Goal: Task Accomplishment & Management: Complete application form

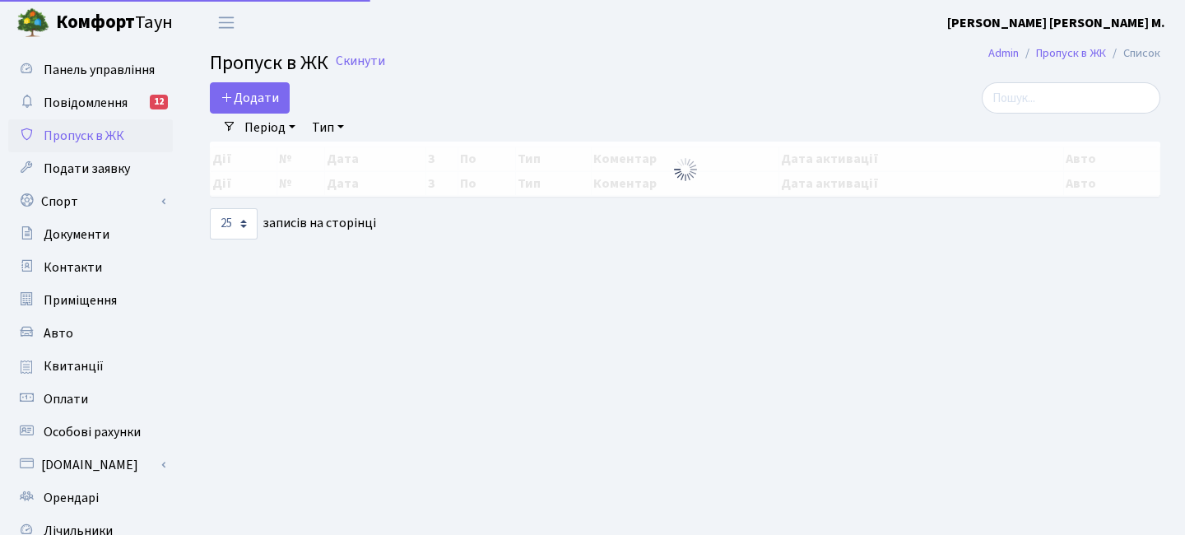
select select "25"
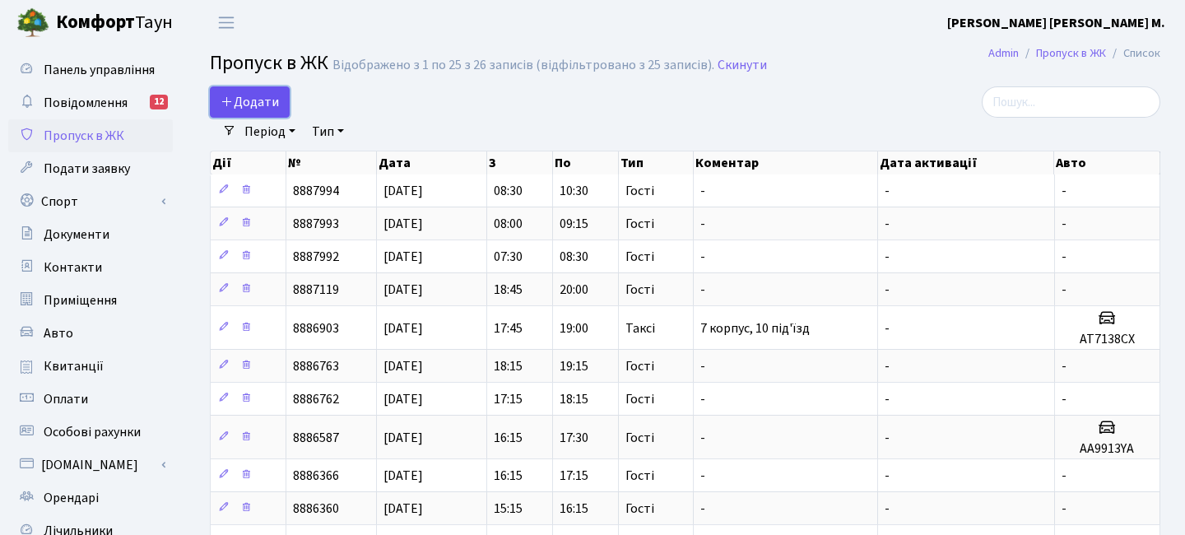
click at [253, 104] on span "Додати" at bounding box center [250, 102] width 58 height 18
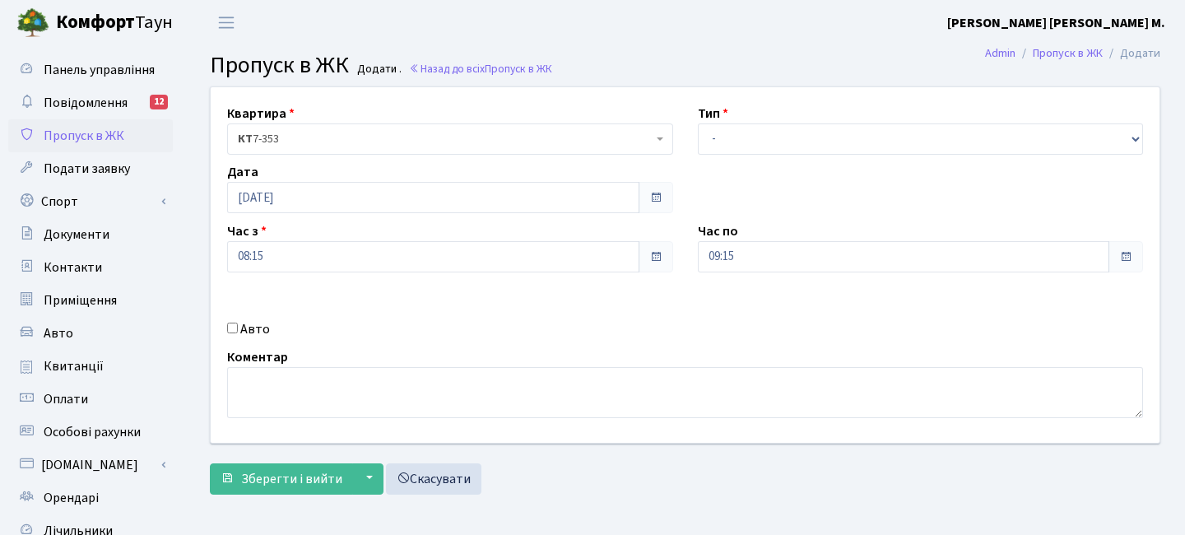
click at [102, 141] on span "Пропуск в ЖК" at bounding box center [84, 136] width 81 height 18
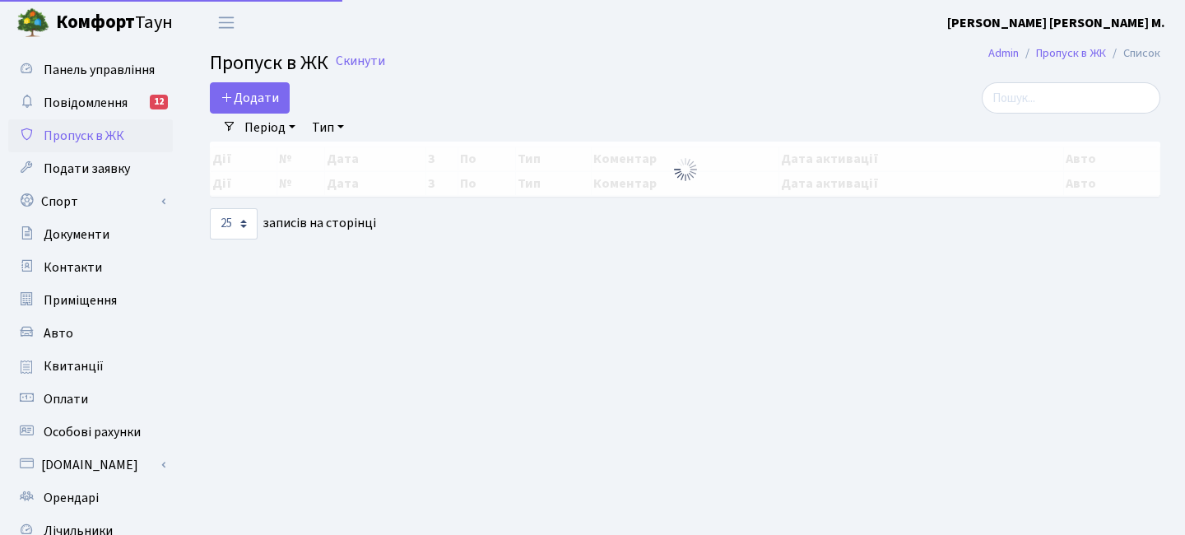
select select "25"
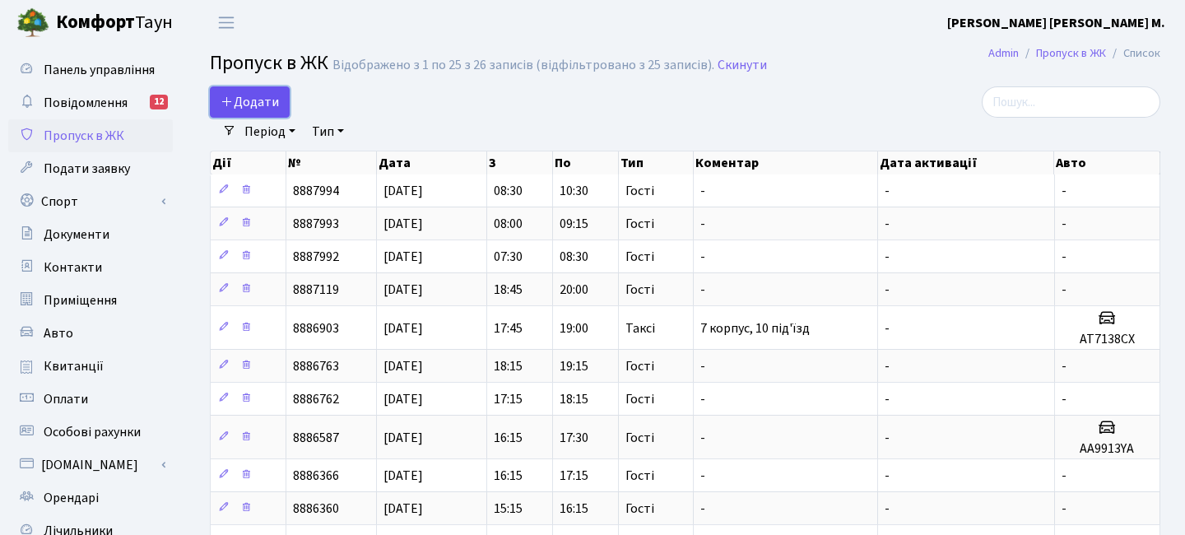
click at [243, 102] on span "Додати" at bounding box center [250, 102] width 58 height 18
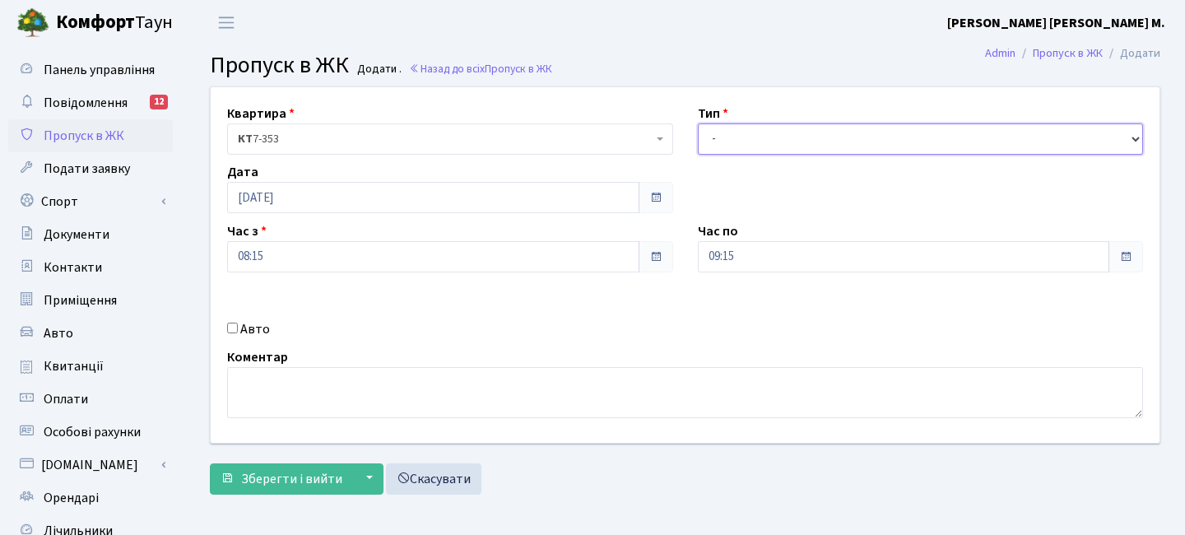
click at [752, 147] on select "- Доставка Таксі Гості Сервіс" at bounding box center [921, 138] width 446 height 31
select select "3"
click at [698, 123] on select "- Доставка Таксі Гості Сервіс" at bounding box center [921, 138] width 446 height 31
click at [276, 256] on input "08:15" at bounding box center [433, 256] width 412 height 31
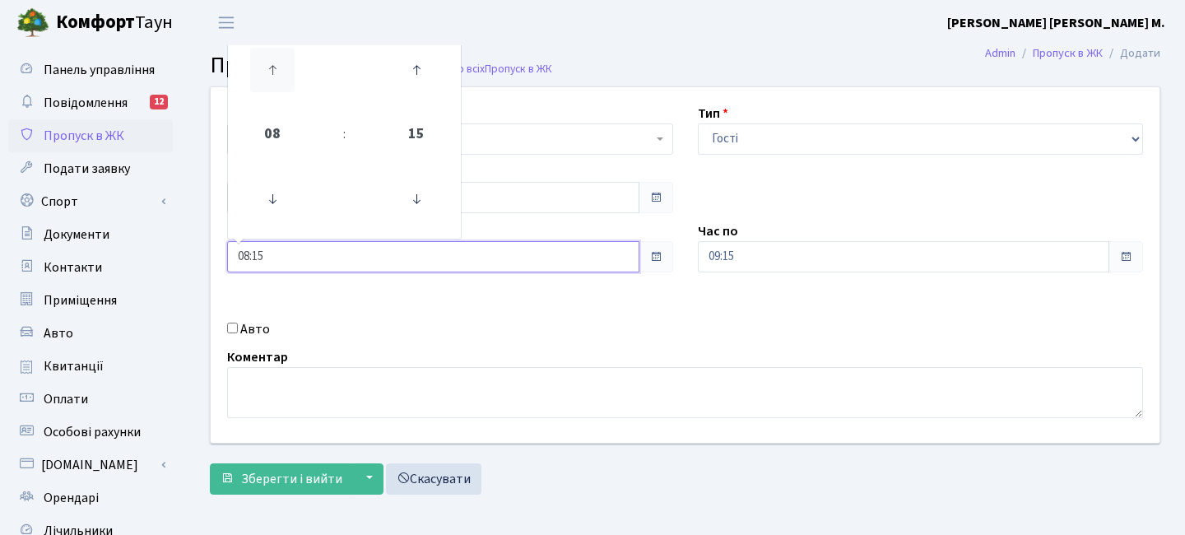
click at [276, 67] on icon at bounding box center [272, 70] width 44 height 44
click at [318, 261] on input "09:15" at bounding box center [433, 256] width 412 height 31
click at [409, 70] on icon at bounding box center [416, 70] width 44 height 44
type input "09:30"
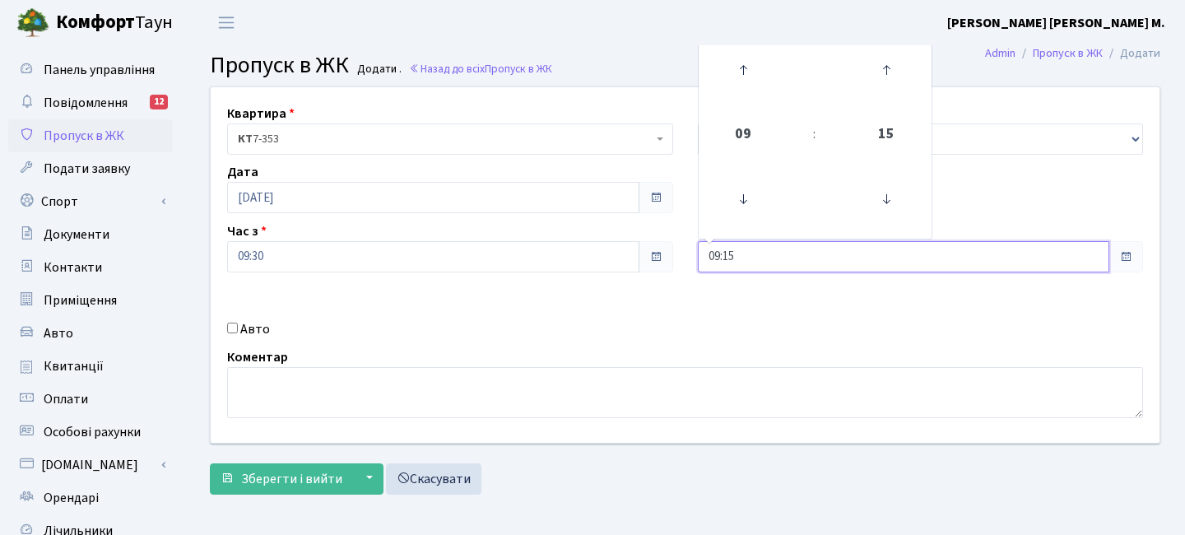
drag, startPoint x: 771, startPoint y: 262, endPoint x: 800, endPoint y: 190, distance: 77.2
click at [771, 261] on input "09:15" at bounding box center [904, 256] width 412 height 31
click at [747, 69] on icon at bounding box center [743, 70] width 44 height 44
type input "11:15"
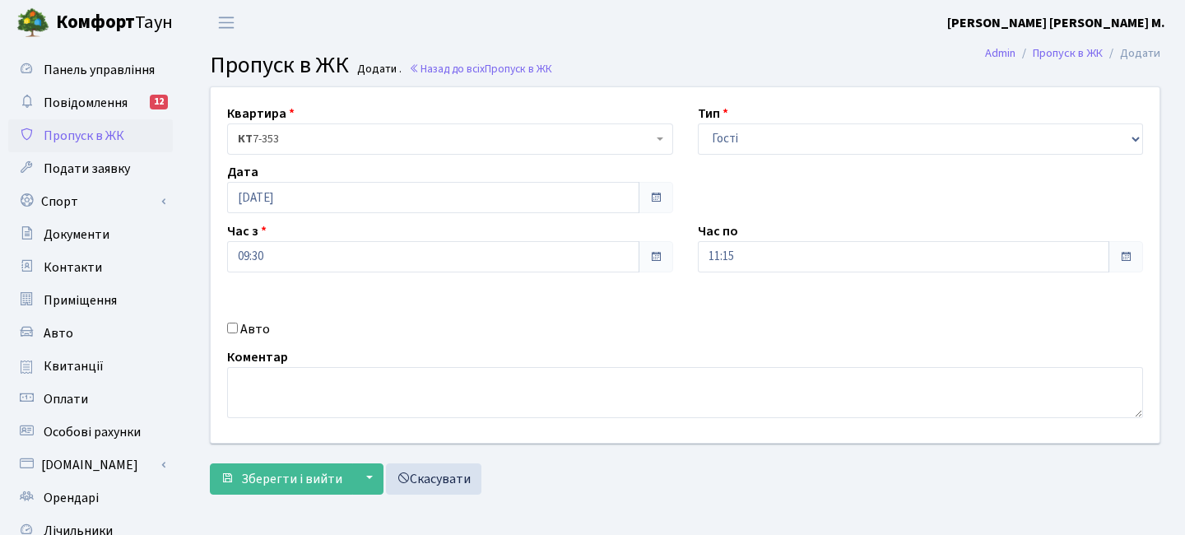
drag, startPoint x: 225, startPoint y: 329, endPoint x: 234, endPoint y: 328, distance: 9.1
click at [226, 328] on div "Авто" at bounding box center [450, 329] width 471 height 20
click at [250, 331] on label "Авто" at bounding box center [255, 329] width 30 height 20
click at [238, 331] on input "Авто" at bounding box center [232, 328] width 11 height 11
checkbox input "true"
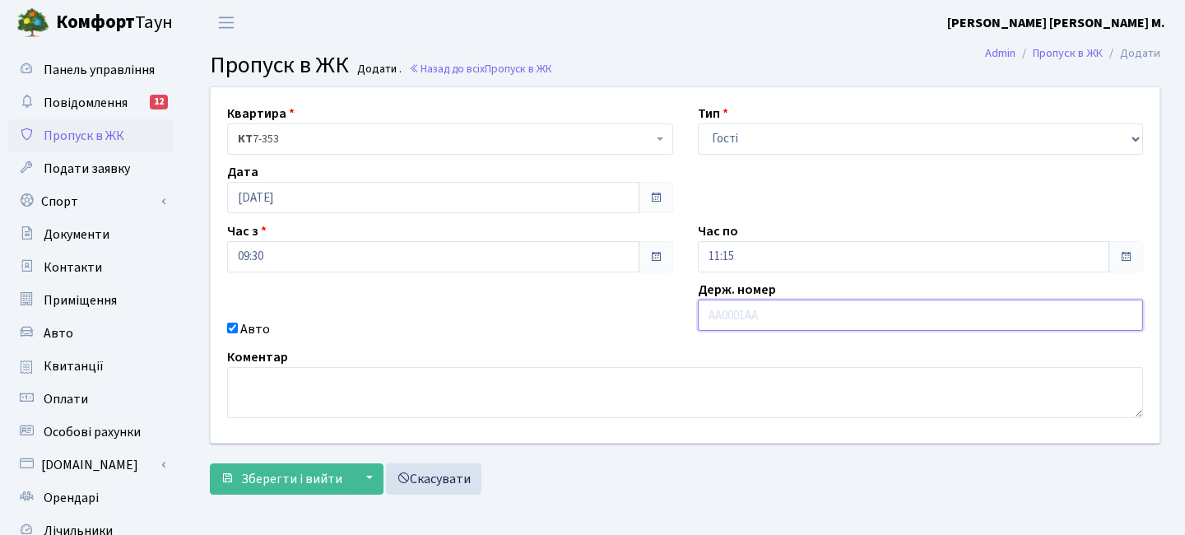
paste input "КІ7351АВ"
type input "КІ7351АВ"
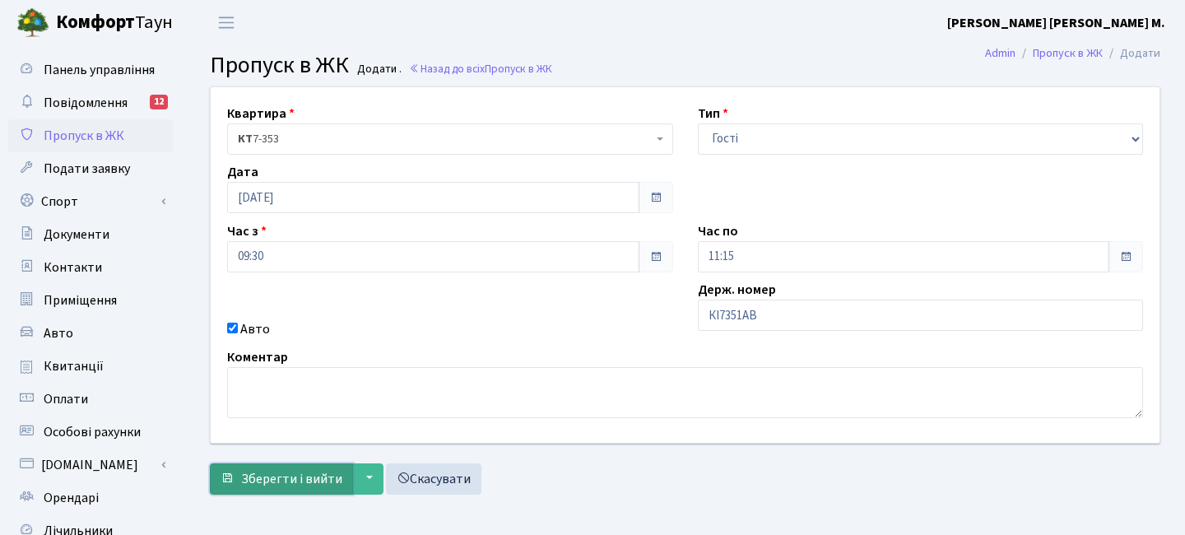
click at [243, 482] on span "Зберегти і вийти" at bounding box center [291, 479] width 101 height 18
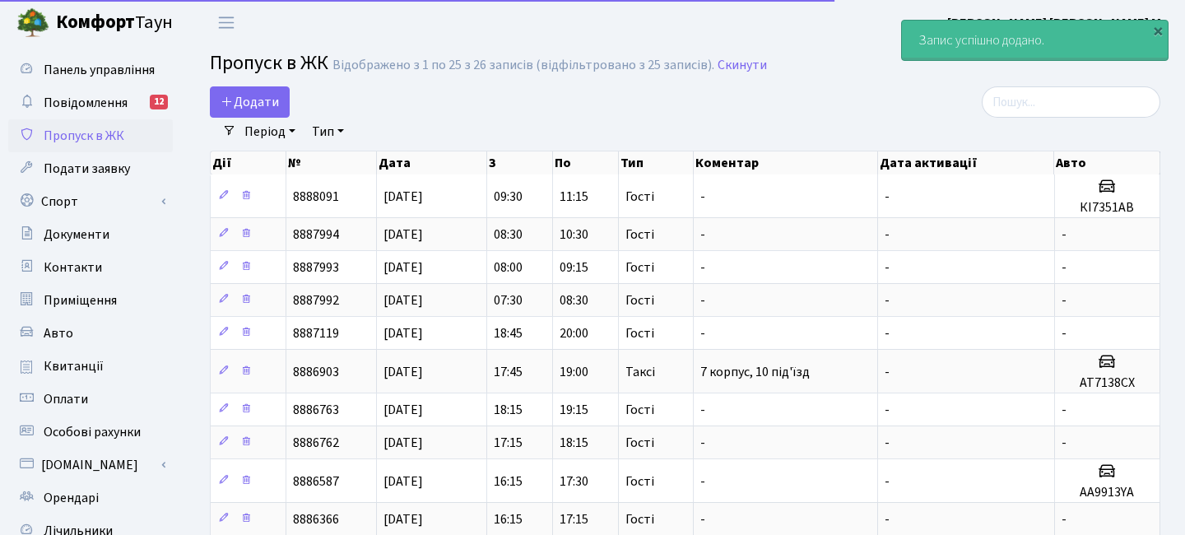
select select "25"
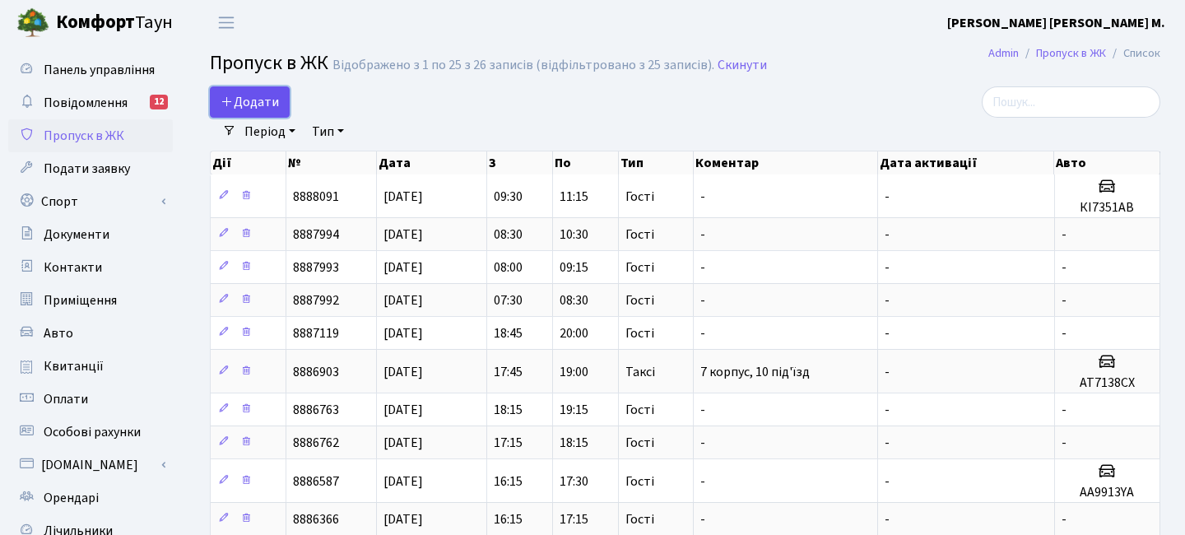
click at [274, 111] on span "Додати" at bounding box center [250, 102] width 58 height 18
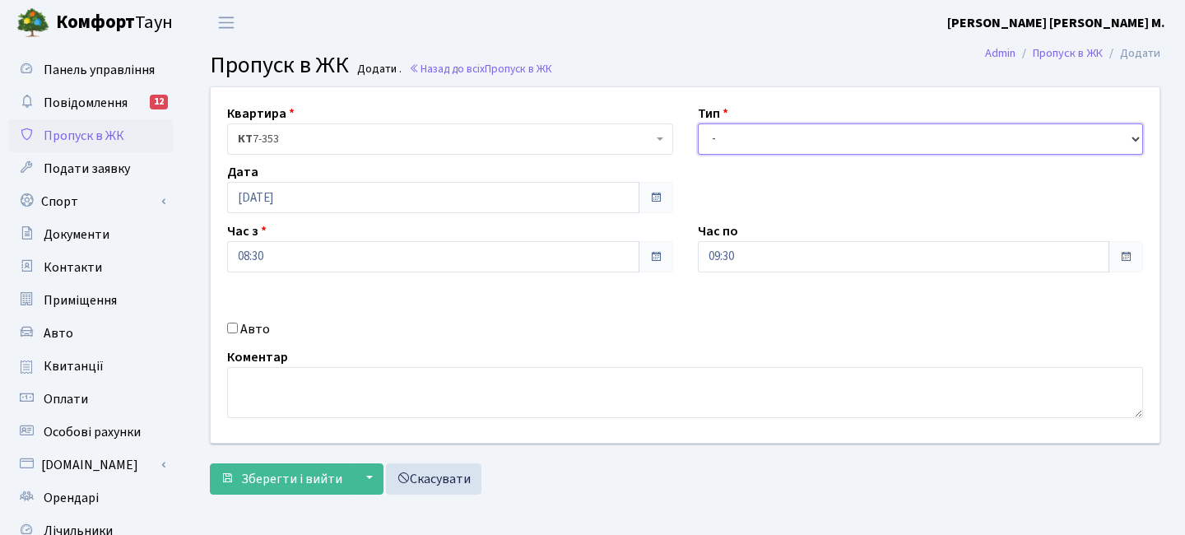
click at [778, 134] on select "- Доставка Таксі Гості Сервіс" at bounding box center [921, 138] width 446 height 31
select select "3"
click at [698, 123] on select "- Доставка Таксі Гості Сервіс" at bounding box center [921, 138] width 446 height 31
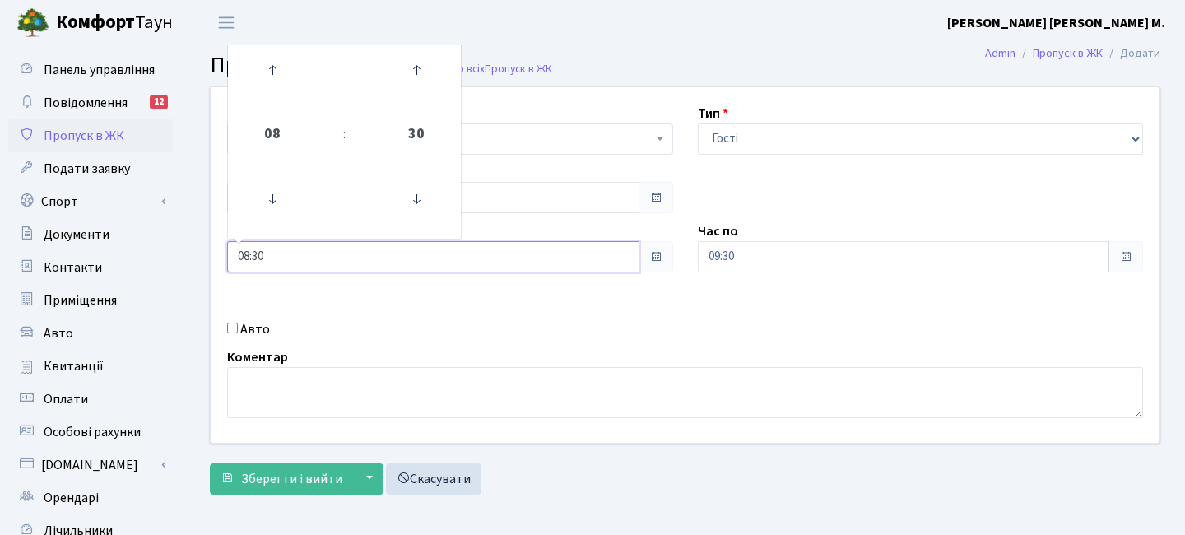
drag, startPoint x: 361, startPoint y: 270, endPoint x: 347, endPoint y: 258, distance: 19.3
click at [358, 270] on input "08:30" at bounding box center [433, 256] width 412 height 31
click at [275, 85] on icon at bounding box center [272, 70] width 44 height 44
type input "09:30"
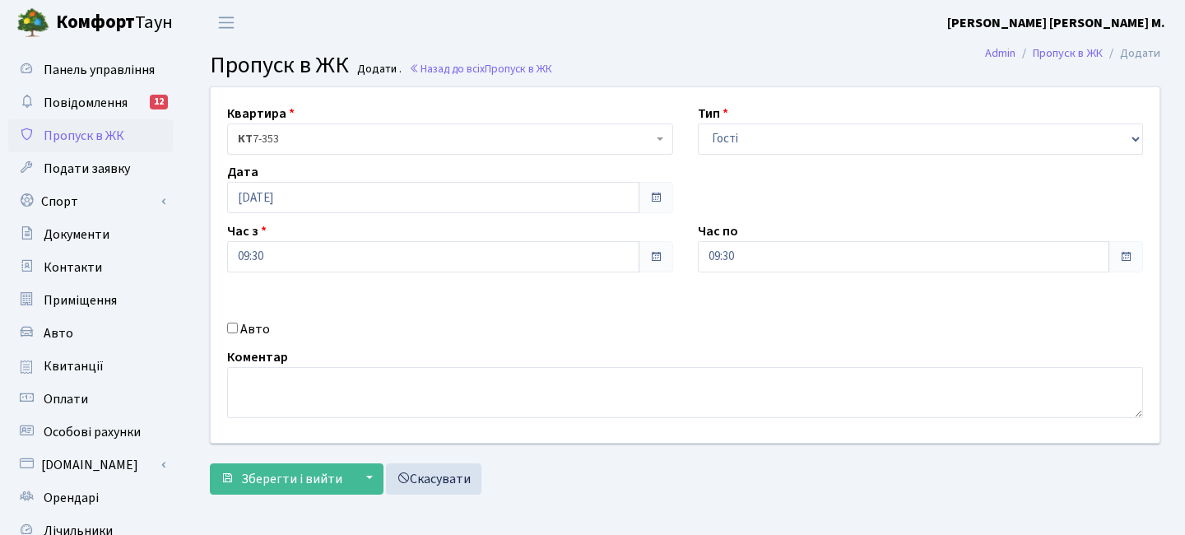
click at [253, 334] on label "Авто" at bounding box center [255, 329] width 30 height 20
click at [238, 333] on input "Авто" at bounding box center [232, 328] width 11 height 11
checkbox input "true"
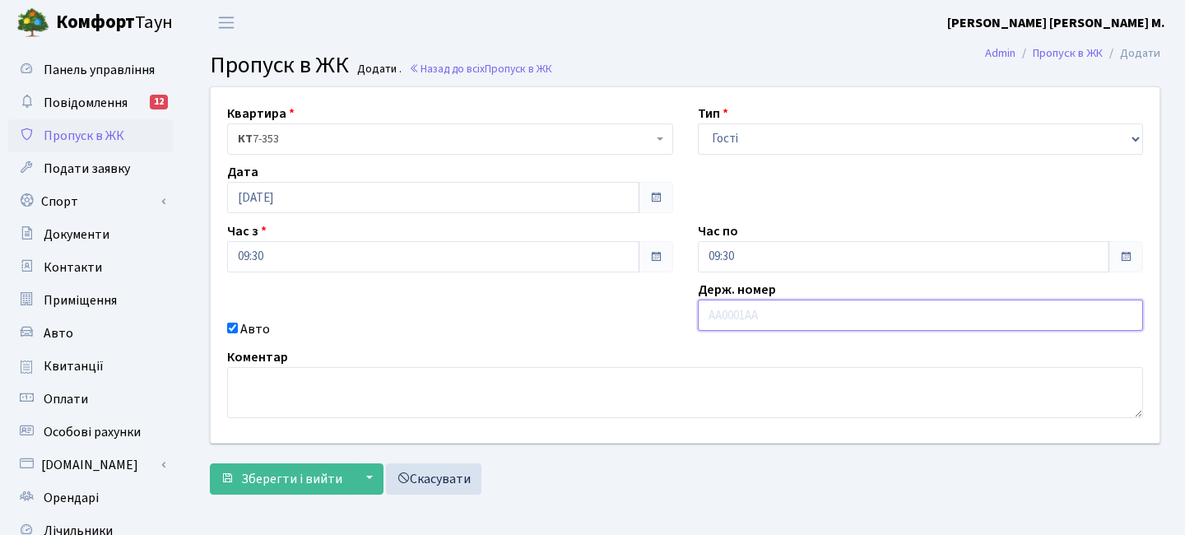
paste input "АА4758РС"
type input "АА4758РС"
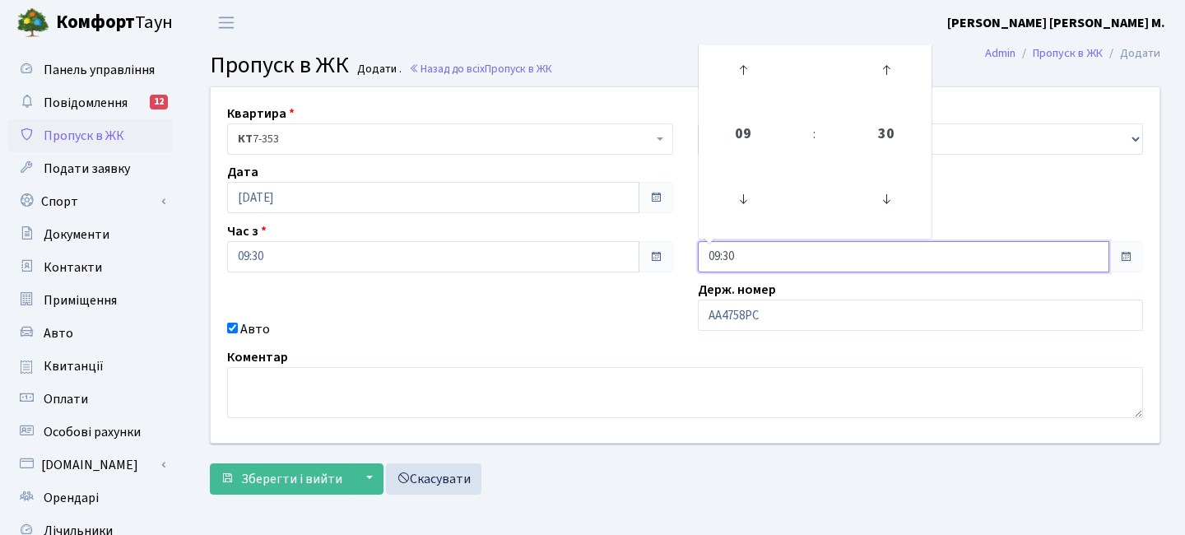
click at [766, 246] on input "09:30" at bounding box center [904, 256] width 412 height 31
click at [747, 97] on link at bounding box center [743, 69] width 49 height 59
click at [747, 95] on link at bounding box center [743, 69] width 49 height 59
type input "11:30"
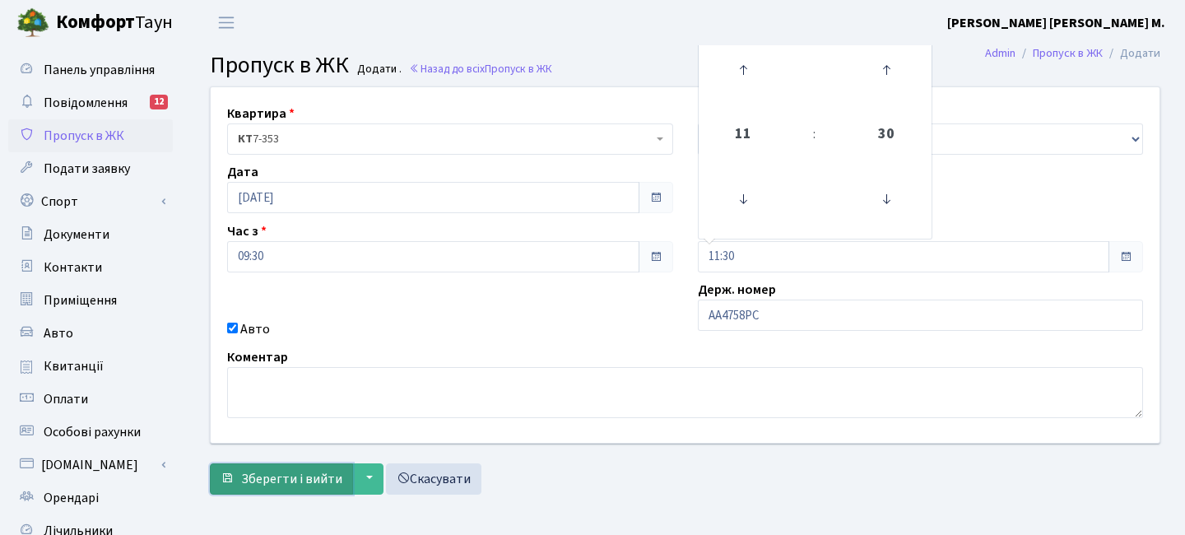
click at [317, 480] on span "Зберегти і вийти" at bounding box center [291, 479] width 101 height 18
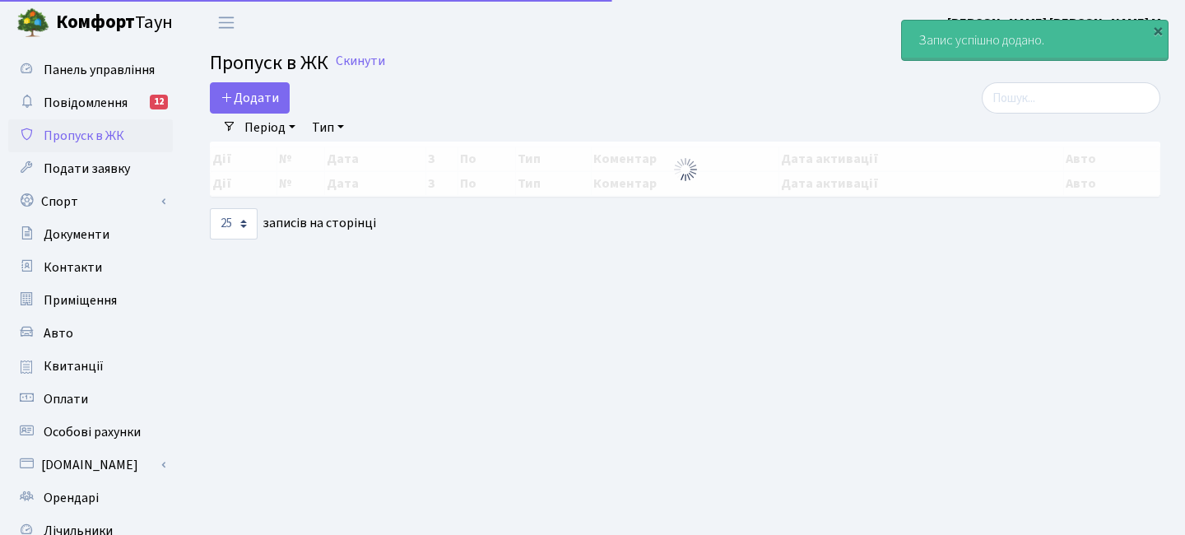
select select "25"
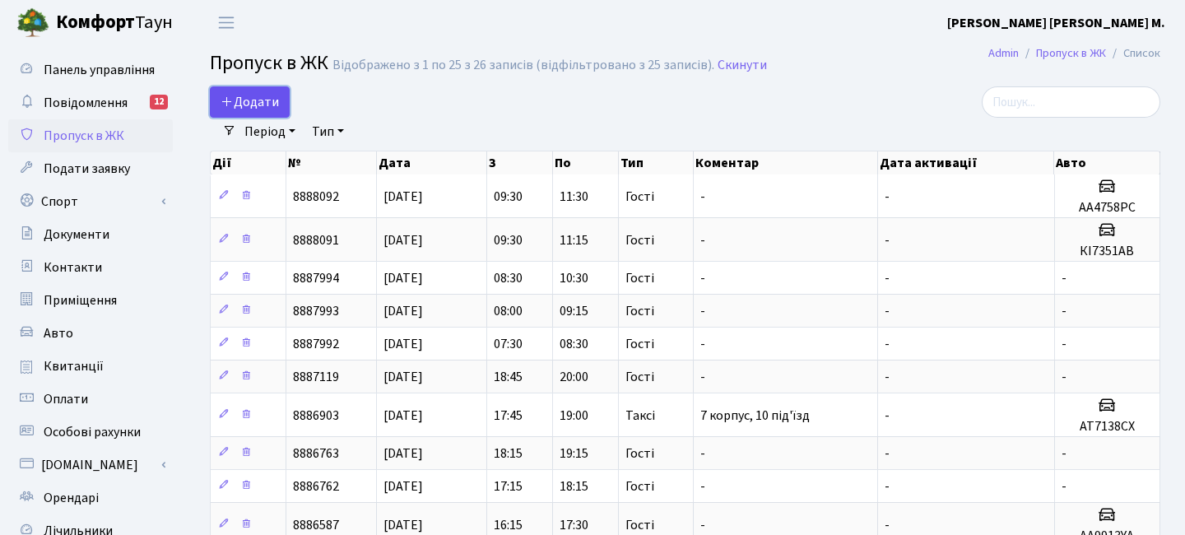
click at [272, 93] on span "Додати" at bounding box center [250, 102] width 58 height 18
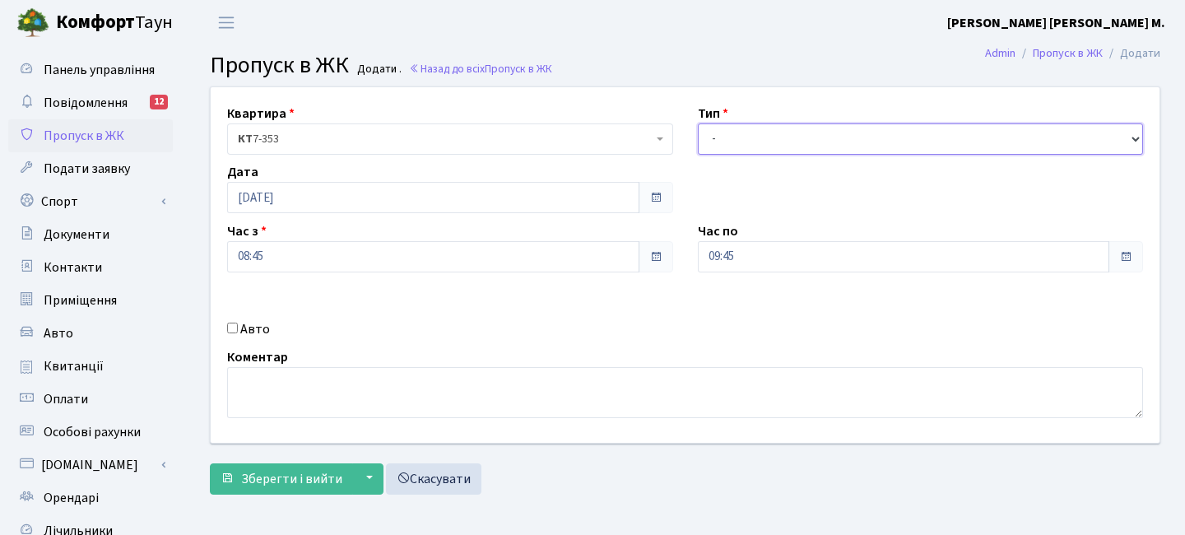
click at [735, 142] on select "- Доставка Таксі Гості Сервіс" at bounding box center [921, 138] width 446 height 31
select select "2"
click at [698, 123] on select "- Доставка Таксі Гості Сервіс" at bounding box center [921, 138] width 446 height 31
click at [257, 325] on label "Авто" at bounding box center [255, 329] width 30 height 20
click at [238, 325] on input "Авто" at bounding box center [232, 328] width 11 height 11
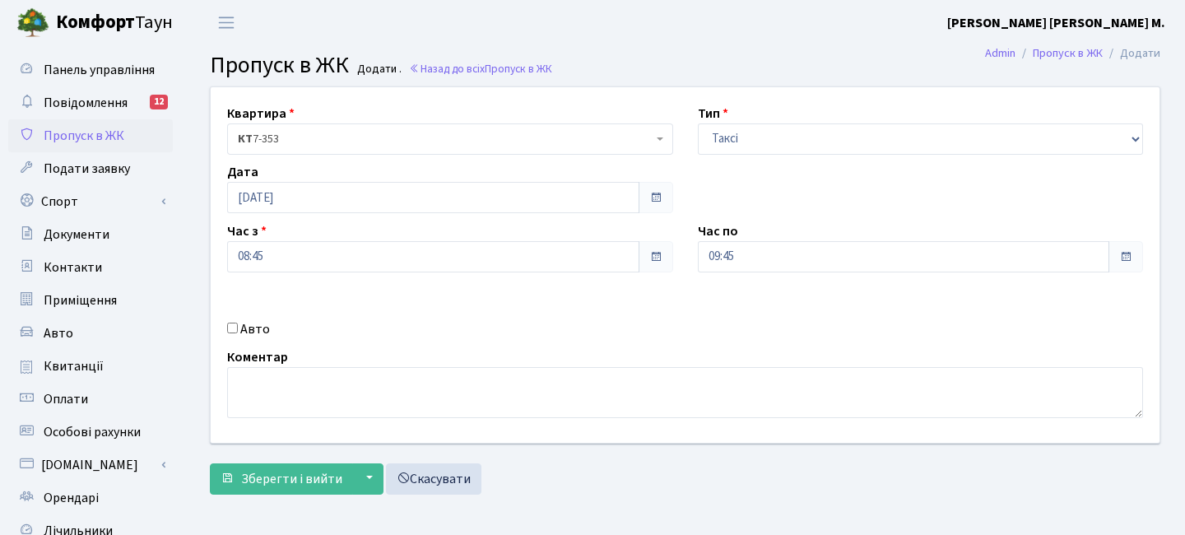
checkbox input "true"
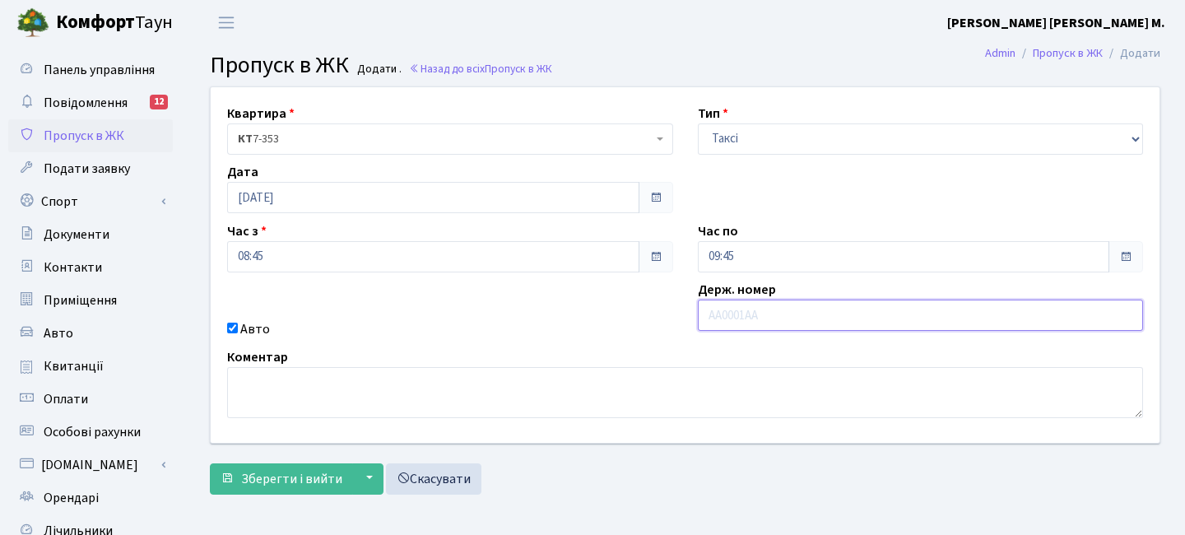
paste input "KA8035E"
type input "KA8035E"
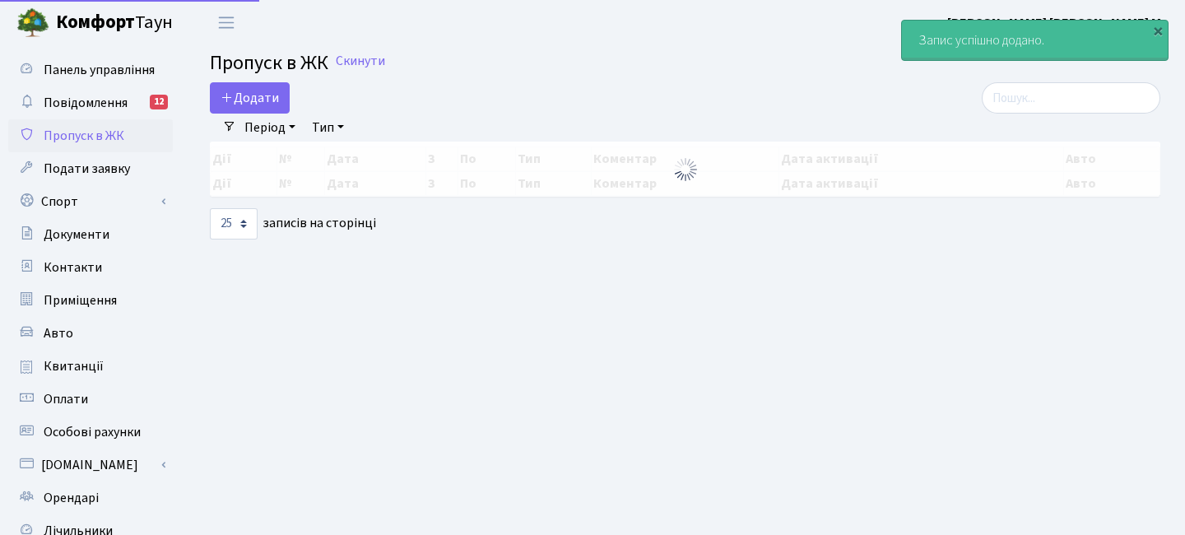
select select "25"
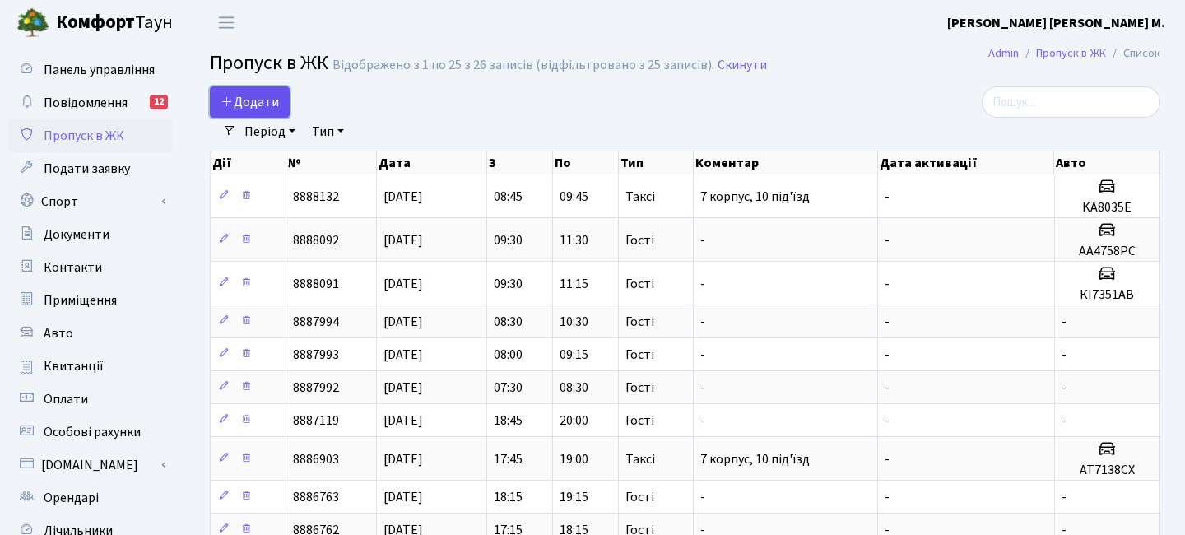
click at [258, 105] on span "Додати" at bounding box center [250, 102] width 58 height 18
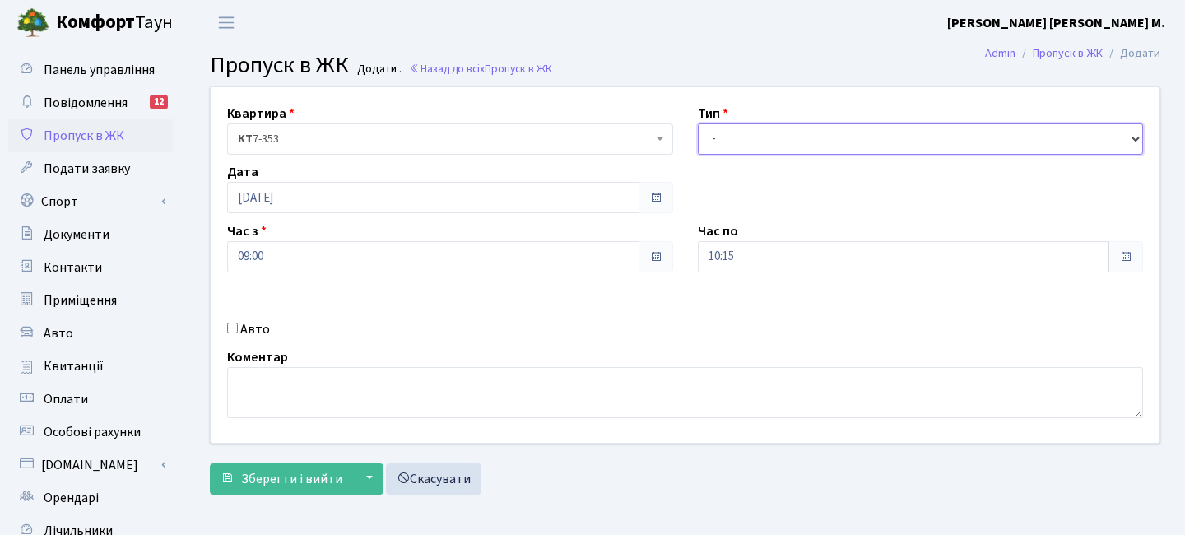
click at [765, 134] on select "- Доставка Таксі Гості Сервіс" at bounding box center [921, 138] width 446 height 31
select select "3"
click at [698, 123] on select "- Доставка Таксі Гості Сервіс" at bounding box center [921, 138] width 446 height 31
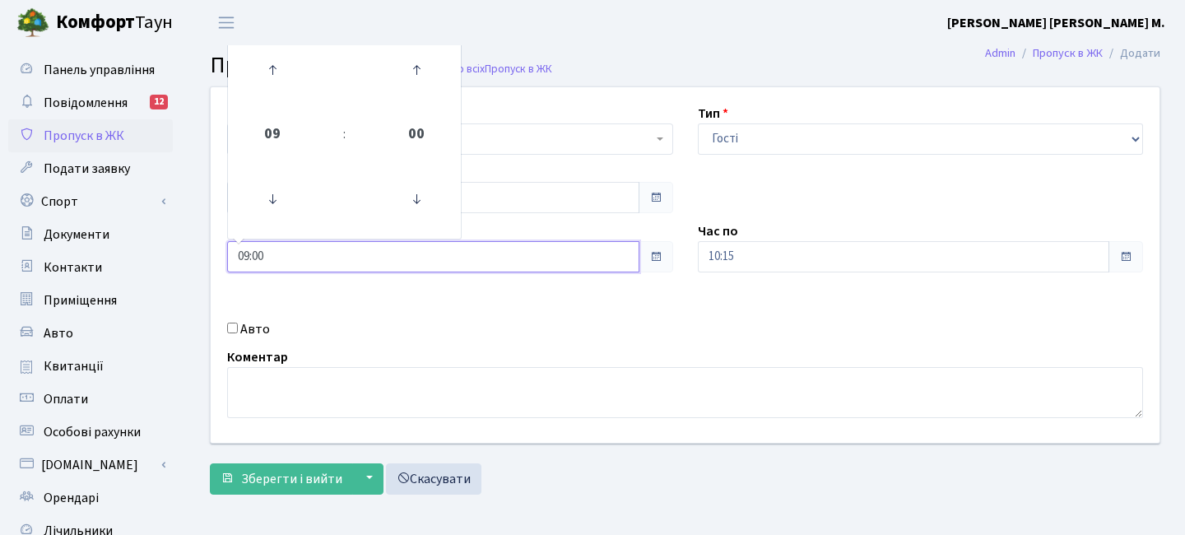
drag, startPoint x: 384, startPoint y: 263, endPoint x: 319, endPoint y: 228, distance: 74.4
click at [384, 263] on input "09:00" at bounding box center [433, 256] width 412 height 31
click at [277, 68] on icon at bounding box center [272, 70] width 44 height 44
type input "11:00"
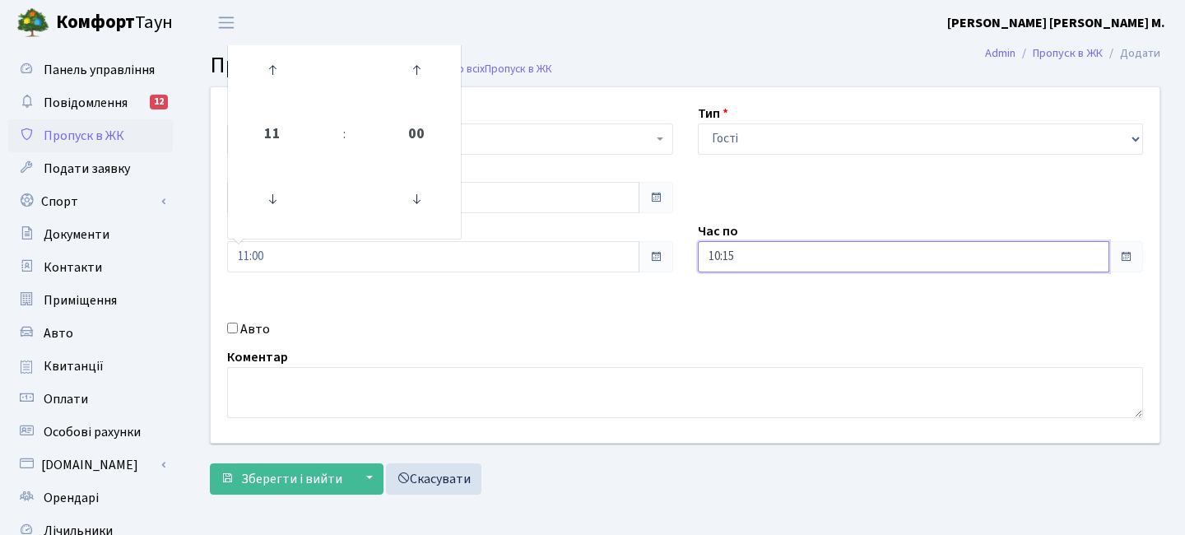
click at [733, 251] on input "10:15" at bounding box center [904, 256] width 412 height 31
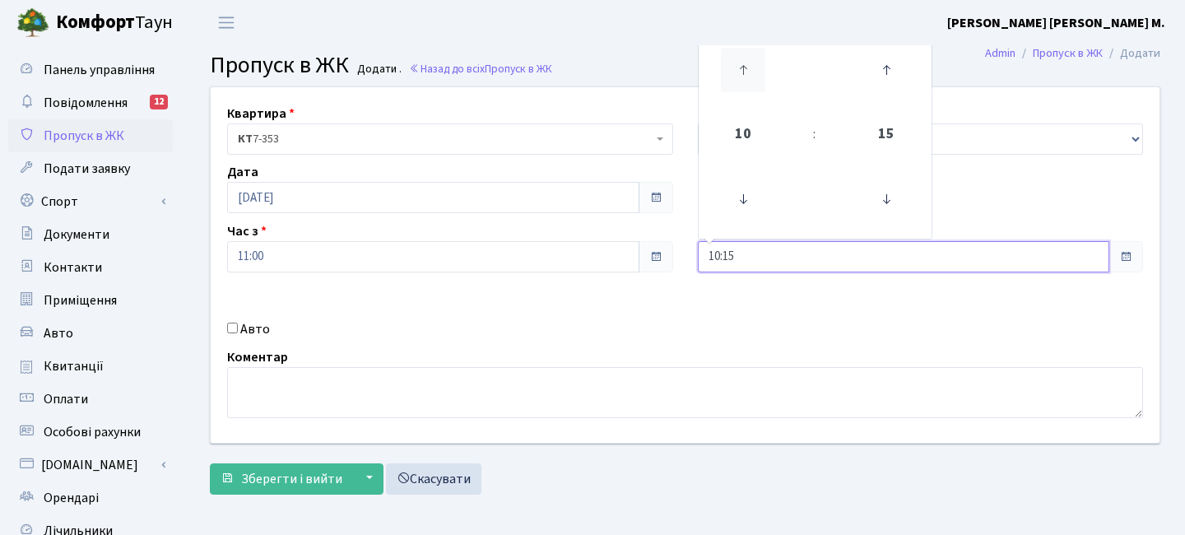
click at [748, 75] on icon at bounding box center [743, 70] width 44 height 44
type input "13:15"
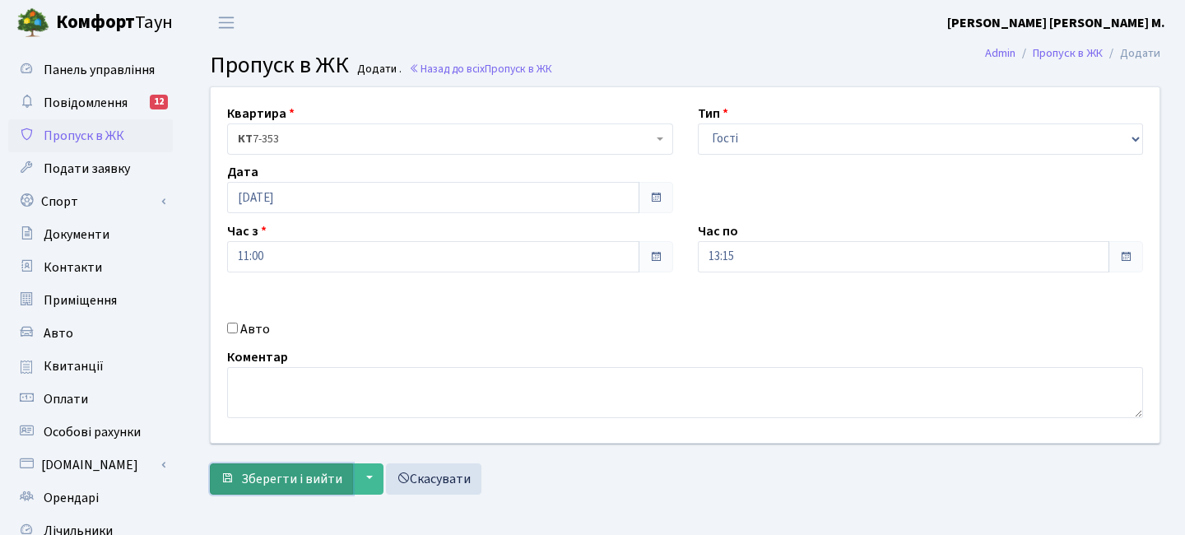
click at [318, 476] on span "Зберегти і вийти" at bounding box center [291, 479] width 101 height 18
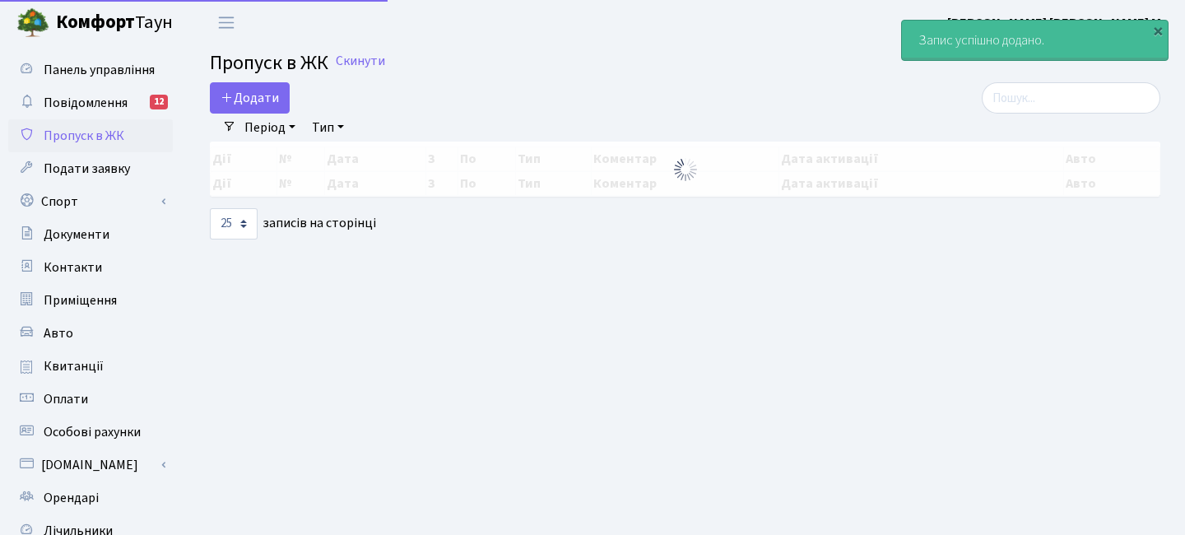
select select "25"
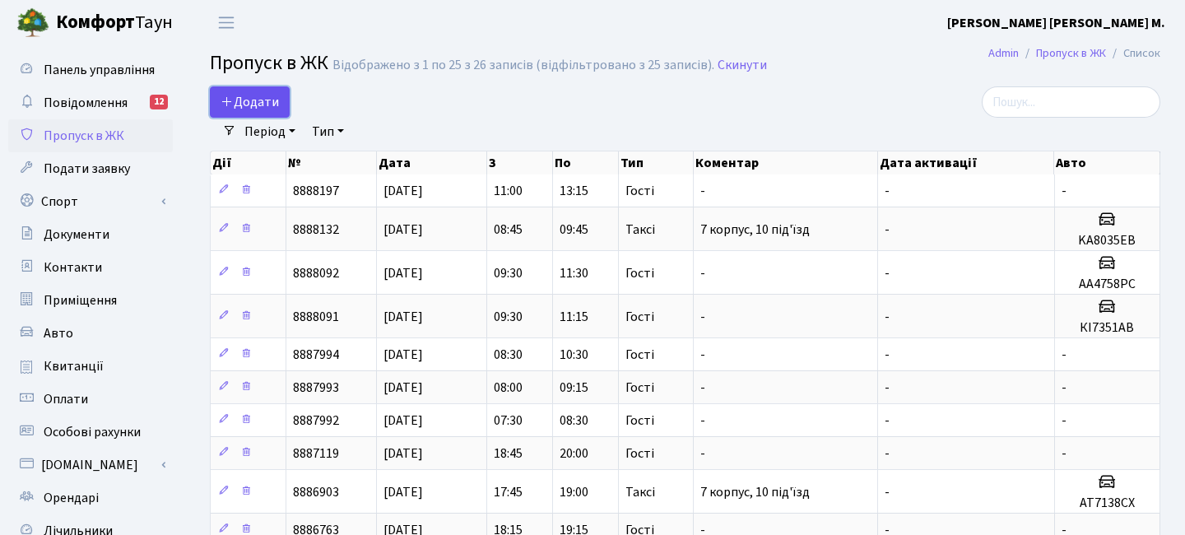
click at [272, 102] on span "Додати" at bounding box center [250, 102] width 58 height 18
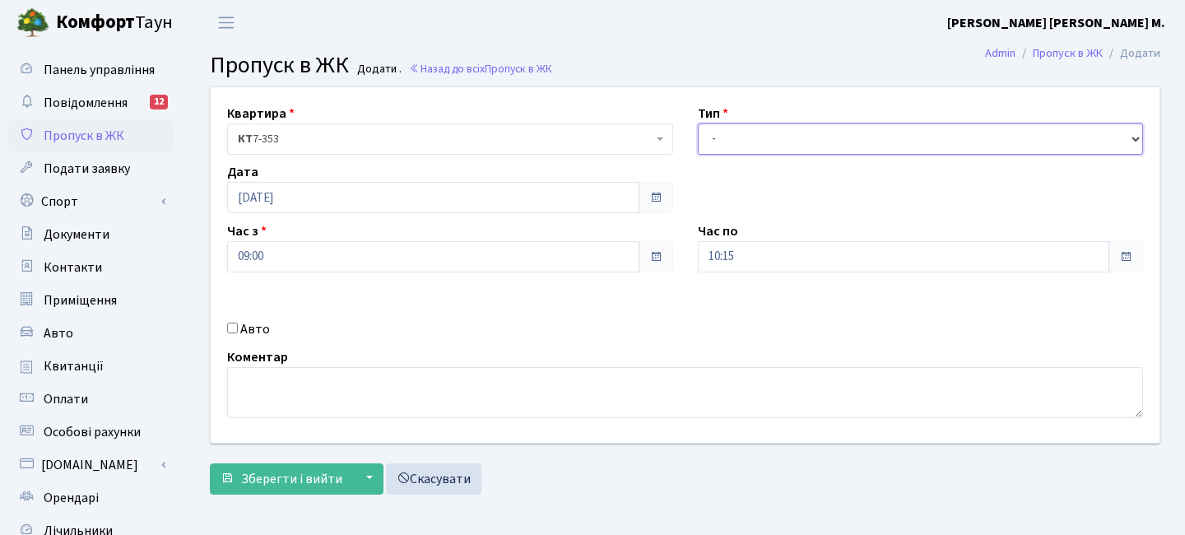
click at [743, 142] on select "- Доставка Таксі Гості Сервіс" at bounding box center [921, 138] width 446 height 31
select select "3"
click at [698, 123] on select "- Доставка Таксі Гості Сервіс" at bounding box center [921, 138] width 446 height 31
click at [384, 249] on input "09:00" at bounding box center [433, 256] width 412 height 31
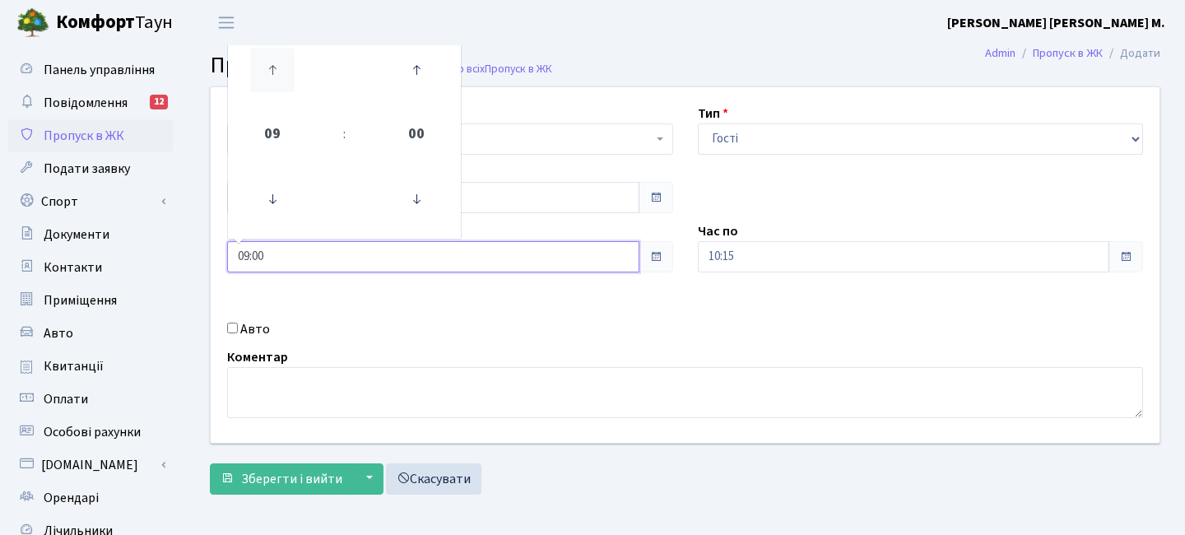
click at [281, 74] on icon at bounding box center [272, 70] width 44 height 44
type input "11:00"
drag, startPoint x: 770, startPoint y: 258, endPoint x: 774, endPoint y: 251, distance: 8.5
click at [770, 258] on input "10:15" at bounding box center [904, 256] width 412 height 31
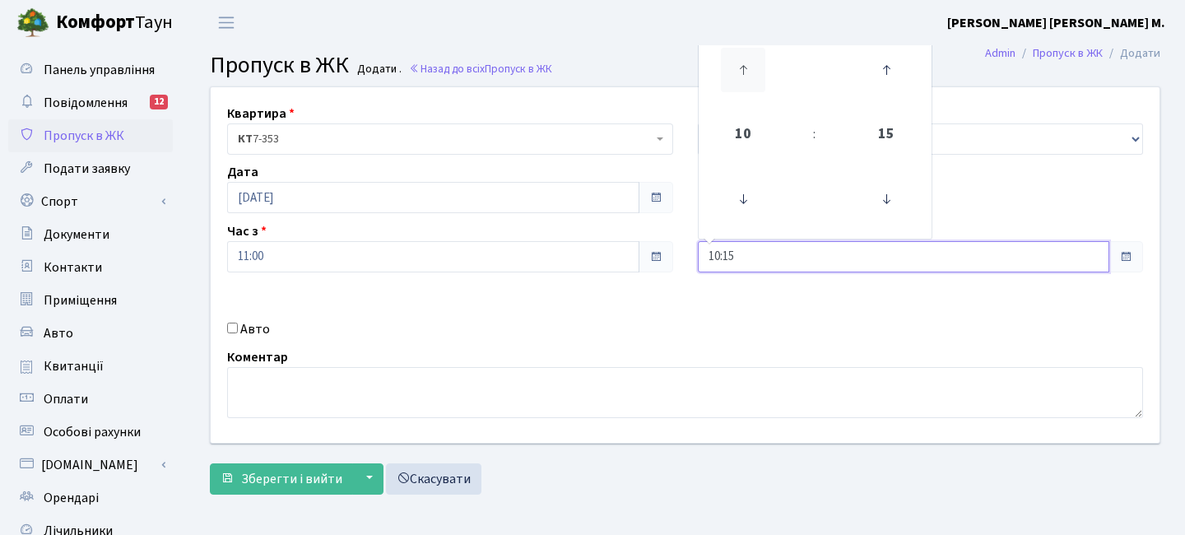
click at [733, 58] on icon at bounding box center [743, 70] width 44 height 44
type input "14:15"
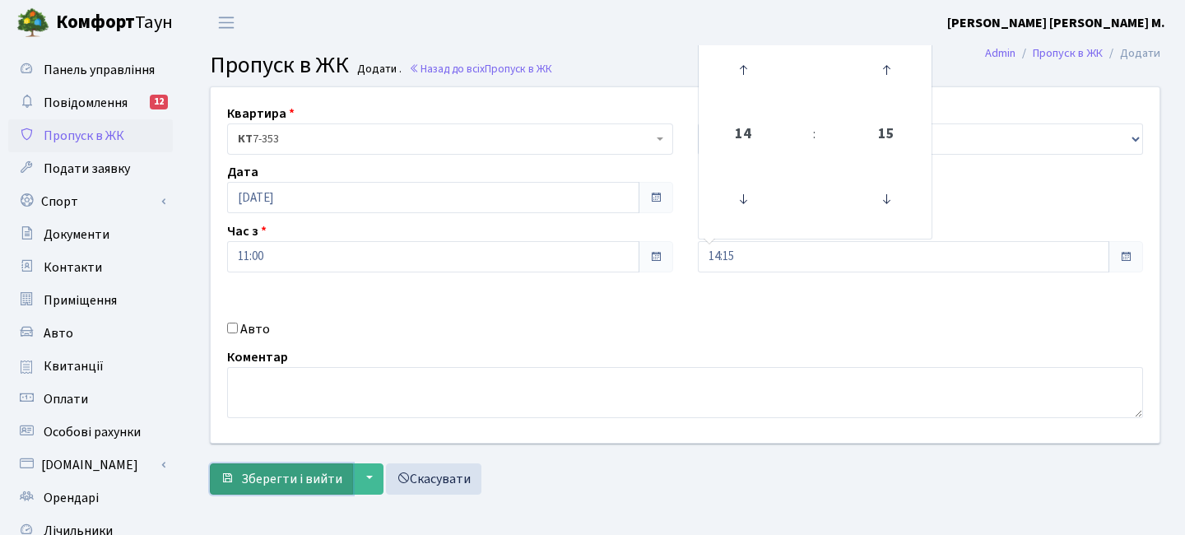
drag, startPoint x: 281, startPoint y: 492, endPoint x: 287, endPoint y: 480, distance: 13.6
click at [281, 491] on button "Зберегти і вийти" at bounding box center [281, 478] width 143 height 31
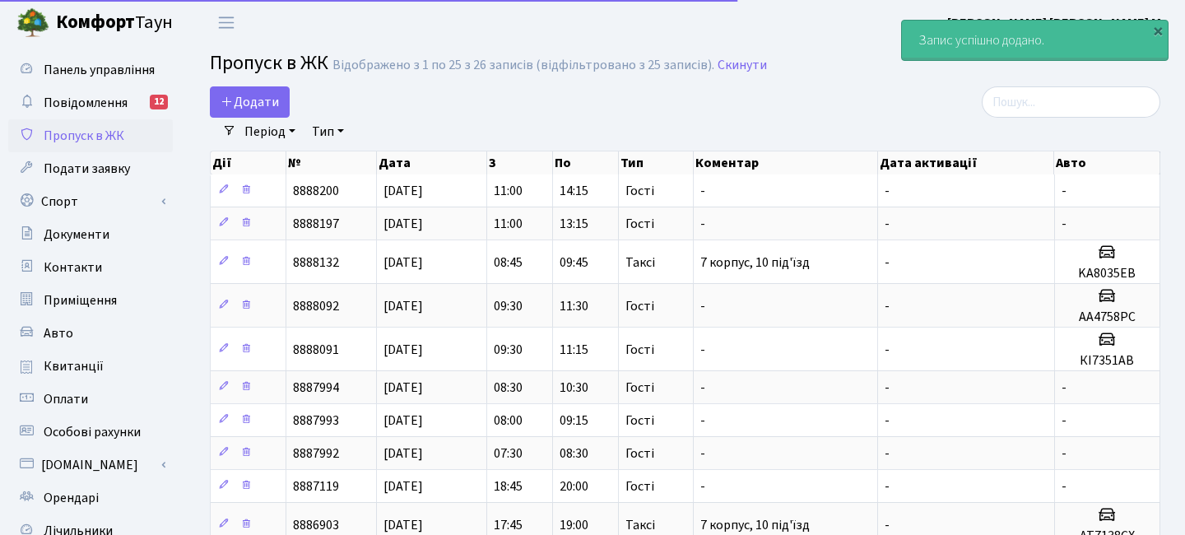
select select "25"
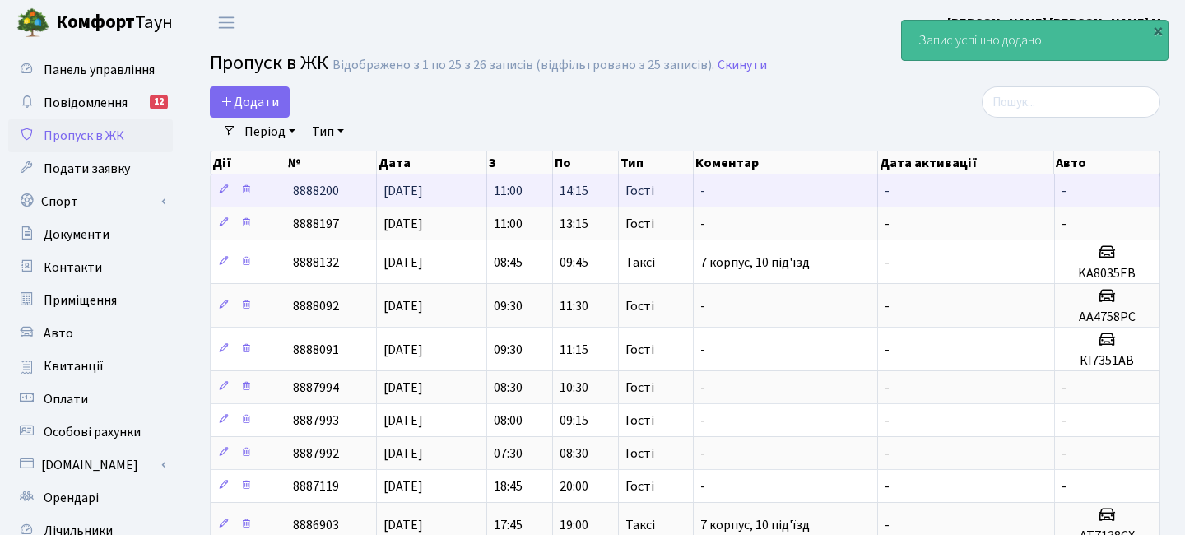
click at [557, 198] on td "14:15" at bounding box center [586, 190] width 66 height 32
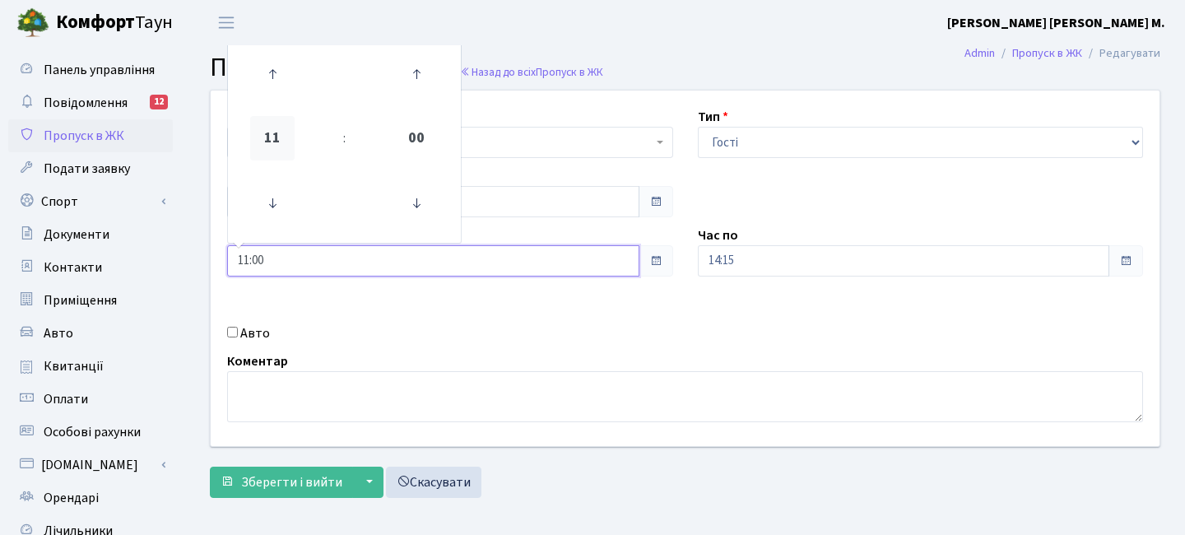
drag, startPoint x: 299, startPoint y: 271, endPoint x: 277, endPoint y: 152, distance: 120.4
click at [299, 271] on input "11:00" at bounding box center [433, 260] width 412 height 31
drag, startPoint x: 272, startPoint y: 80, endPoint x: 309, endPoint y: 240, distance: 164.5
click at [272, 80] on icon at bounding box center [272, 74] width 44 height 44
type input "12:00"
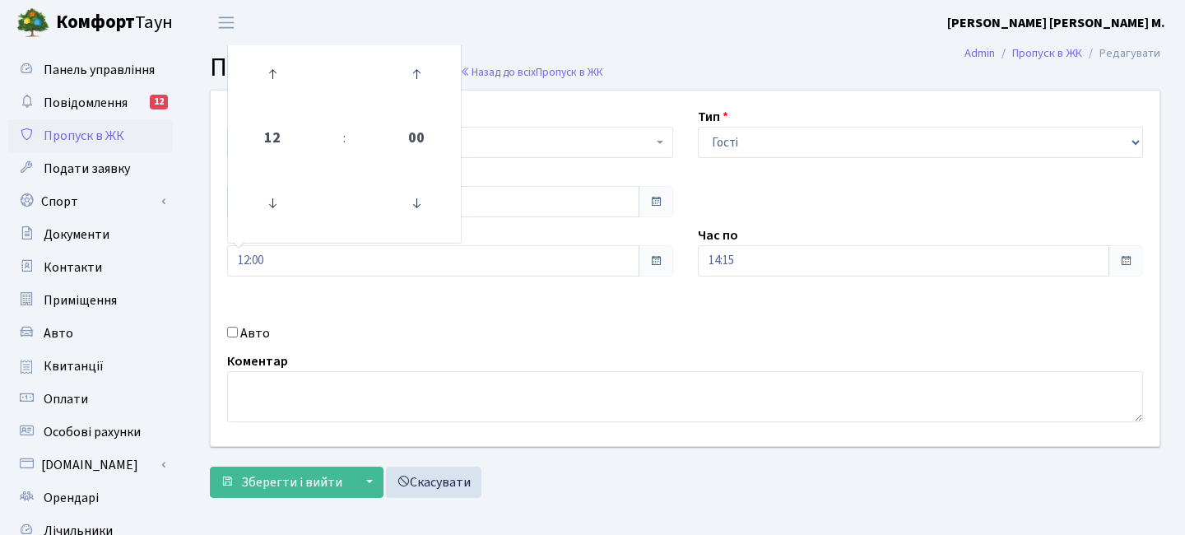
click at [289, 499] on div "Квартира <b>КТ</b>&nbsp;&nbsp;&nbsp;&nbsp;7-353 <b>КТ</b>&nbsp;&nbsp;&nbsp;&nbs…" at bounding box center [685, 298] width 975 height 416
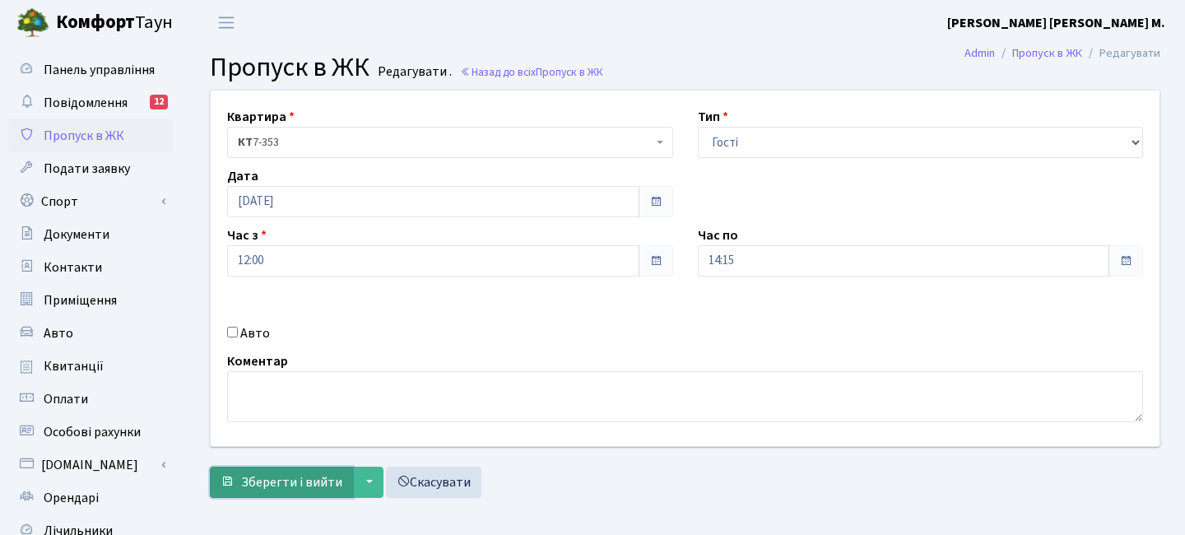
click at [286, 491] on span "Зберегти і вийти" at bounding box center [291, 482] width 101 height 18
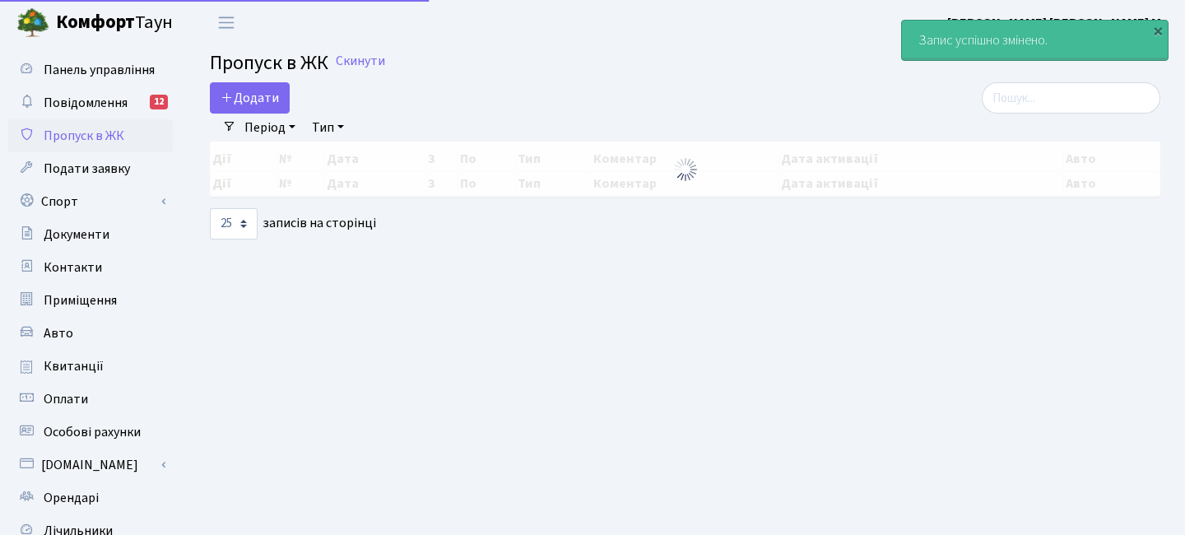
select select "25"
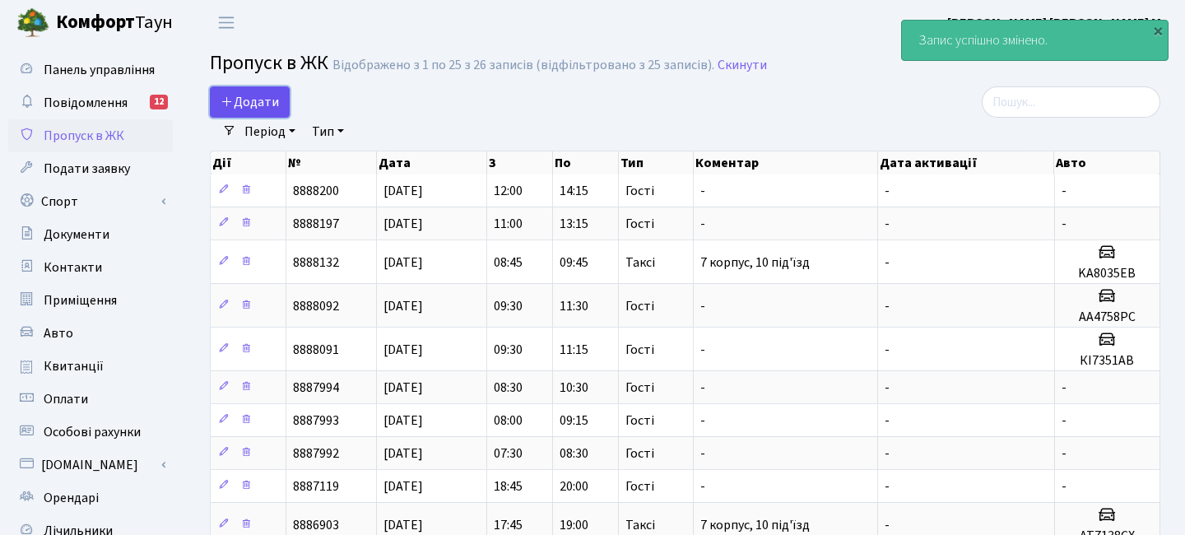
click at [281, 112] on link "Додати" at bounding box center [250, 101] width 80 height 31
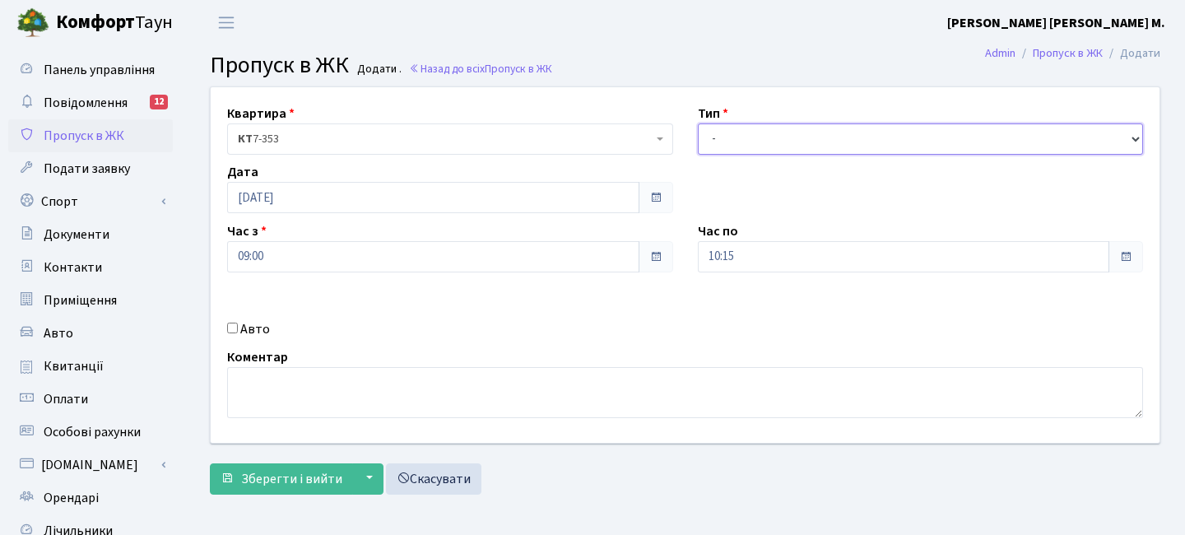
click at [712, 128] on select "- Доставка Таксі Гості Сервіс" at bounding box center [921, 138] width 446 height 31
select select "3"
click at [698, 123] on select "- Доставка Таксі Гості Сервіс" at bounding box center [921, 138] width 446 height 31
drag, startPoint x: 326, startPoint y: 267, endPoint x: 311, endPoint y: 250, distance: 22.1
click at [322, 266] on input "09:00" at bounding box center [433, 256] width 412 height 31
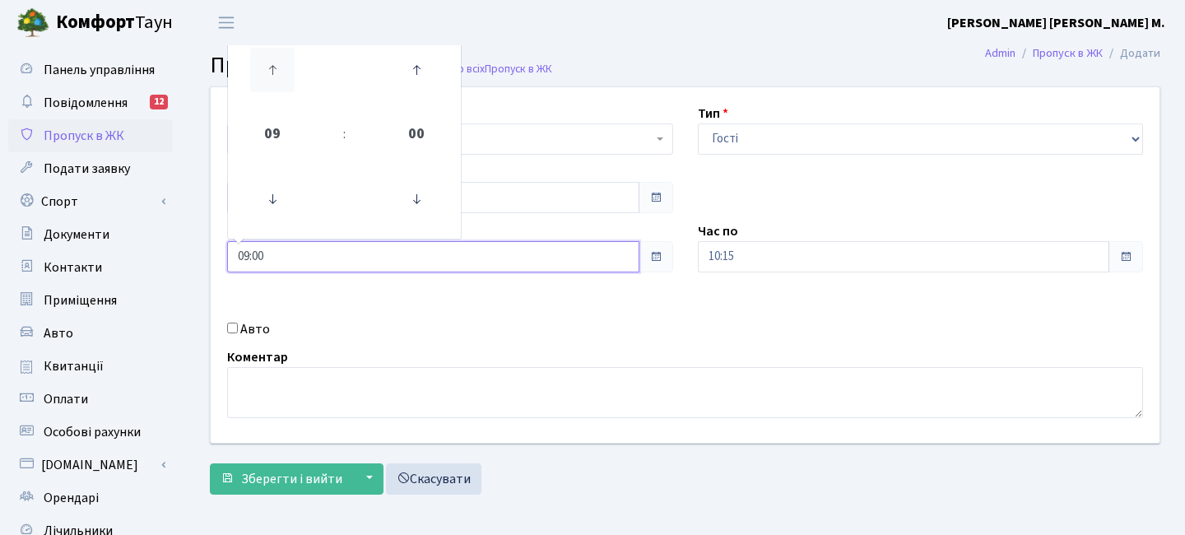
click at [291, 65] on icon at bounding box center [272, 70] width 44 height 44
click at [291, 66] on icon at bounding box center [272, 70] width 44 height 44
type input "13:00"
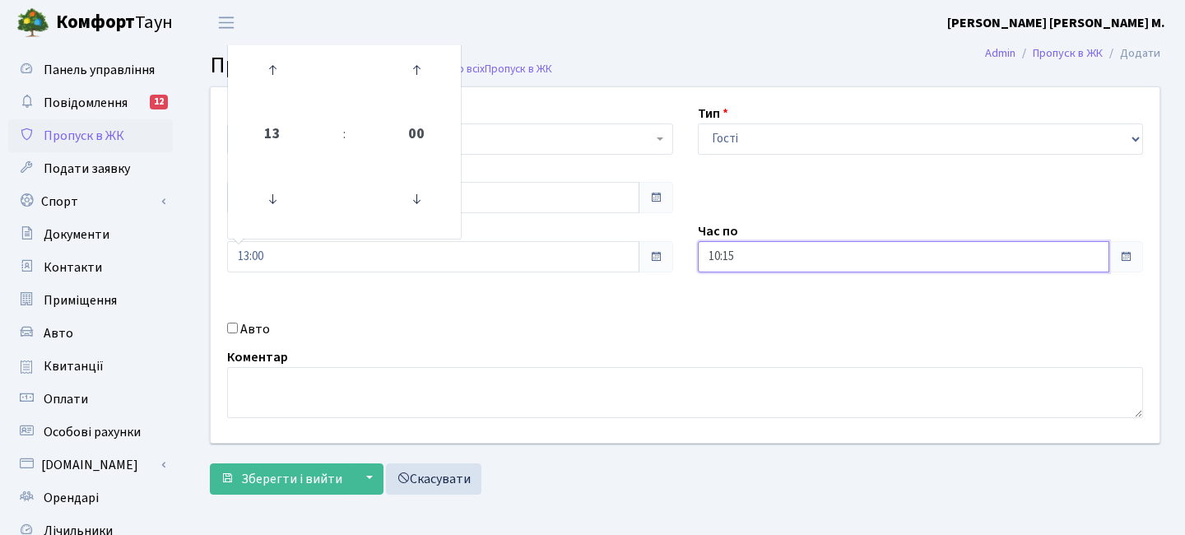
click at [728, 246] on input "10:15" at bounding box center [904, 256] width 412 height 31
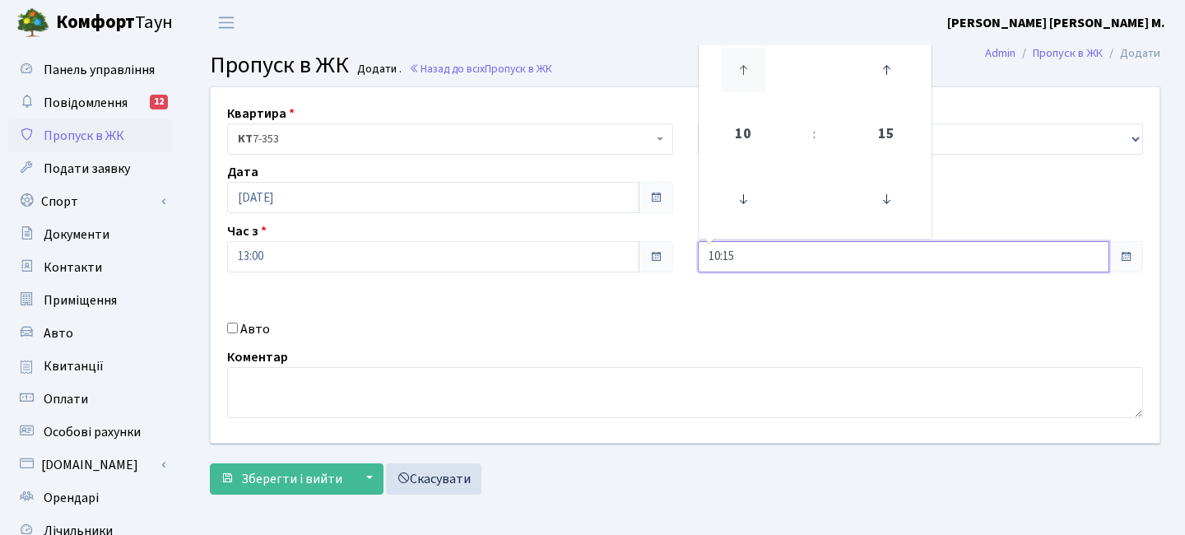
click at [753, 64] on icon at bounding box center [743, 70] width 44 height 44
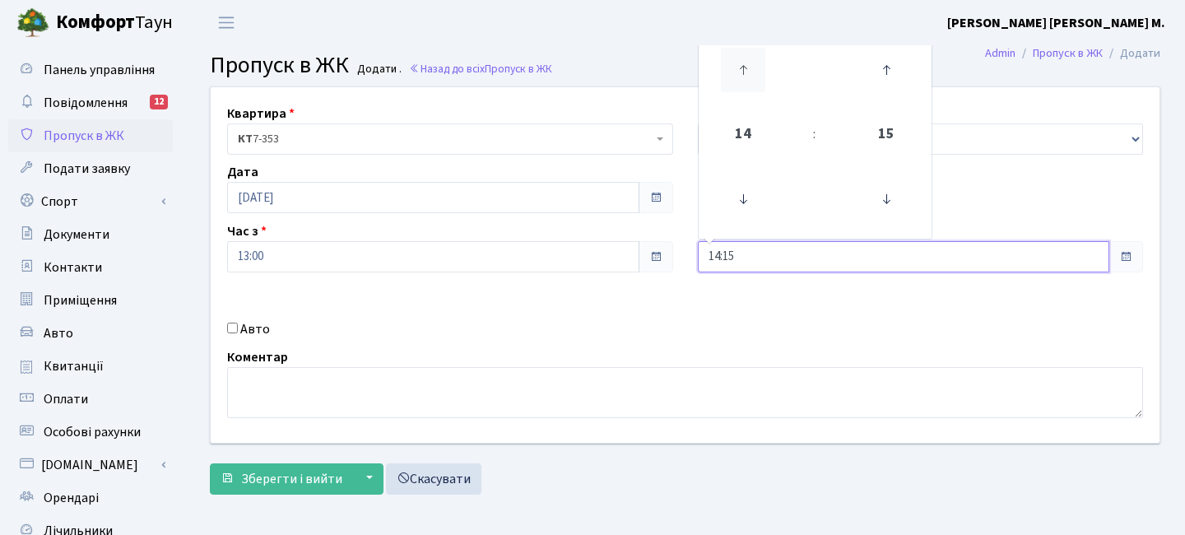
type input "15:15"
click at [286, 484] on span "Зберегти і вийти" at bounding box center [291, 479] width 101 height 18
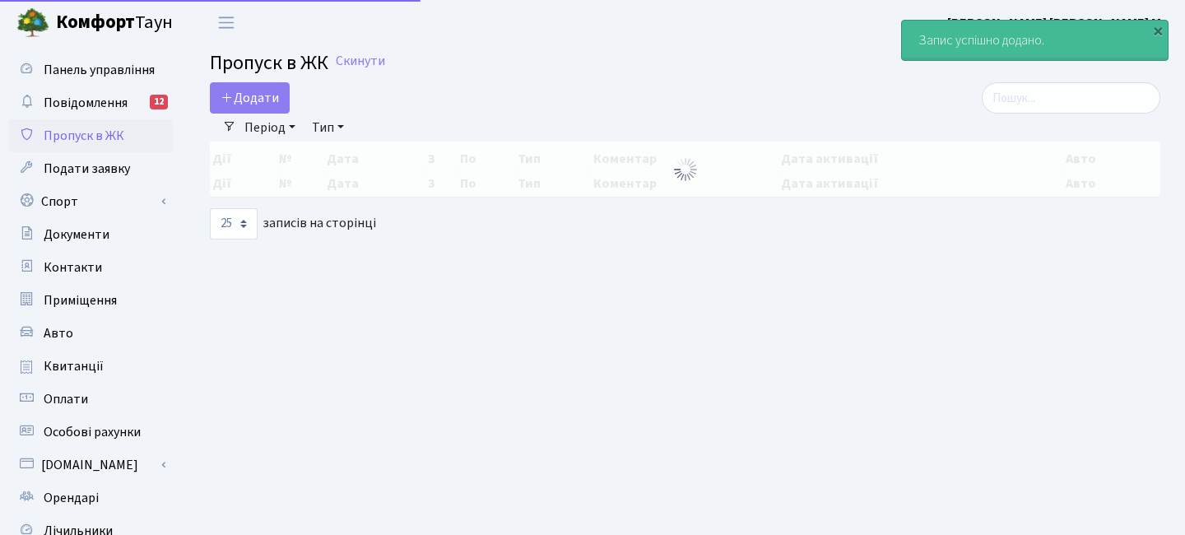
select select "25"
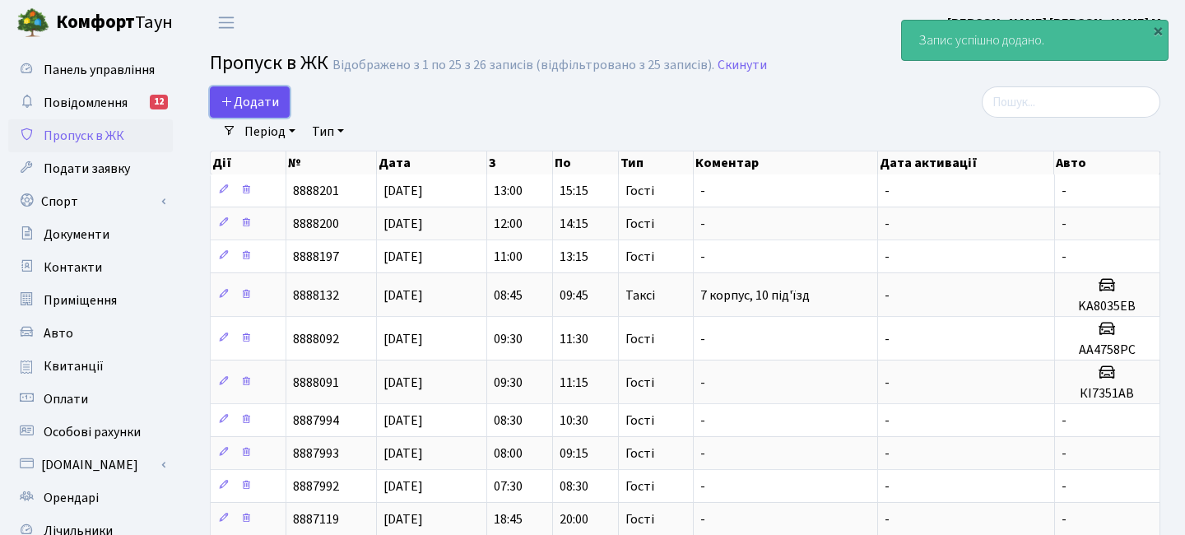
click at [267, 105] on span "Додати" at bounding box center [250, 102] width 58 height 18
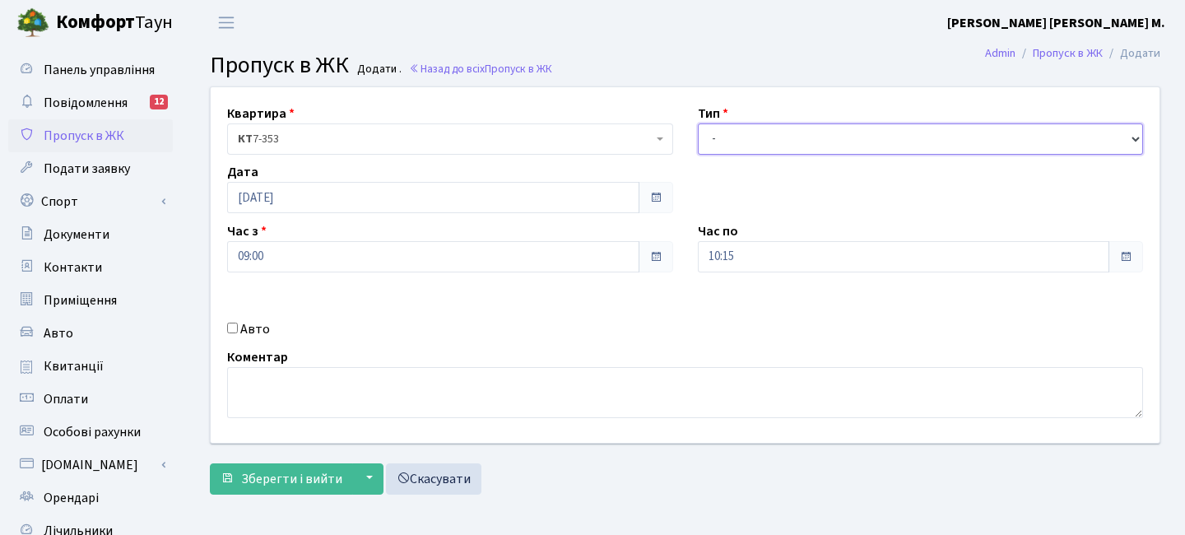
click at [728, 140] on select "- Доставка Таксі Гості Сервіс" at bounding box center [921, 138] width 446 height 31
select select "3"
click at [698, 123] on select "- Доставка Таксі Гості Сервіс" at bounding box center [921, 138] width 446 height 31
click at [288, 262] on input "09:00" at bounding box center [433, 256] width 412 height 31
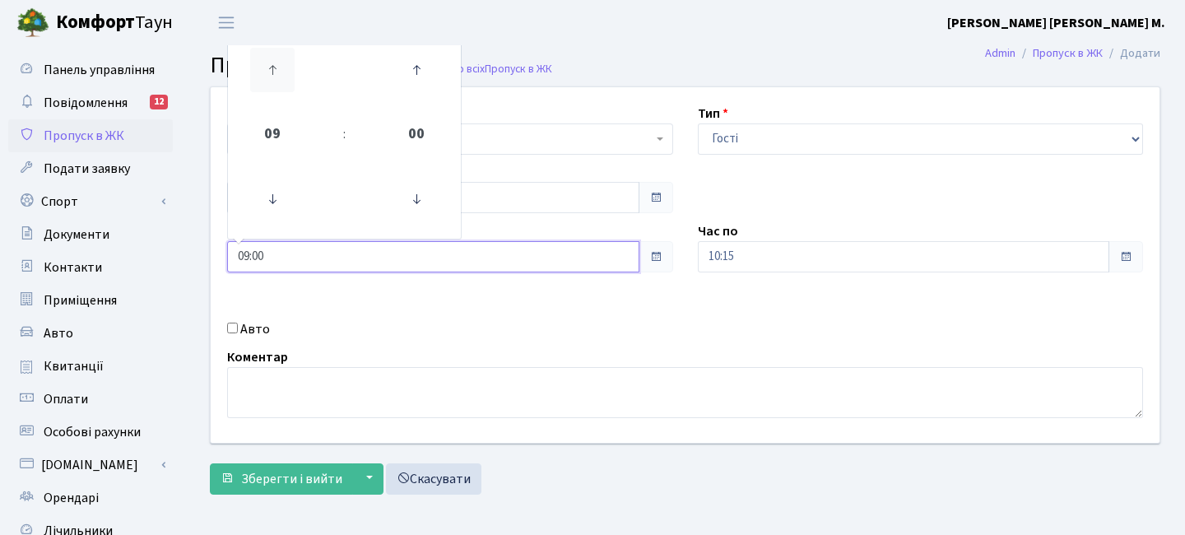
click at [291, 85] on icon at bounding box center [272, 70] width 44 height 44
drag, startPoint x: 285, startPoint y: 81, endPoint x: 527, endPoint y: 100, distance: 242.7
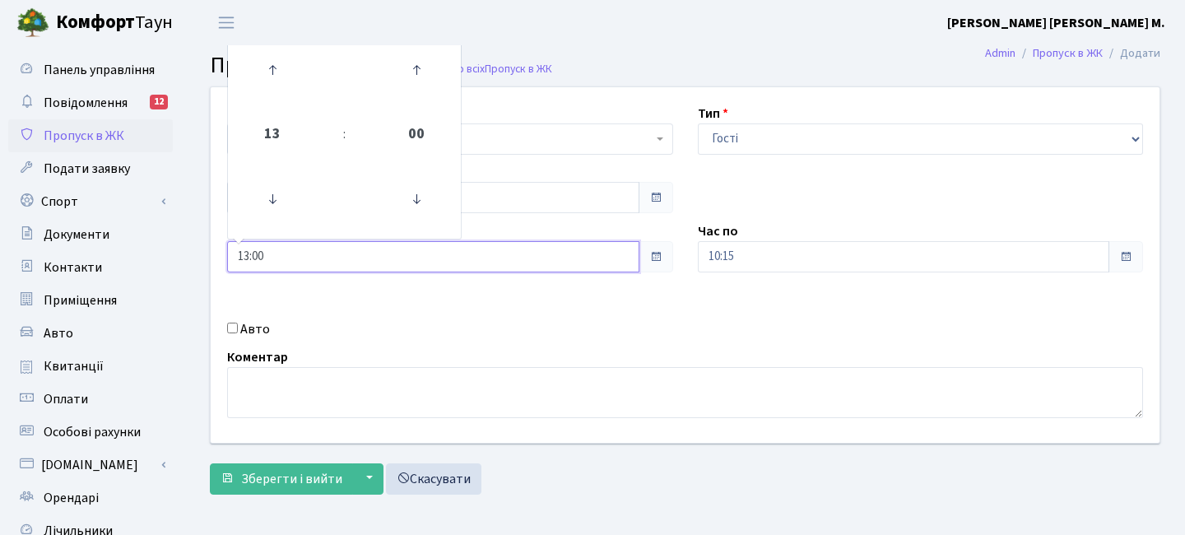
click at [285, 81] on icon at bounding box center [272, 70] width 44 height 44
type input "14:00"
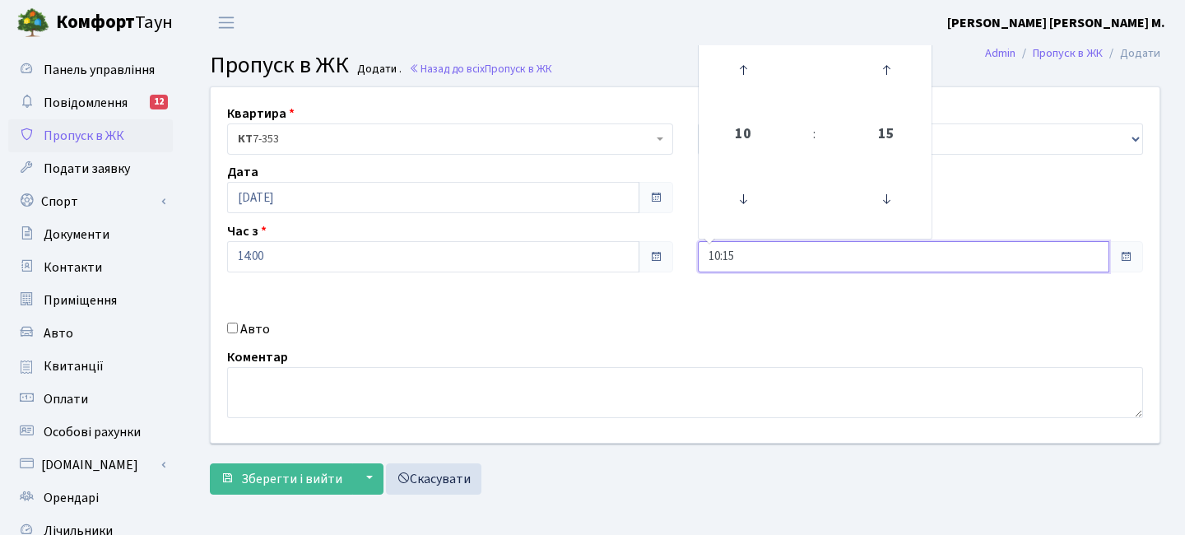
click at [734, 266] on input "10:15" at bounding box center [904, 256] width 412 height 31
click at [733, 71] on icon at bounding box center [743, 70] width 44 height 44
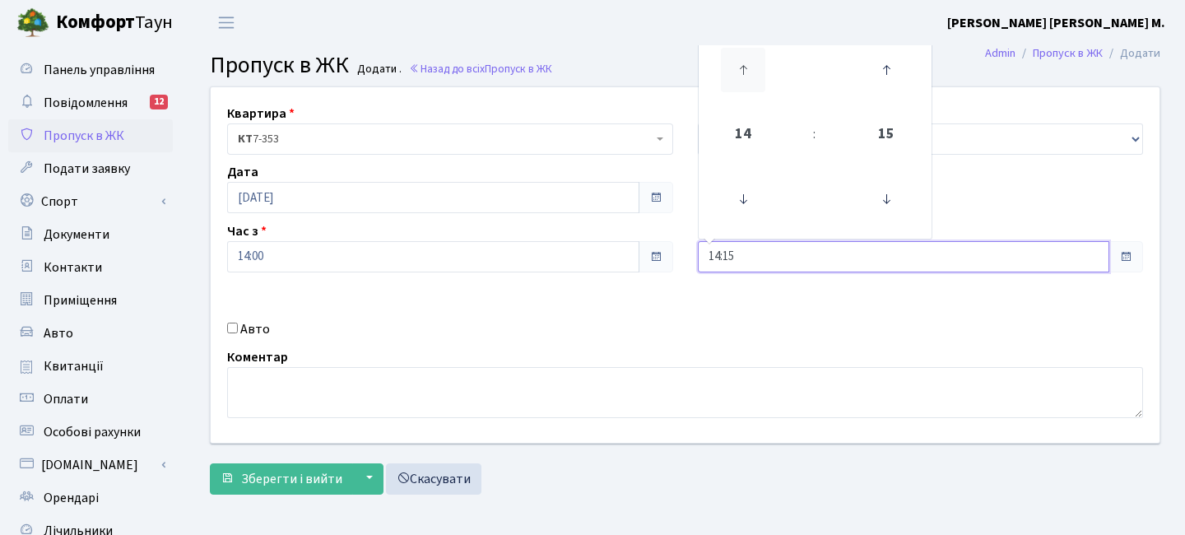
click at [733, 71] on icon at bounding box center [743, 70] width 44 height 44
type input "16:15"
click at [293, 480] on span "Зберегти і вийти" at bounding box center [291, 479] width 101 height 18
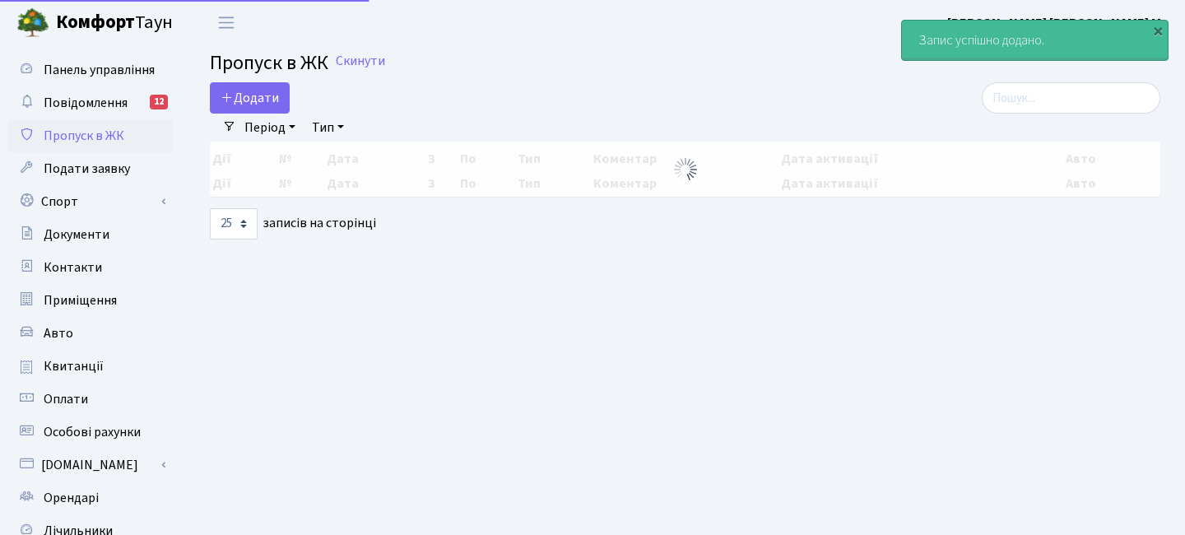
select select "25"
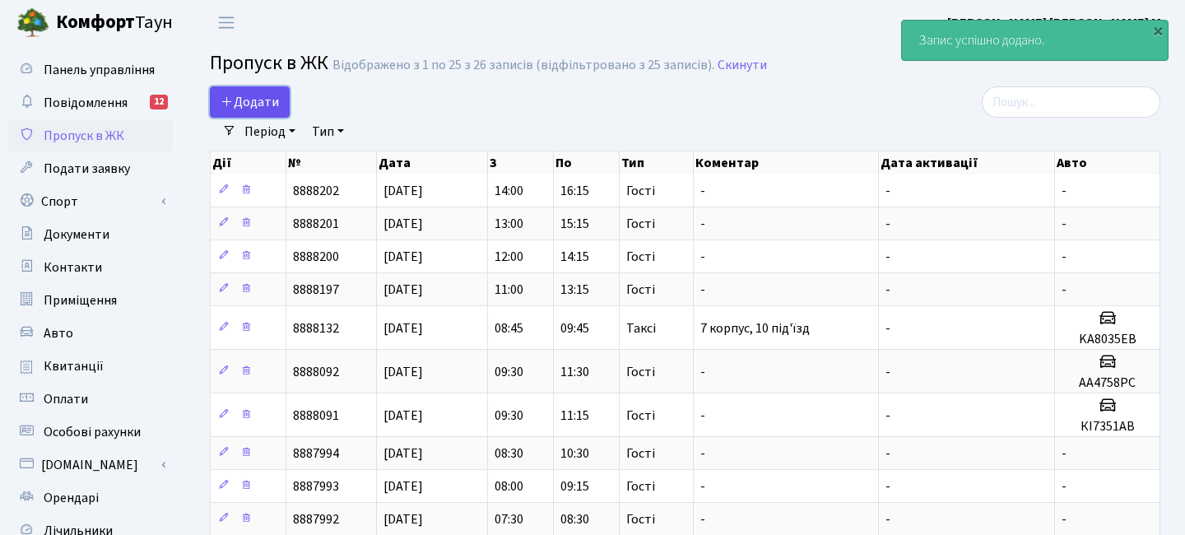
click at [269, 95] on span "Додати" at bounding box center [250, 102] width 58 height 18
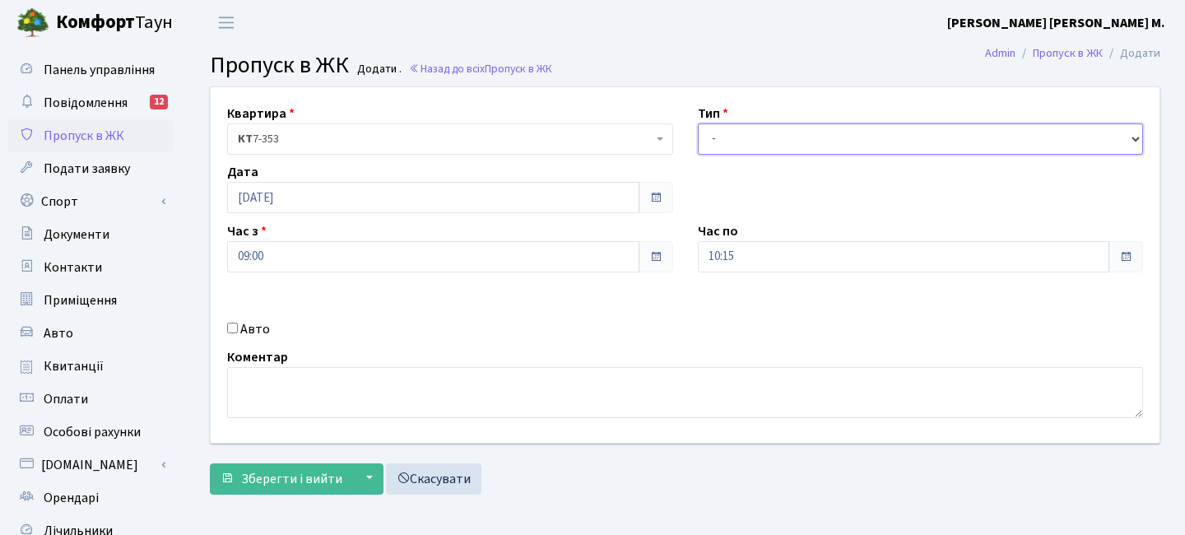
click at [785, 149] on select "- Доставка Таксі Гості Сервіс" at bounding box center [921, 138] width 446 height 31
select select "3"
click at [698, 123] on select "- Доставка Таксі Гості Сервіс" at bounding box center [921, 138] width 446 height 31
click at [370, 268] on input "09:00" at bounding box center [433, 256] width 412 height 31
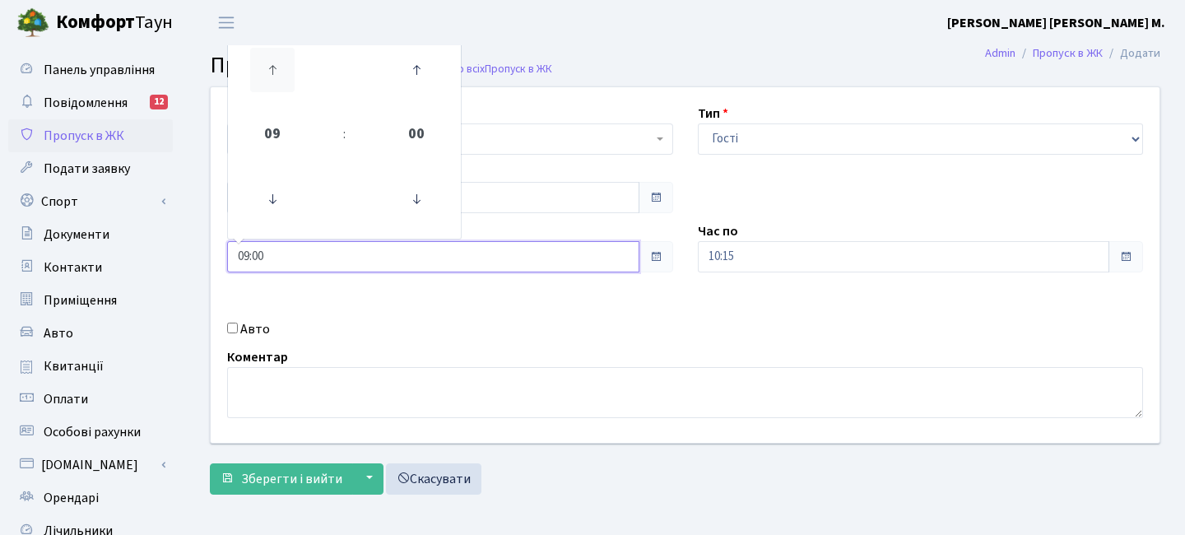
click at [277, 51] on icon at bounding box center [272, 70] width 44 height 44
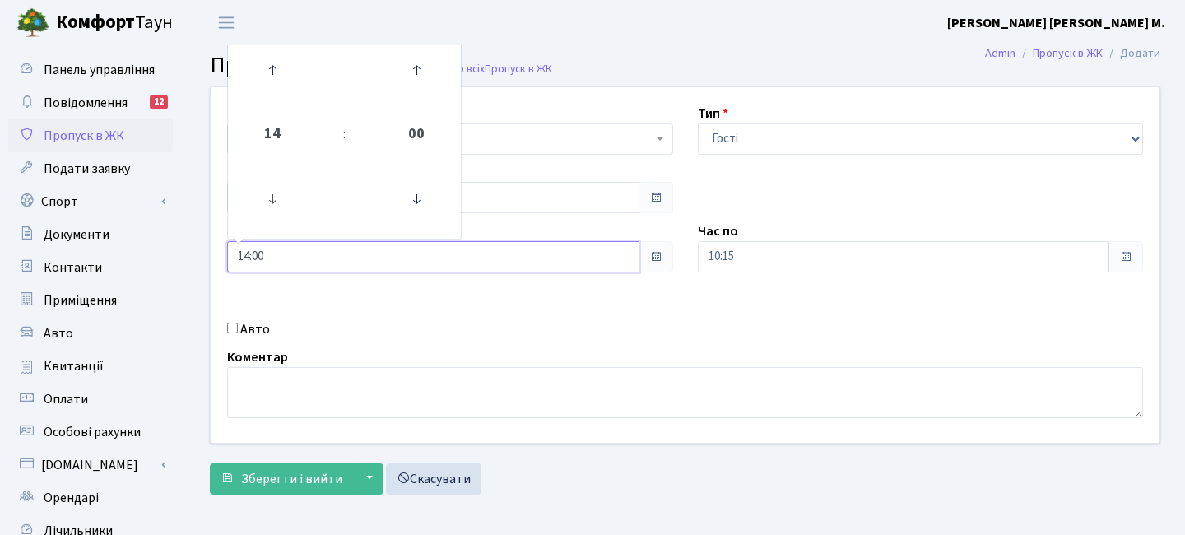
click at [278, 172] on link at bounding box center [273, 199] width 49 height 59
click at [277, 82] on icon at bounding box center [272, 70] width 44 height 44
click at [280, 81] on icon at bounding box center [272, 70] width 44 height 44
type input "15:00"
click at [791, 258] on input "10:15" at bounding box center [904, 256] width 412 height 31
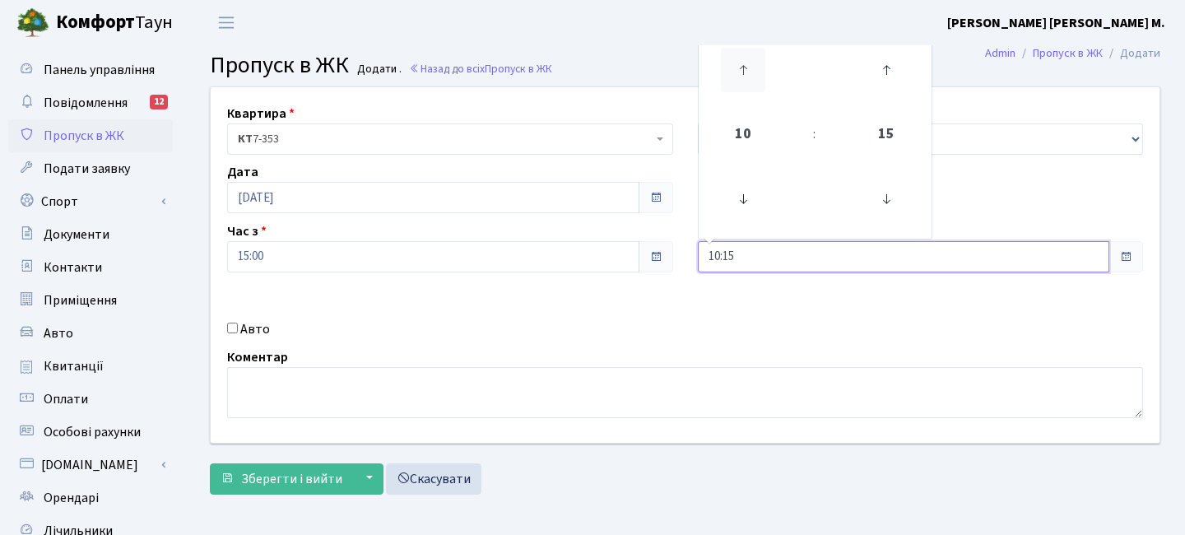
click at [731, 71] on icon at bounding box center [743, 70] width 44 height 44
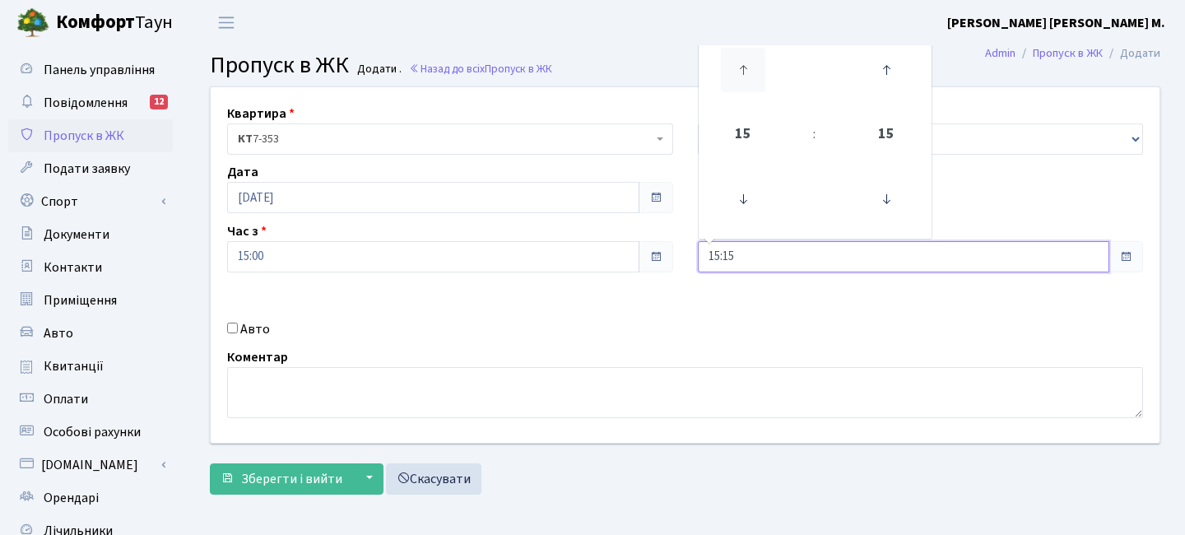
click at [731, 71] on icon at bounding box center [743, 70] width 44 height 44
click at [749, 63] on icon at bounding box center [743, 70] width 44 height 44
type input "17:15"
click at [315, 480] on span "Зберегти і вийти" at bounding box center [291, 479] width 101 height 18
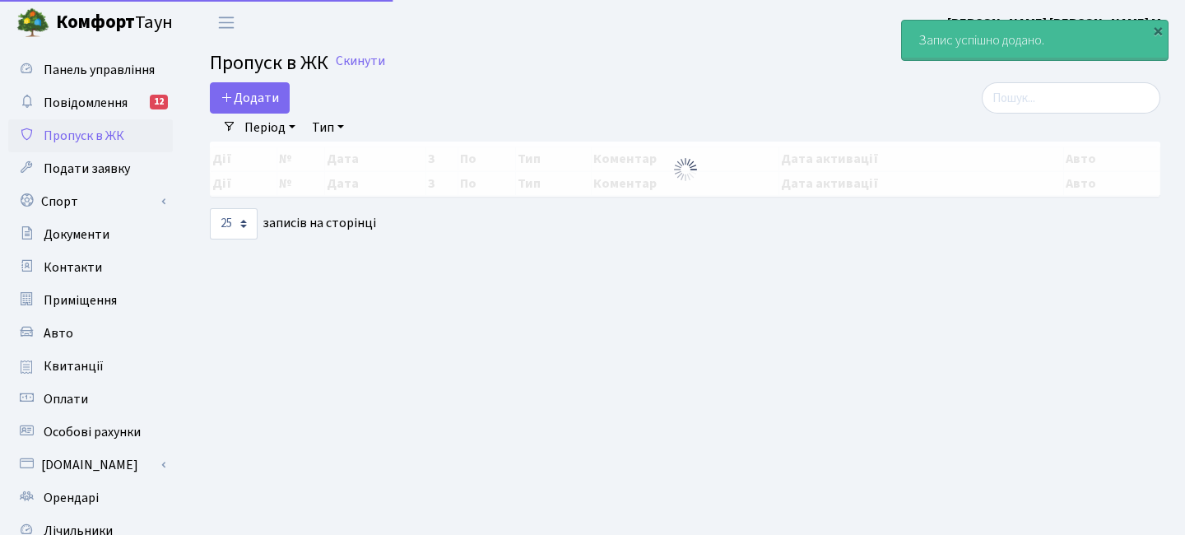
select select "25"
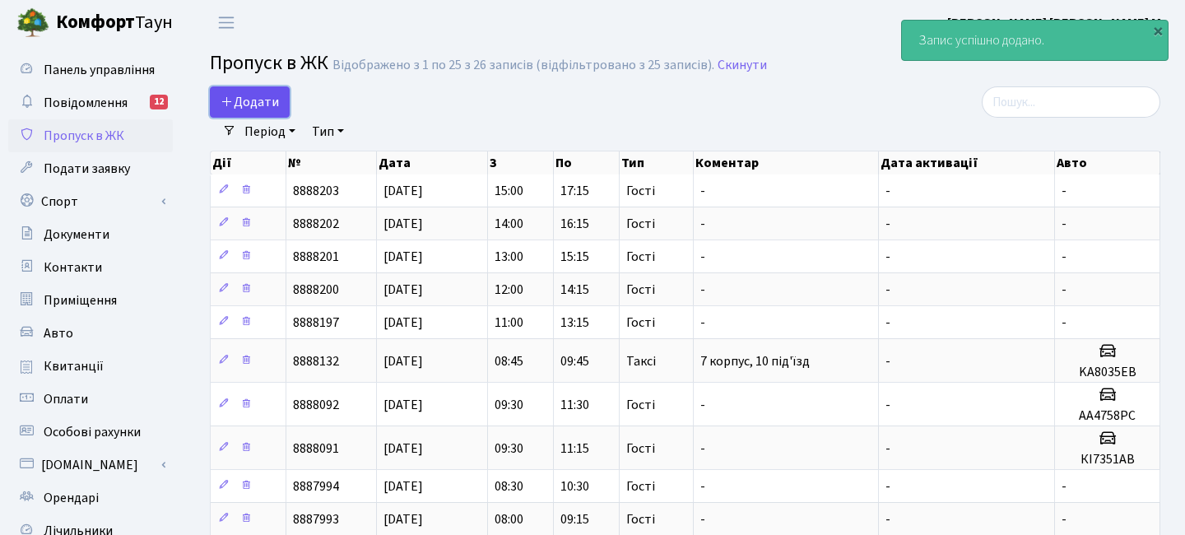
click at [270, 95] on span "Додати" at bounding box center [250, 102] width 58 height 18
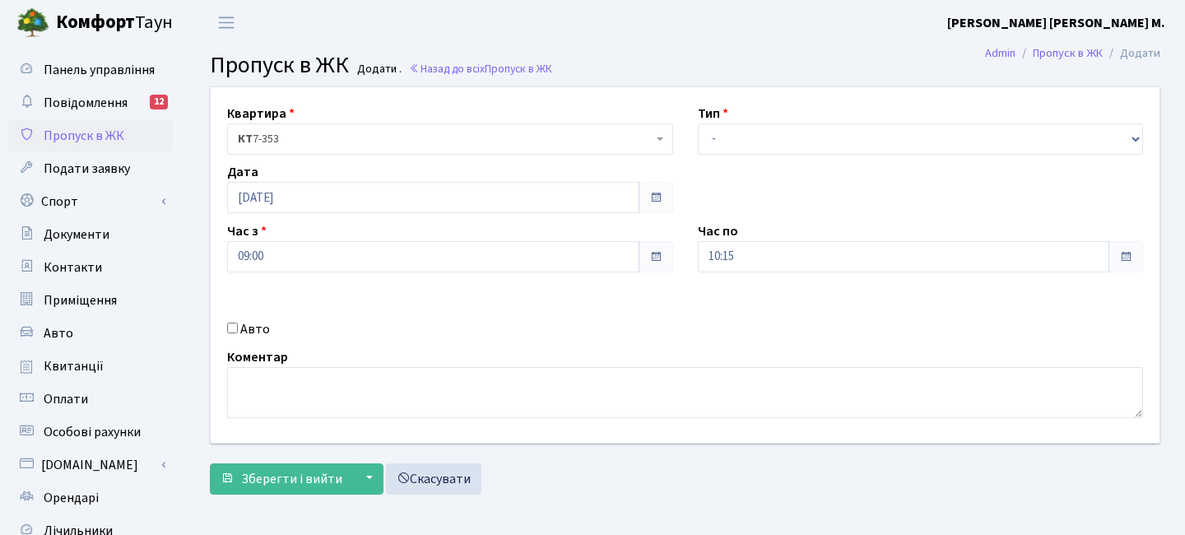
click at [760, 107] on div "Тип - Доставка Таксі Гості Сервіс" at bounding box center [921, 129] width 471 height 51
click at [752, 134] on select "- Доставка Таксі Гості Сервіс" at bounding box center [921, 138] width 446 height 31
select select "3"
click at [698, 123] on select "- Доставка Таксі Гості Сервіс" at bounding box center [921, 138] width 446 height 31
click at [325, 253] on input "09:00" at bounding box center [433, 256] width 412 height 31
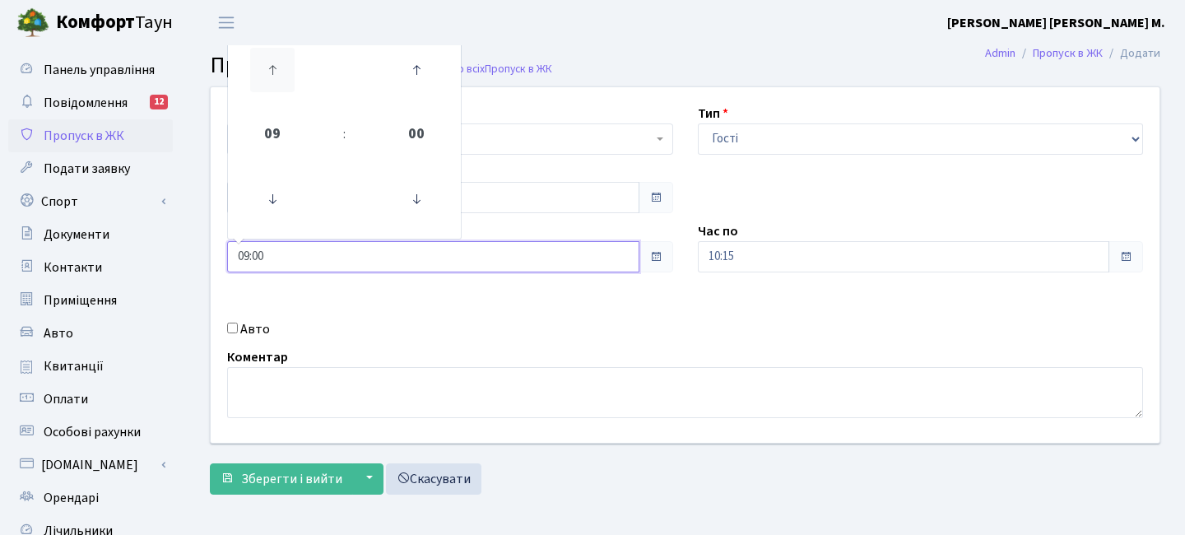
click at [277, 67] on icon at bounding box center [272, 70] width 44 height 44
click at [278, 67] on icon at bounding box center [272, 70] width 44 height 44
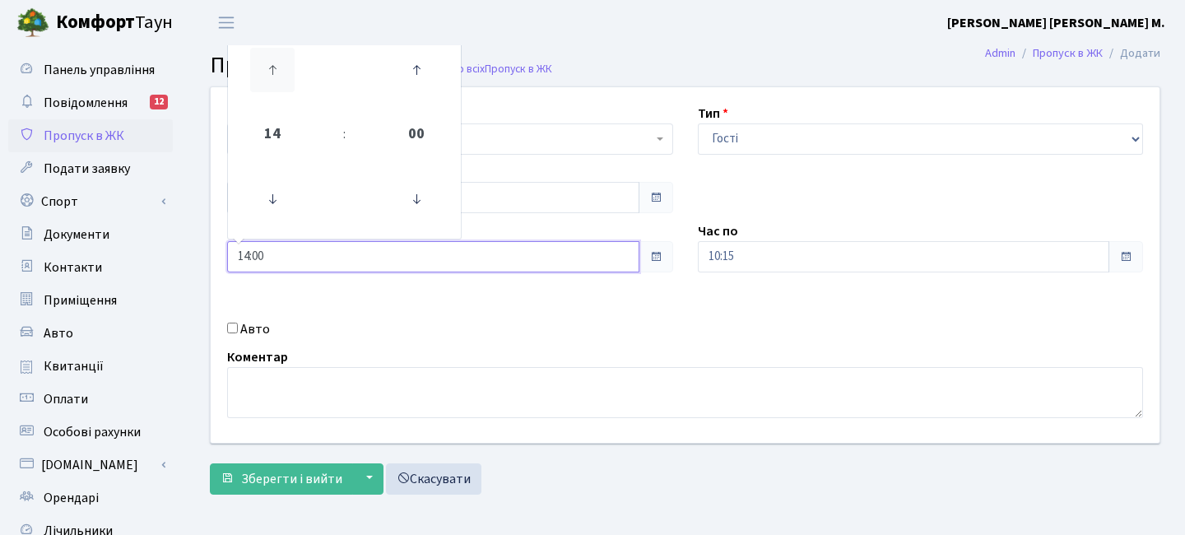
click at [278, 67] on icon at bounding box center [272, 70] width 44 height 44
type input "16:00"
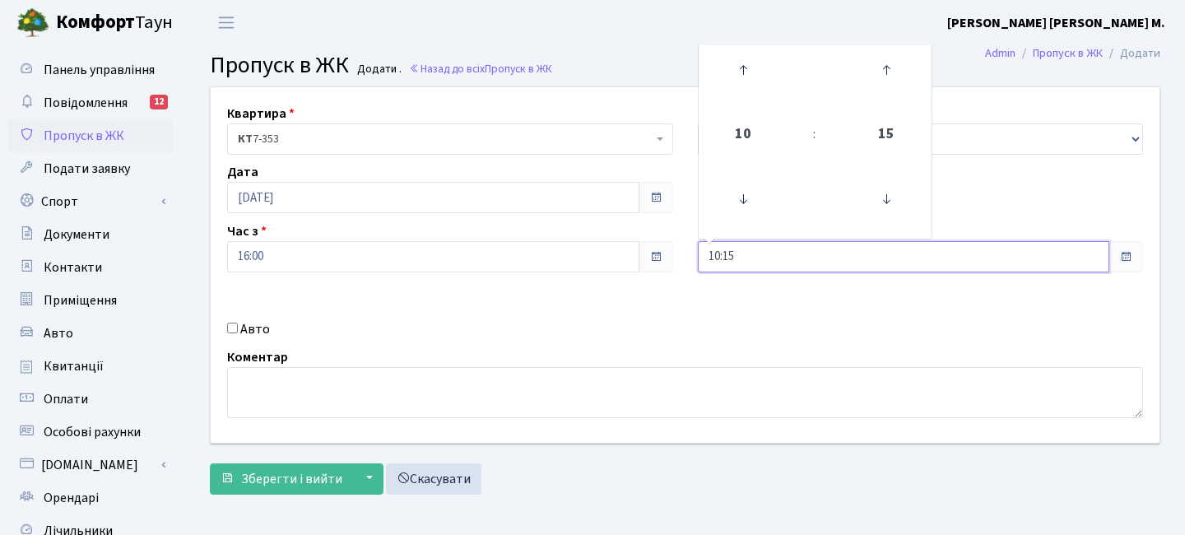
click at [784, 267] on input "10:15" at bounding box center [904, 256] width 412 height 31
click at [752, 78] on icon at bounding box center [743, 70] width 44 height 44
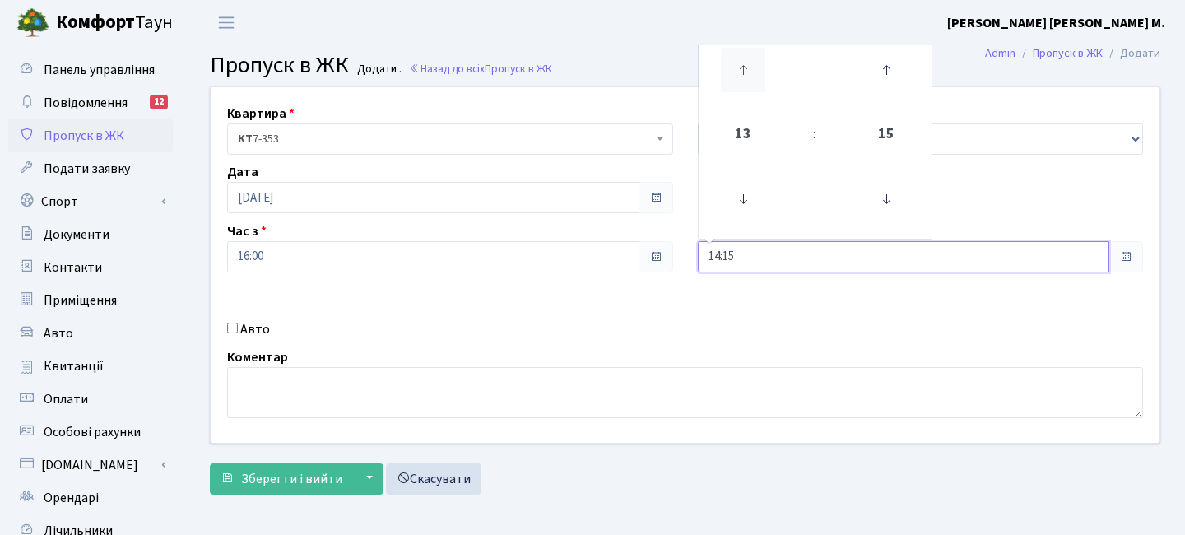
click at [752, 78] on icon at bounding box center [743, 70] width 44 height 44
type input "18:15"
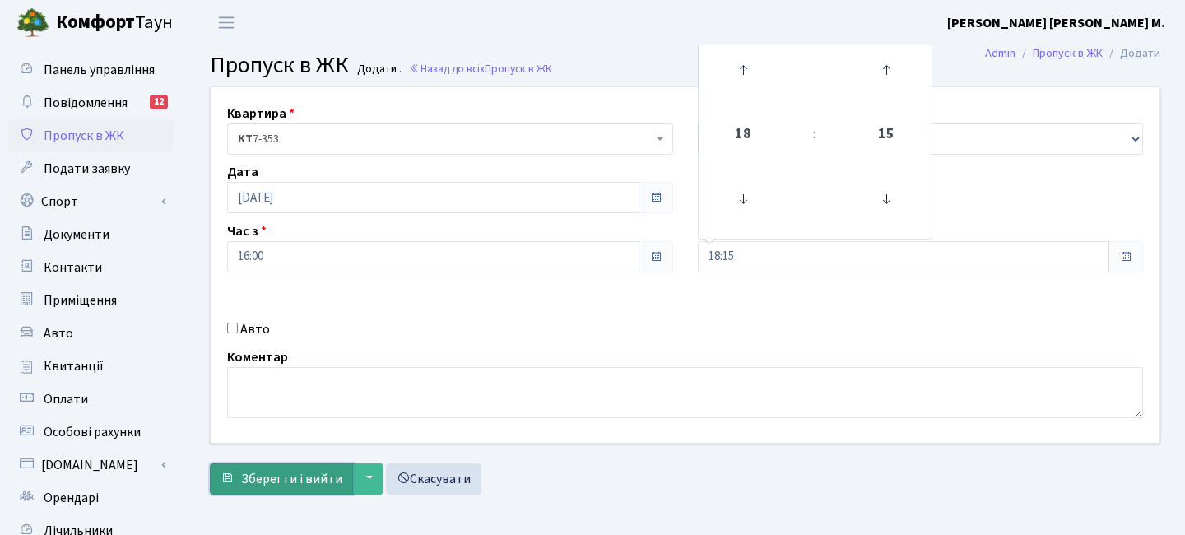
click at [311, 478] on span "Зберегти і вийти" at bounding box center [291, 479] width 101 height 18
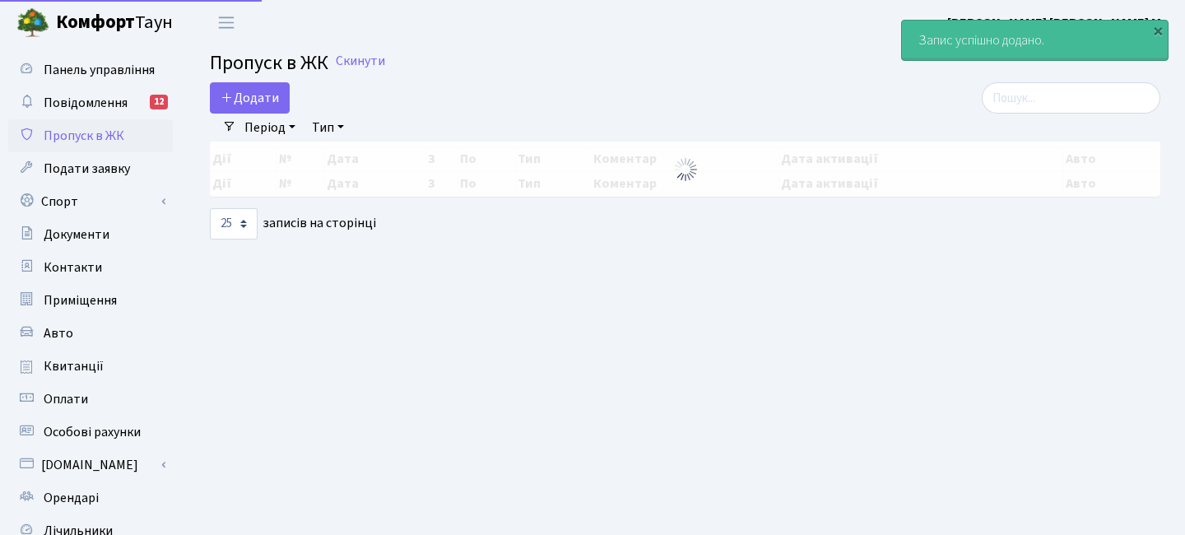
select select "25"
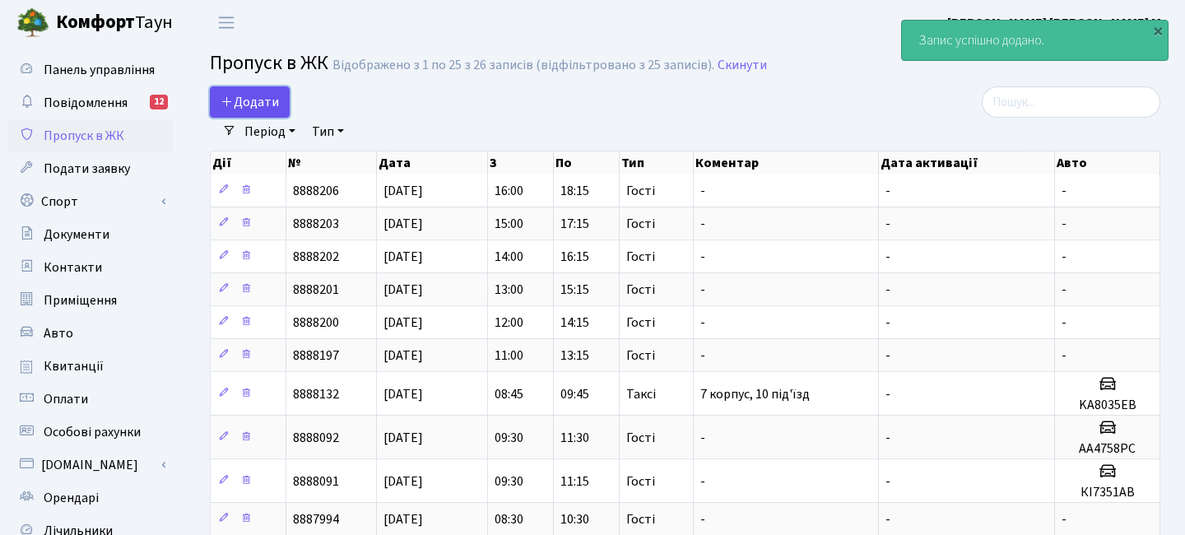
click at [250, 101] on span "Додати" at bounding box center [250, 102] width 58 height 18
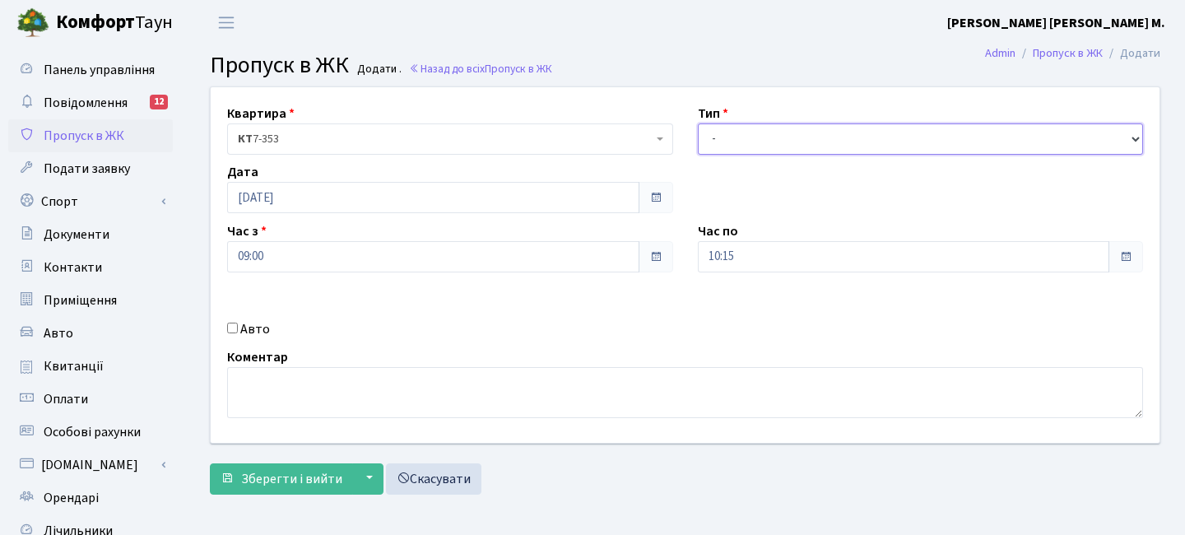
click at [784, 146] on select "- Доставка Таксі Гості Сервіс" at bounding box center [921, 138] width 446 height 31
select select "3"
click at [698, 123] on select "- Доставка Таксі Гості Сервіс" at bounding box center [921, 138] width 446 height 31
drag, startPoint x: 377, startPoint y: 262, endPoint x: 365, endPoint y: 250, distance: 16.9
click at [377, 262] on input "09:00" at bounding box center [433, 256] width 412 height 31
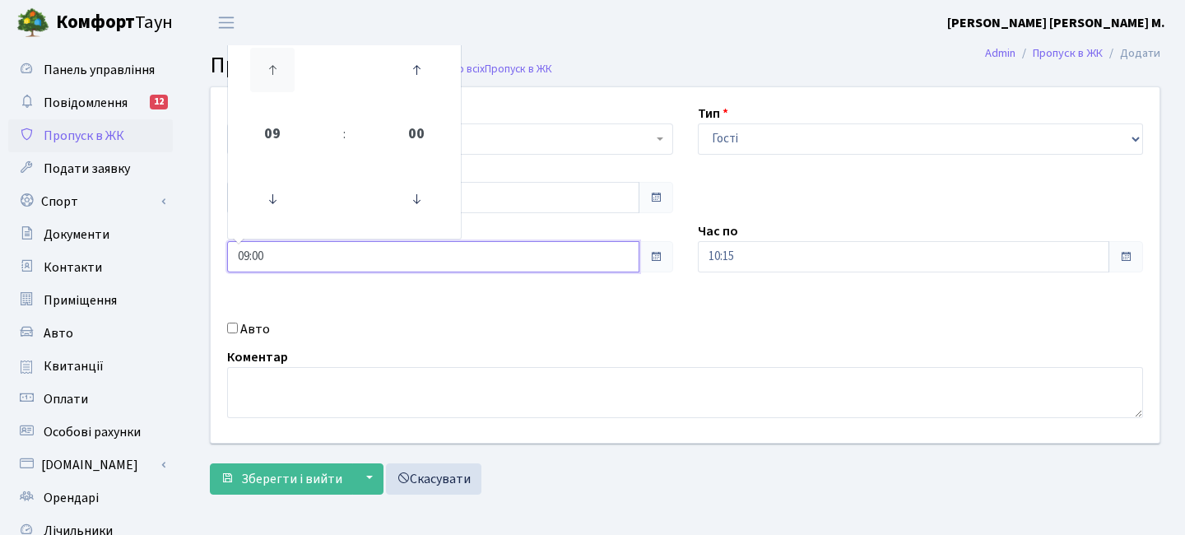
click at [295, 66] on link at bounding box center [273, 69] width 49 height 59
click at [287, 67] on icon at bounding box center [272, 70] width 44 height 44
click at [288, 67] on icon at bounding box center [272, 70] width 44 height 44
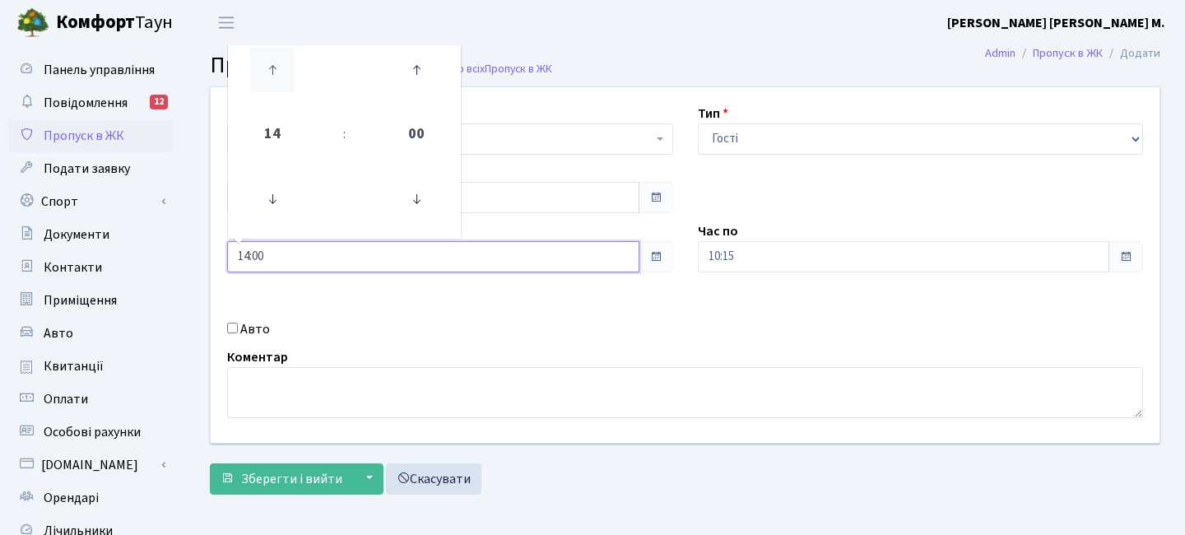
click at [288, 67] on icon at bounding box center [272, 70] width 44 height 44
click at [287, 187] on icon at bounding box center [272, 199] width 44 height 44
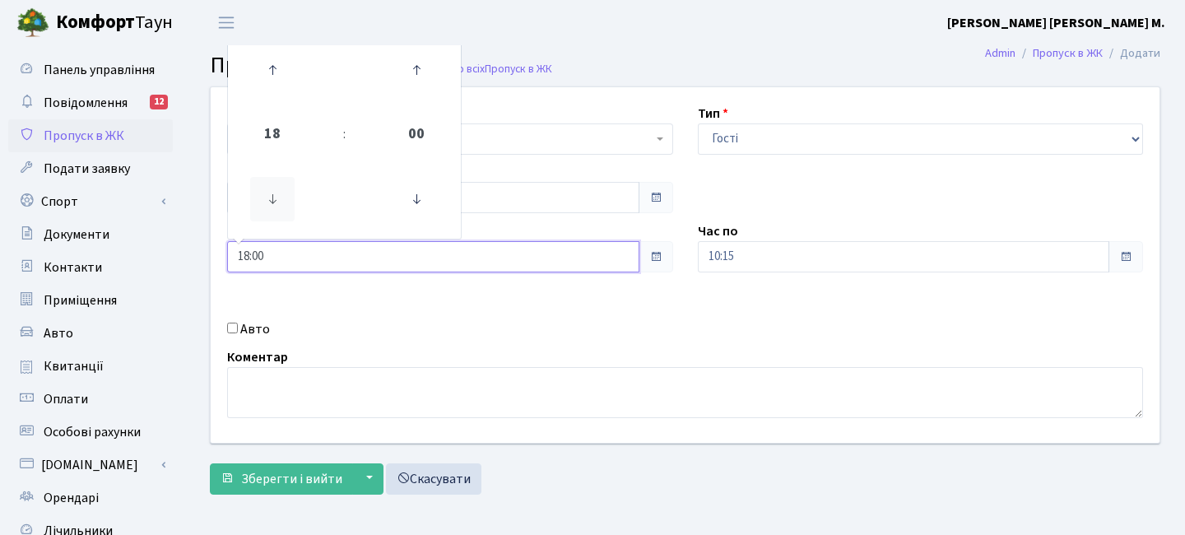
type input "17:00"
click at [738, 267] on input "10:15" at bounding box center [904, 256] width 412 height 31
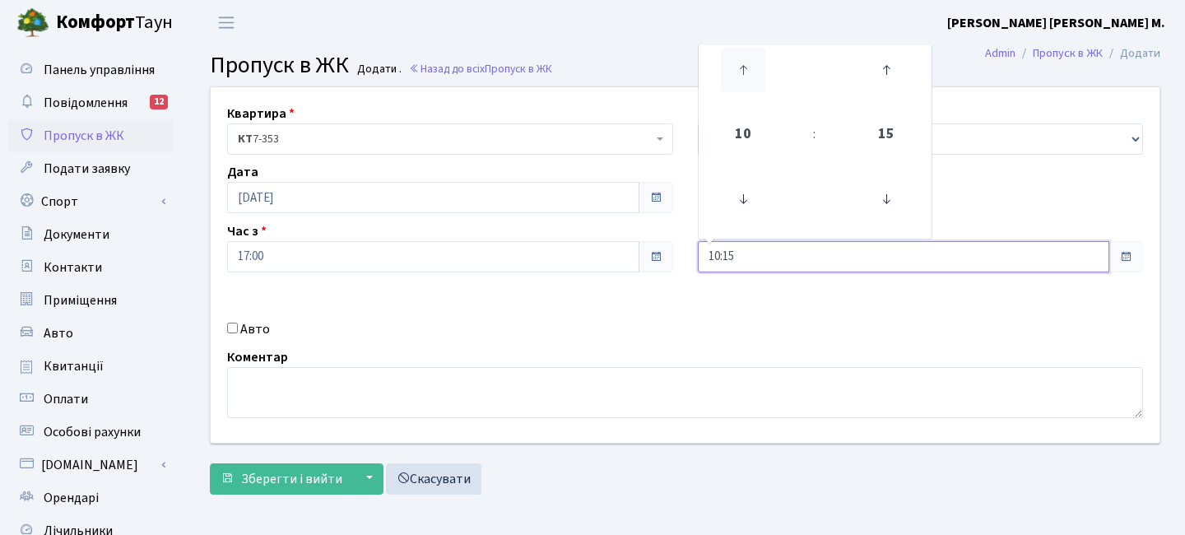
click at [753, 62] on icon at bounding box center [743, 70] width 44 height 44
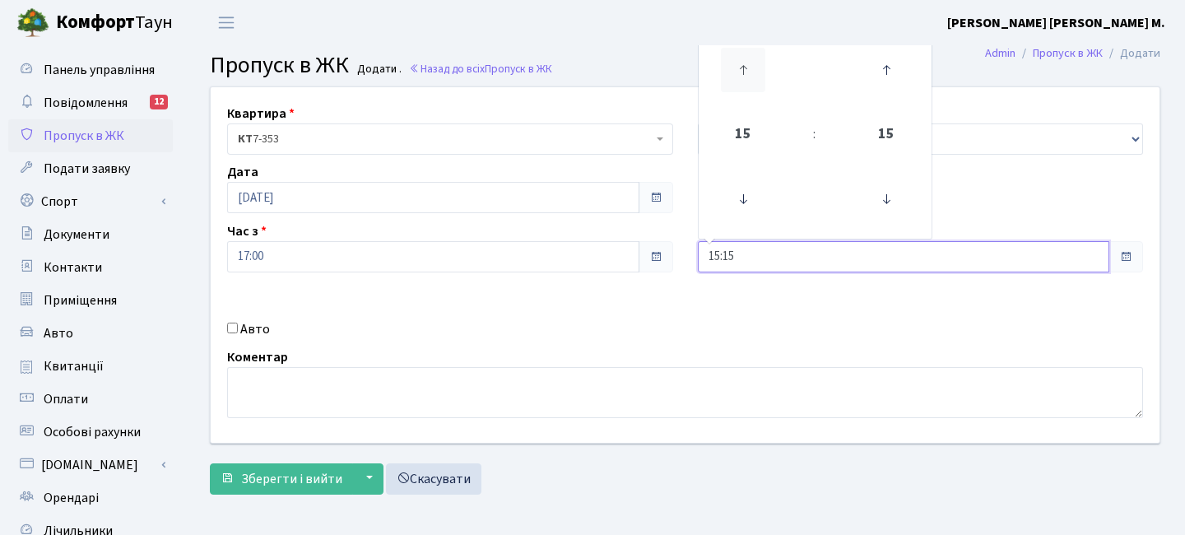
click at [753, 62] on icon at bounding box center [743, 70] width 44 height 44
drag, startPoint x: 753, startPoint y: 62, endPoint x: 742, endPoint y: 67, distance: 12.9
click at [753, 62] on icon at bounding box center [743, 70] width 44 height 44
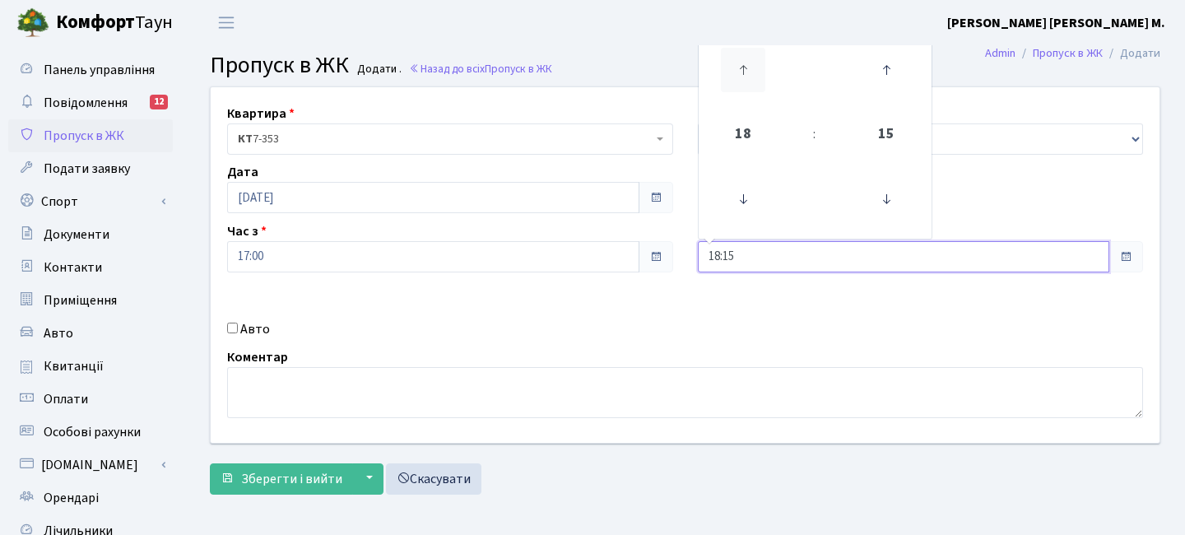
type input "19:15"
click at [333, 463] on form "Квартира <b>КТ</b>&nbsp;&nbsp;&nbsp;&nbsp;7-353 <b>КТ</b>&nbsp;&nbsp;&nbsp;&nbs…" at bounding box center [685, 290] width 951 height 408
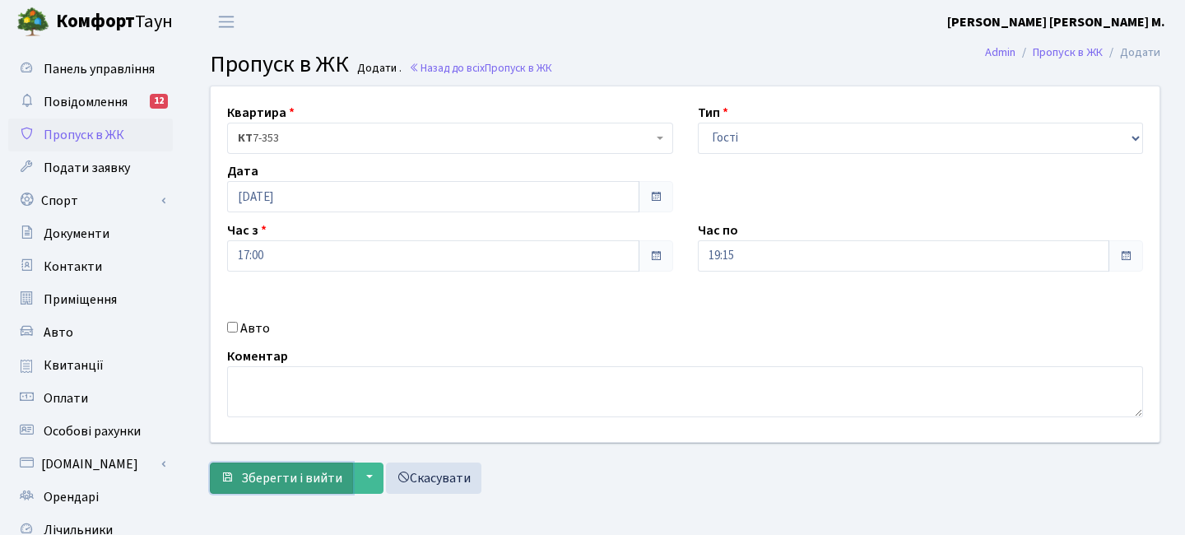
click at [334, 466] on button "Зберегти і вийти" at bounding box center [281, 478] width 143 height 31
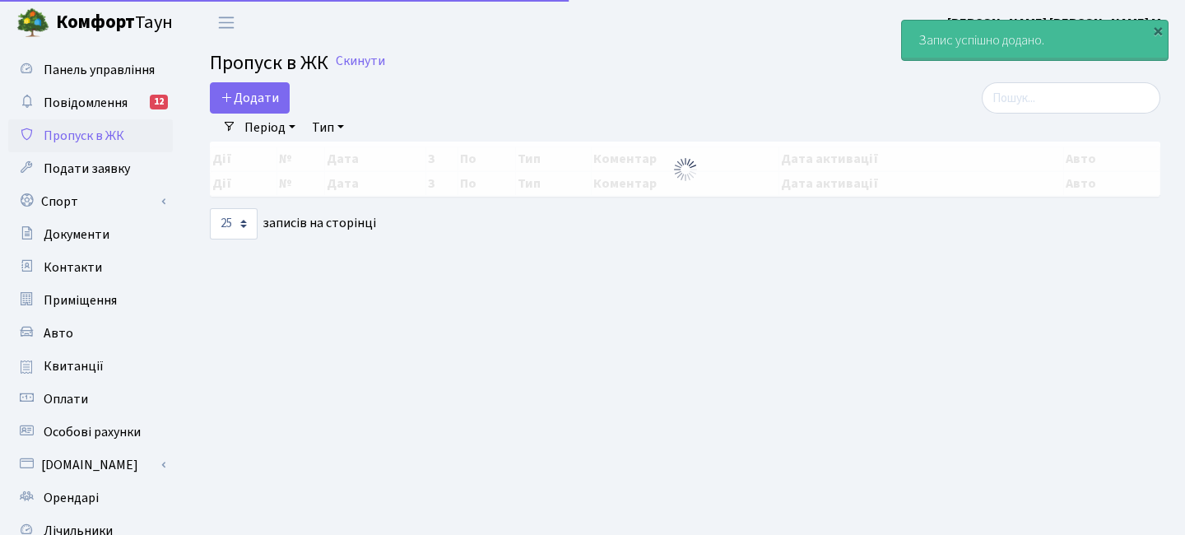
select select "25"
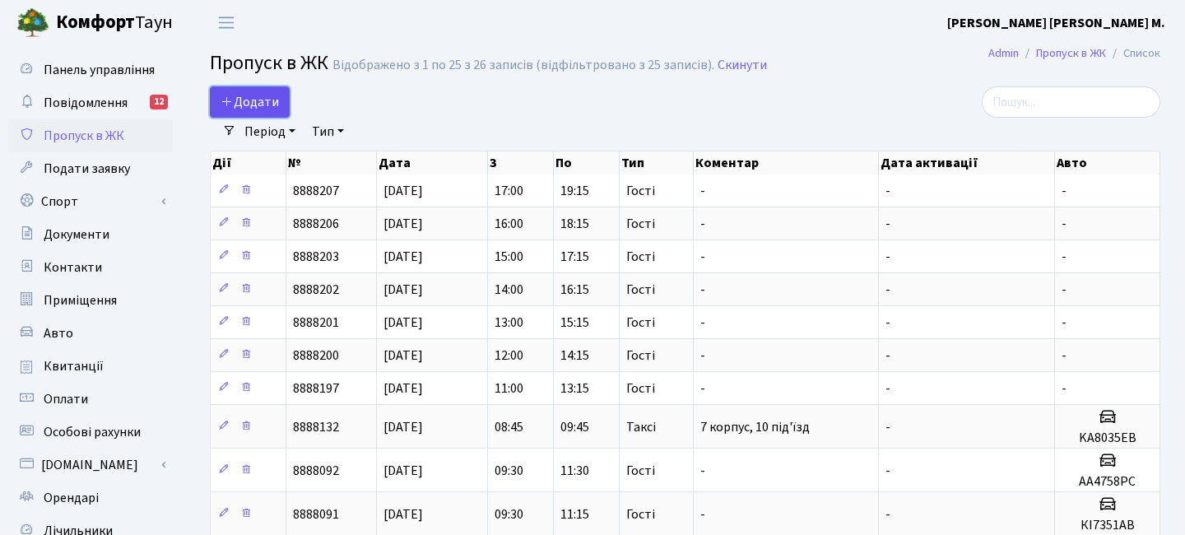
click at [266, 98] on span "Додати" at bounding box center [250, 102] width 58 height 18
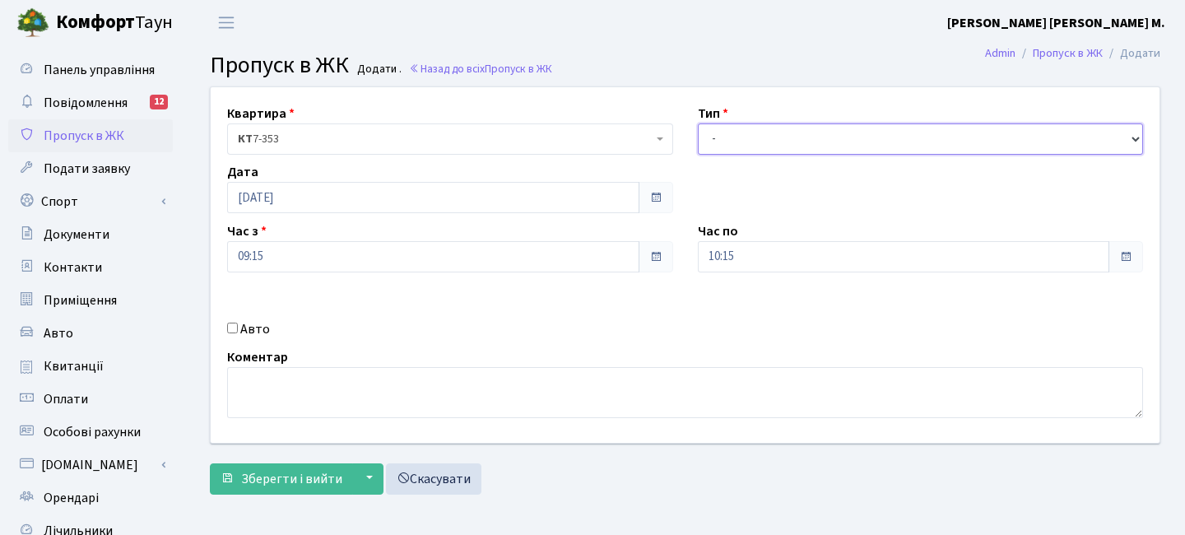
click at [812, 137] on select "- Доставка Таксі Гості Сервіс" at bounding box center [921, 138] width 446 height 31
select select "3"
click at [698, 123] on select "- Доставка Таксі Гості Сервіс" at bounding box center [921, 138] width 446 height 31
drag, startPoint x: 253, startPoint y: 258, endPoint x: 257, endPoint y: 241, distance: 17.0
click at [253, 258] on input "09:15" at bounding box center [433, 256] width 412 height 31
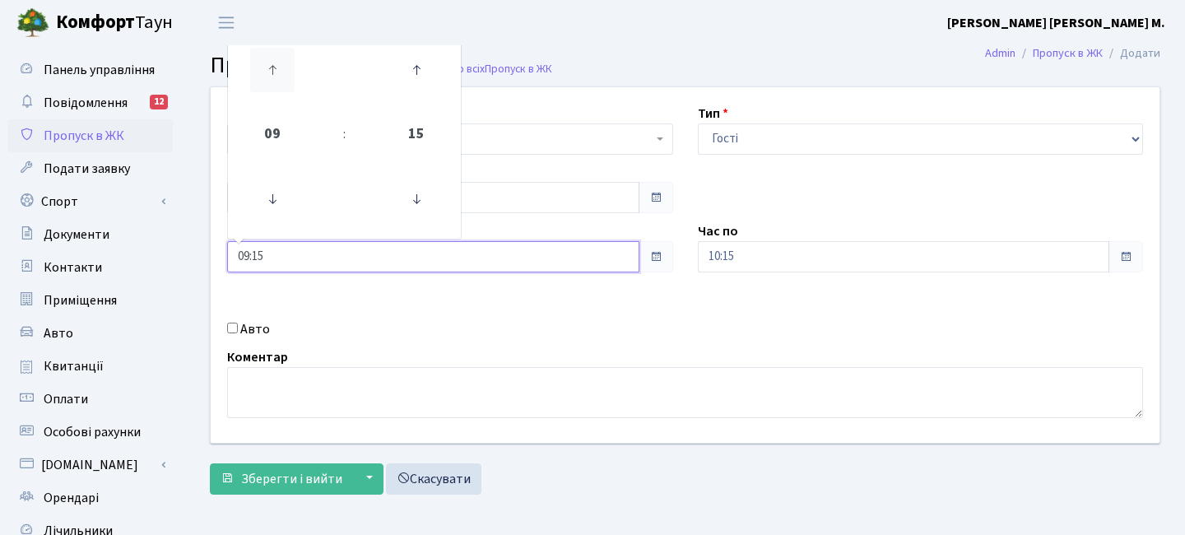
click at [277, 67] on icon at bounding box center [272, 70] width 44 height 44
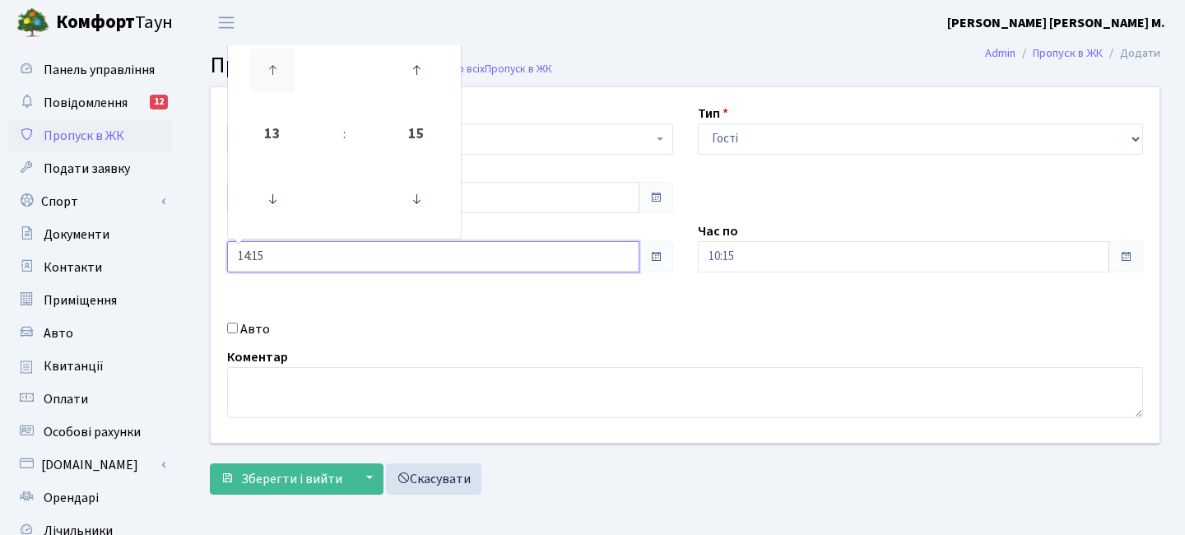
click at [277, 67] on icon at bounding box center [272, 70] width 44 height 44
type input "18:15"
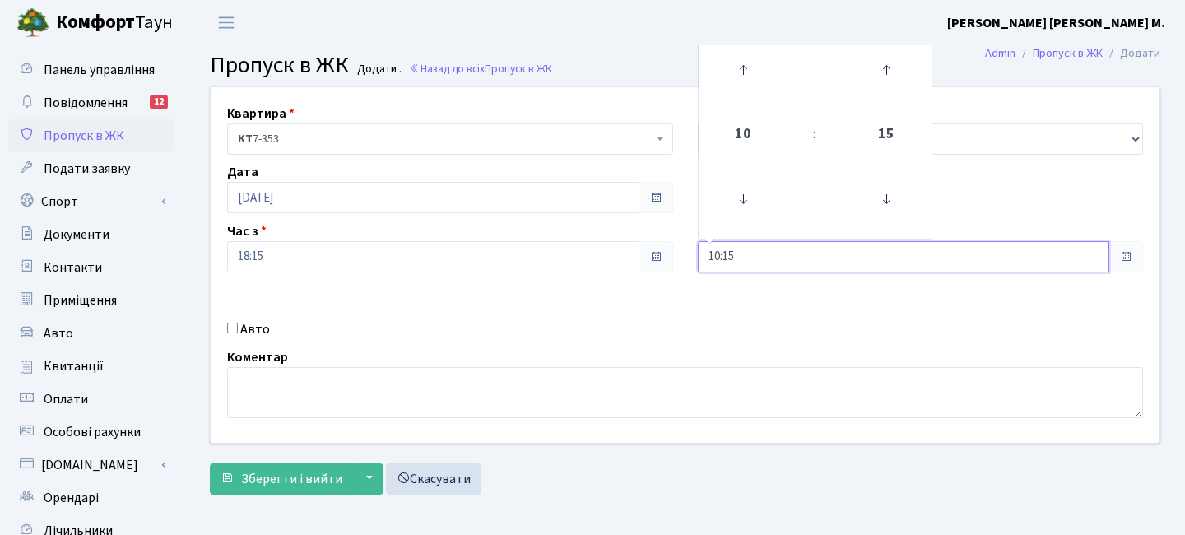
drag, startPoint x: 747, startPoint y: 256, endPoint x: 744, endPoint y: 100, distance: 155.6
click at [747, 256] on input "10:15" at bounding box center [904, 256] width 412 height 31
click at [743, 72] on icon at bounding box center [743, 70] width 44 height 44
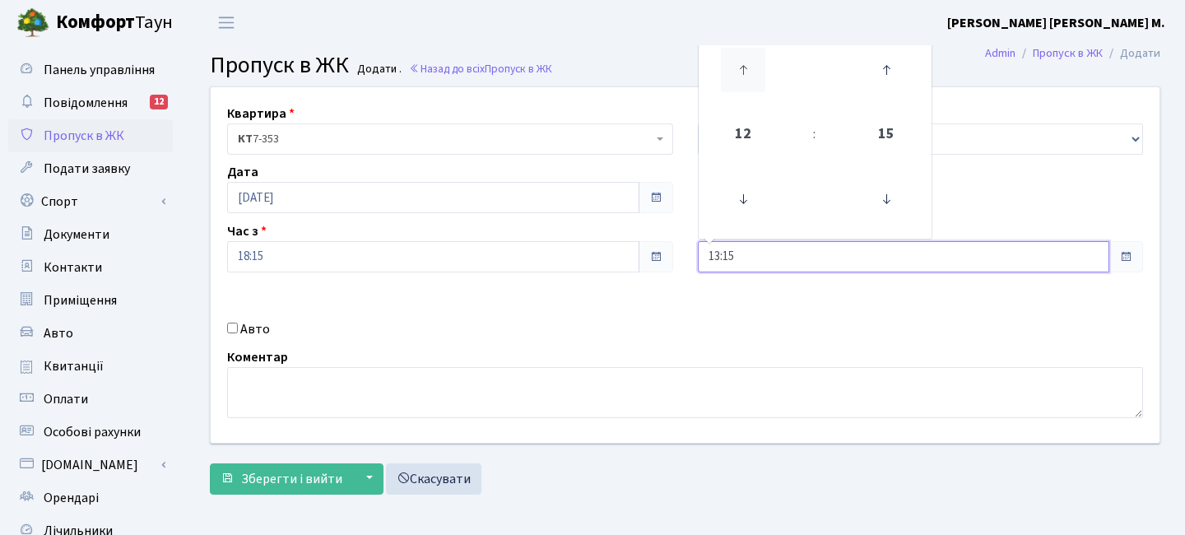
click at [743, 72] on icon at bounding box center [743, 70] width 44 height 44
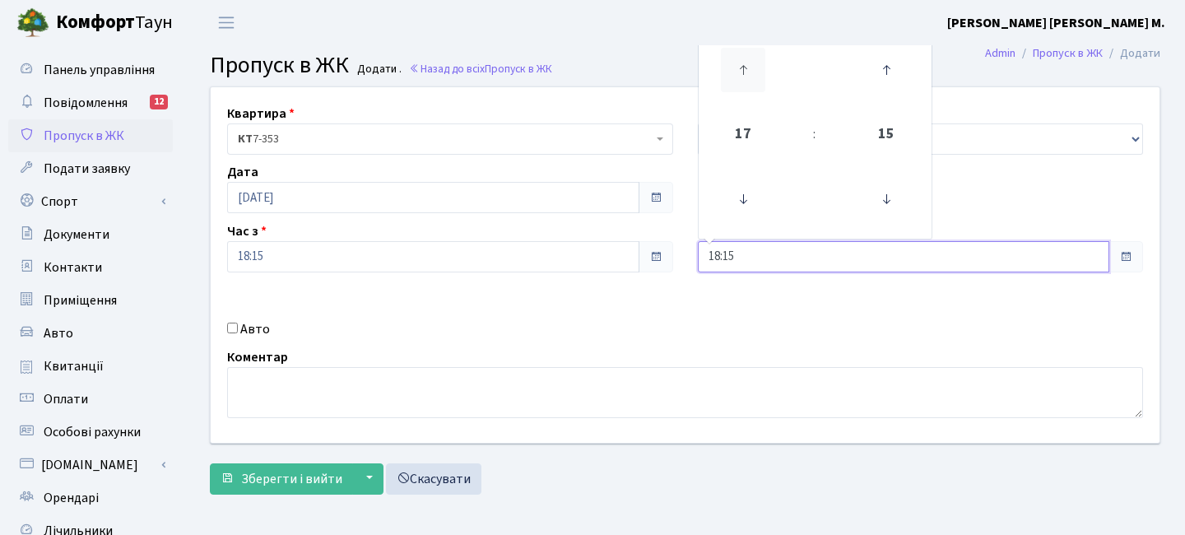
click at [743, 72] on icon at bounding box center [743, 70] width 44 height 44
type input "20:15"
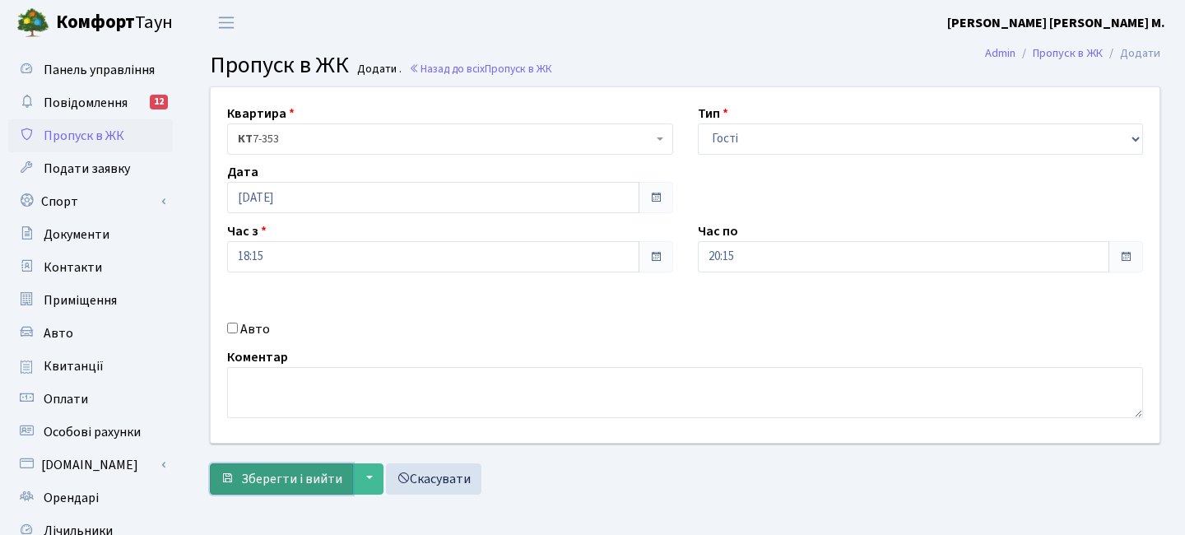
click at [288, 493] on button "Зберегти і вийти" at bounding box center [281, 478] width 143 height 31
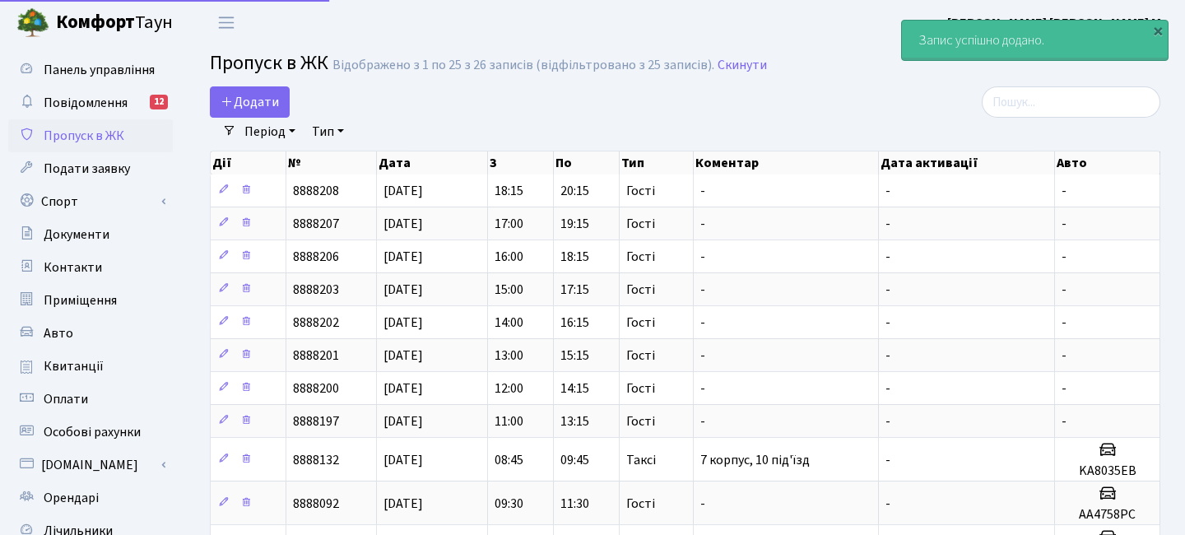
select select "25"
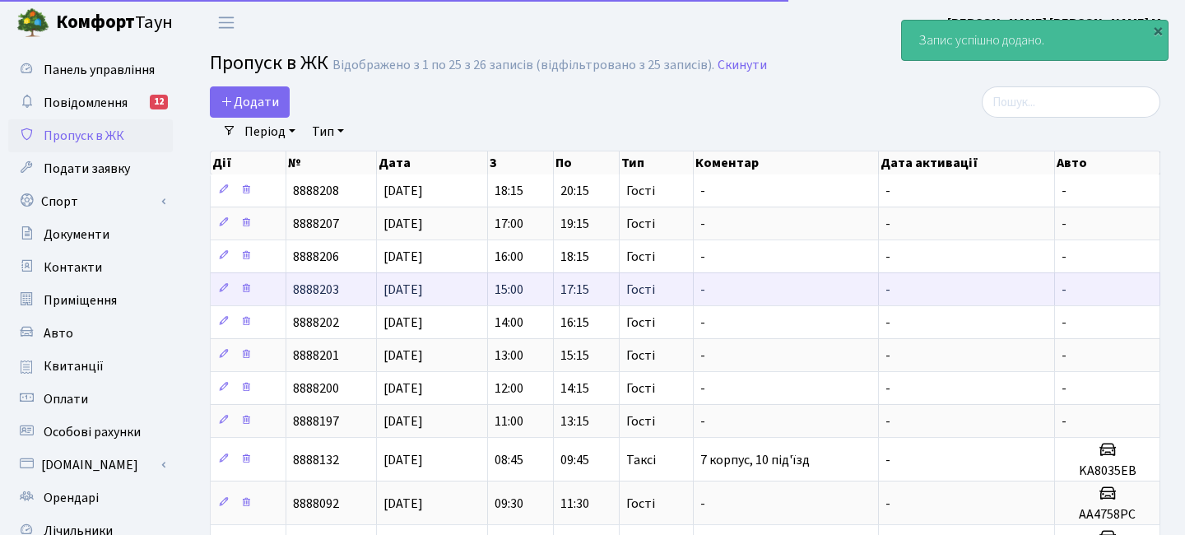
scroll to position [15, 0]
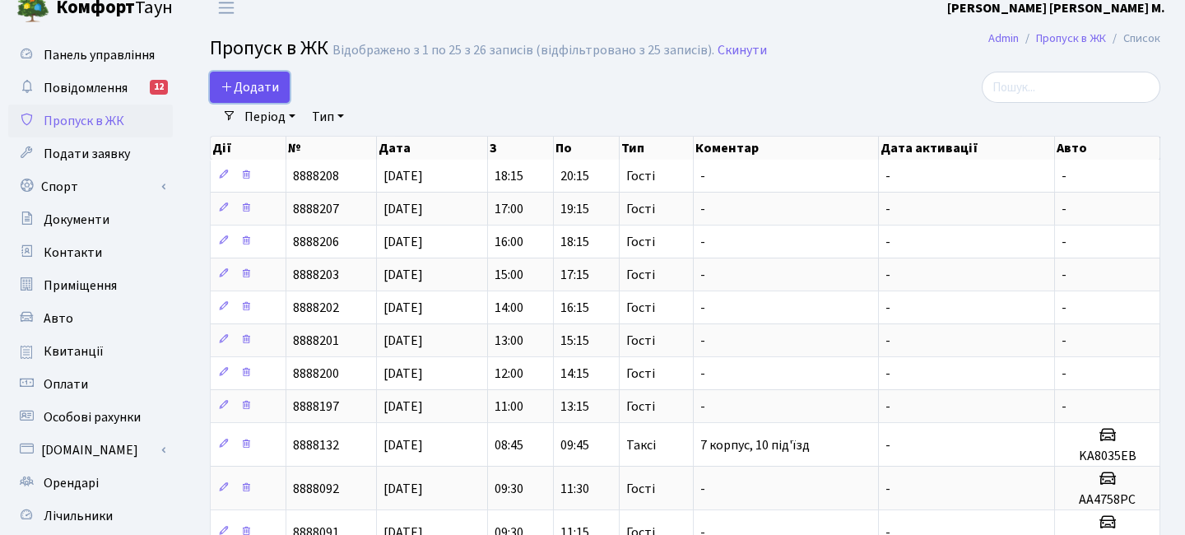
click at [266, 81] on span "Додати" at bounding box center [250, 87] width 58 height 18
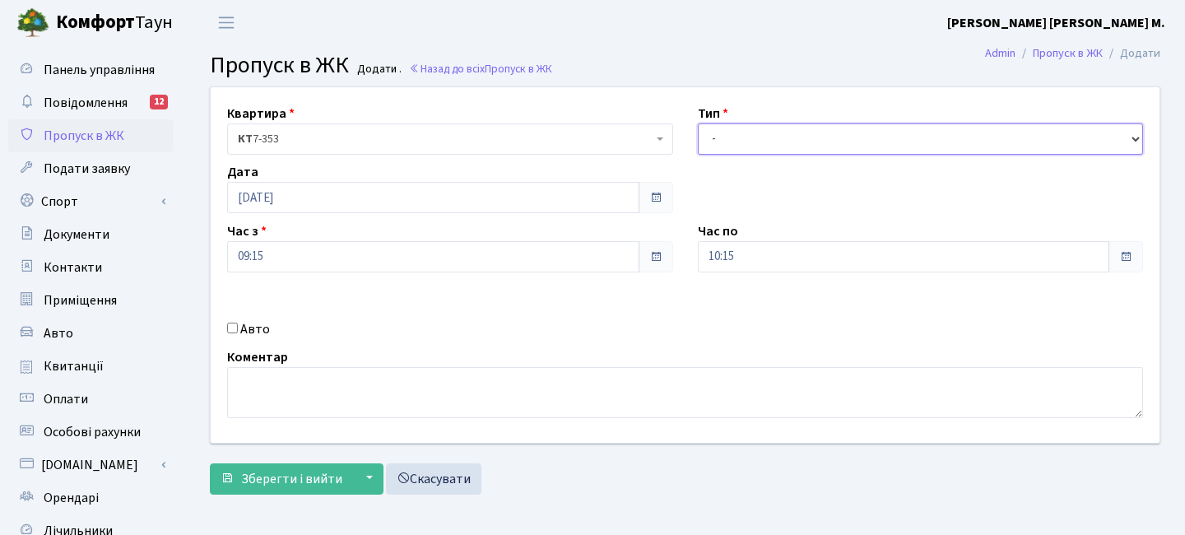
click at [738, 144] on select "- Доставка Таксі Гості Сервіс" at bounding box center [921, 138] width 446 height 31
select select "3"
click at [698, 123] on select "- Доставка Таксі Гості Сервіс" at bounding box center [921, 138] width 446 height 31
drag, startPoint x: 394, startPoint y: 260, endPoint x: 369, endPoint y: 246, distance: 29.1
click at [392, 259] on input "09:15" at bounding box center [433, 256] width 412 height 31
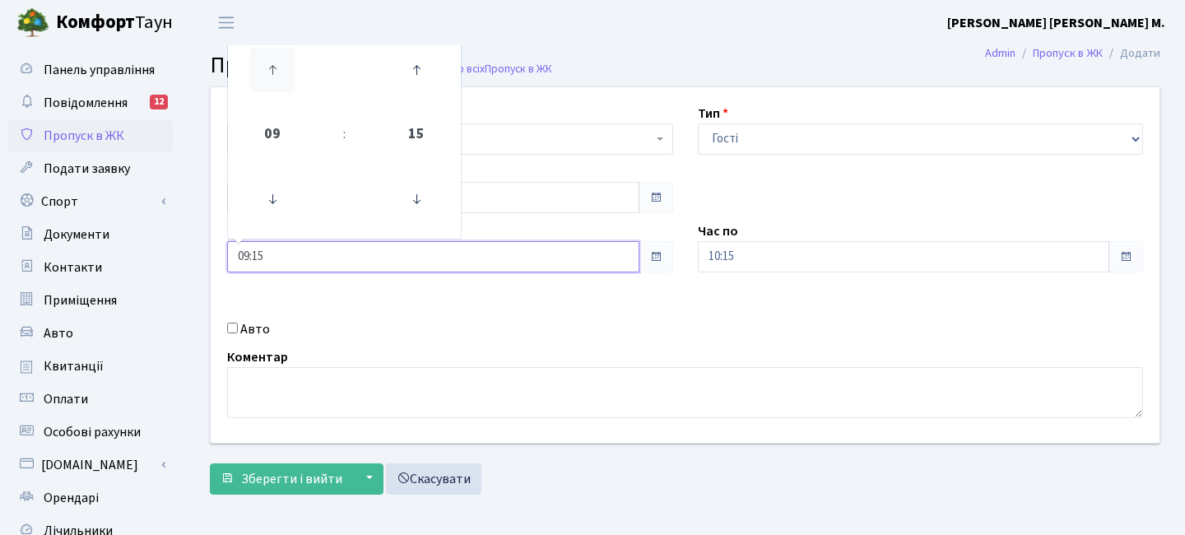
click at [276, 80] on icon at bounding box center [272, 70] width 44 height 44
click at [276, 79] on icon at bounding box center [272, 70] width 44 height 44
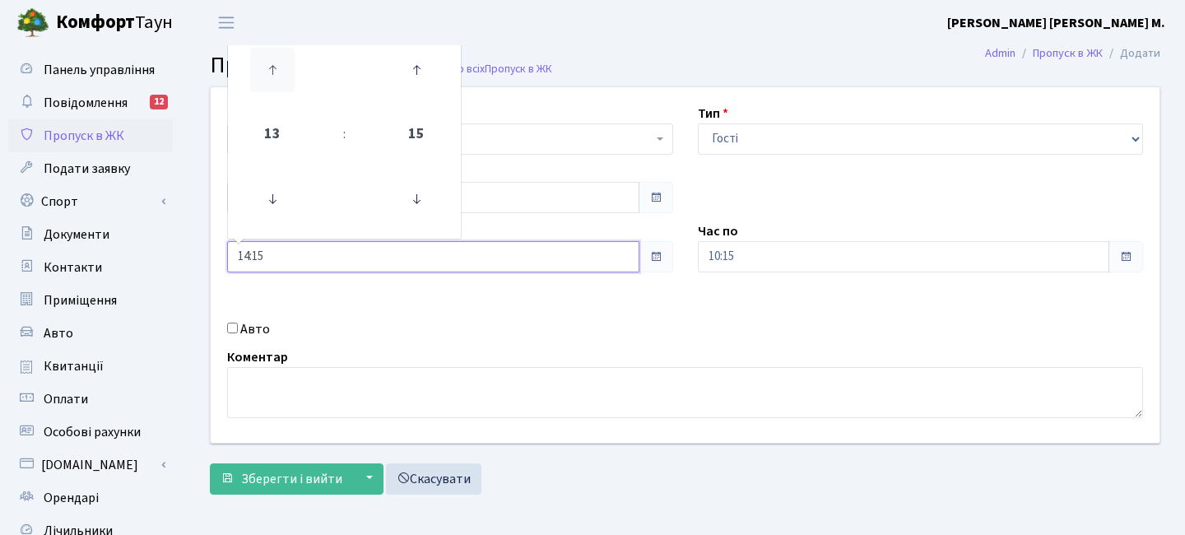
click at [276, 80] on icon at bounding box center [272, 70] width 44 height 44
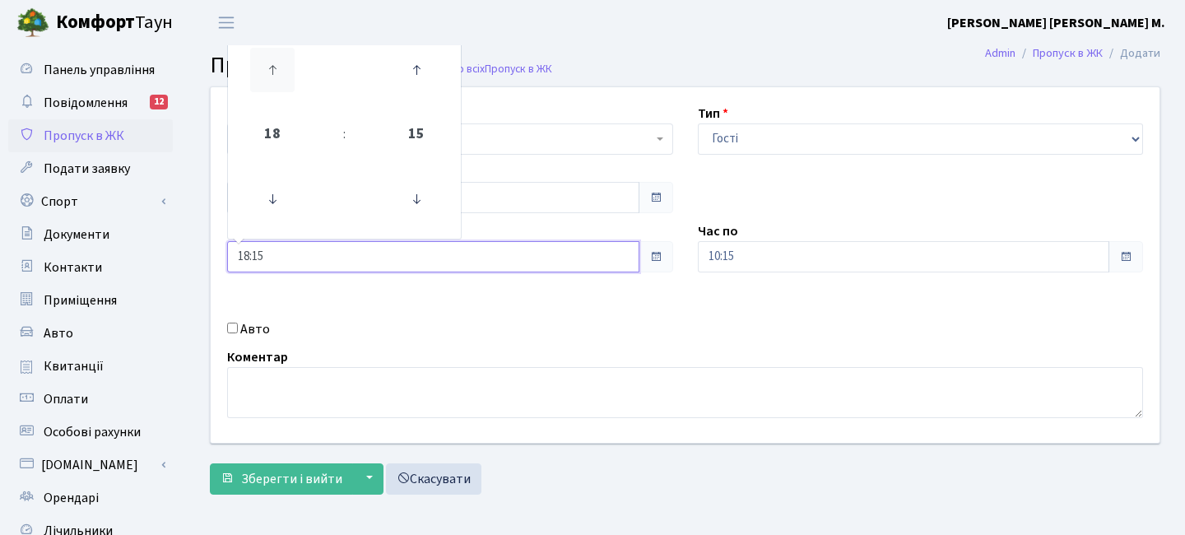
type input "19:15"
drag, startPoint x: 807, startPoint y: 263, endPoint x: 800, endPoint y: 249, distance: 16.2
click at [805, 263] on input "10:15" at bounding box center [904, 256] width 412 height 31
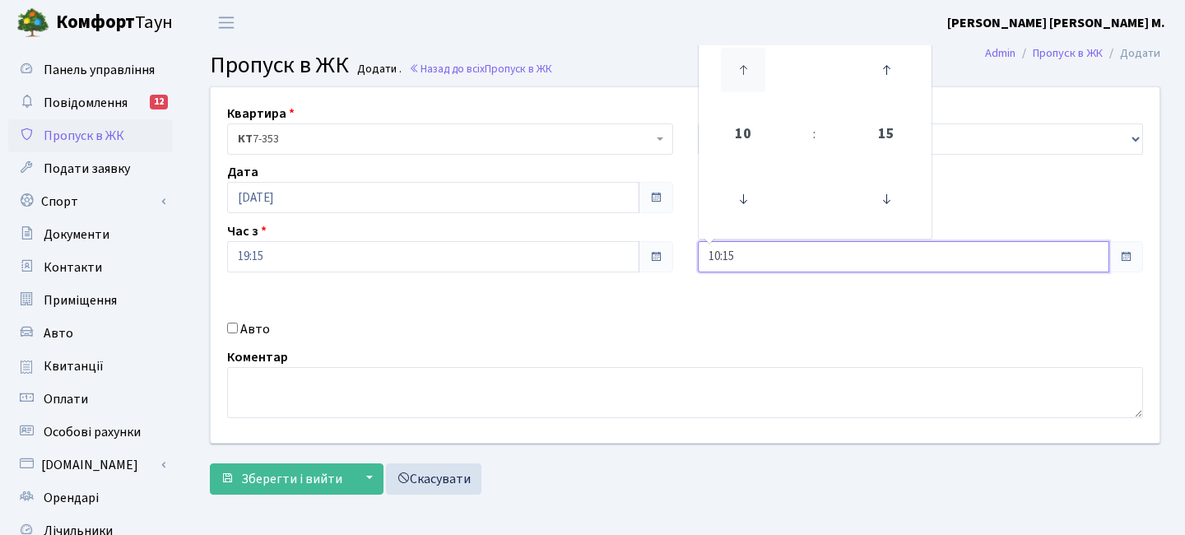
click at [754, 76] on icon at bounding box center [743, 70] width 44 height 44
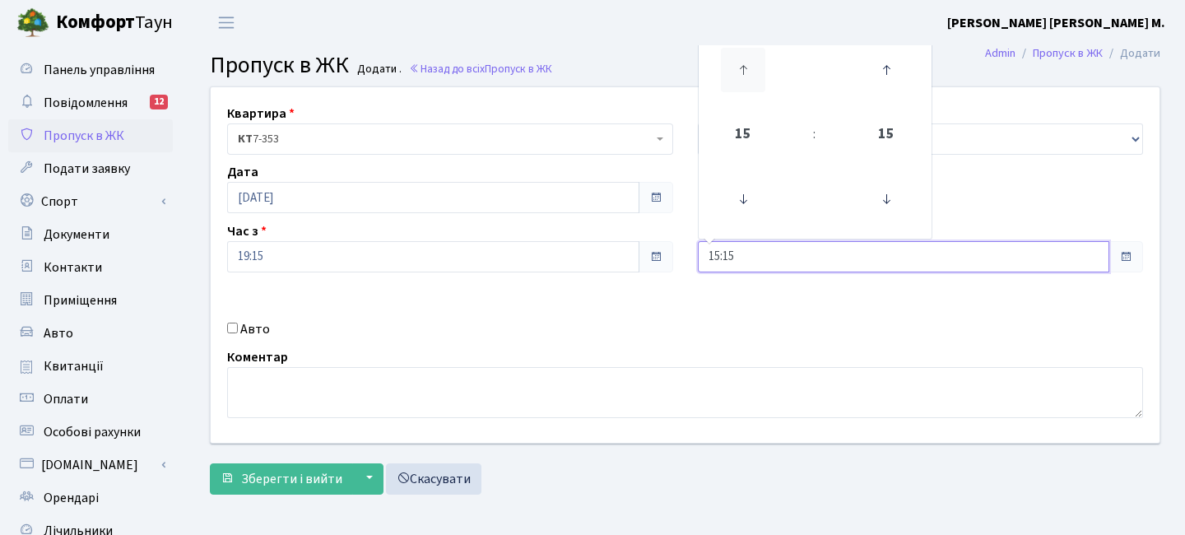
click at [754, 76] on icon at bounding box center [743, 70] width 44 height 44
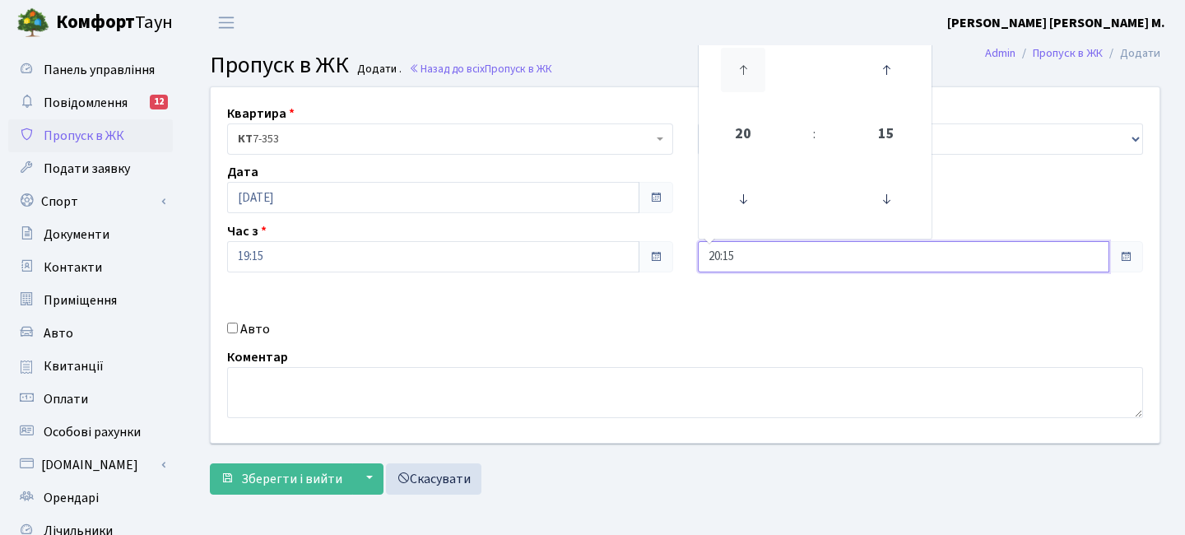
click at [754, 76] on icon at bounding box center [743, 70] width 44 height 44
type input "21:15"
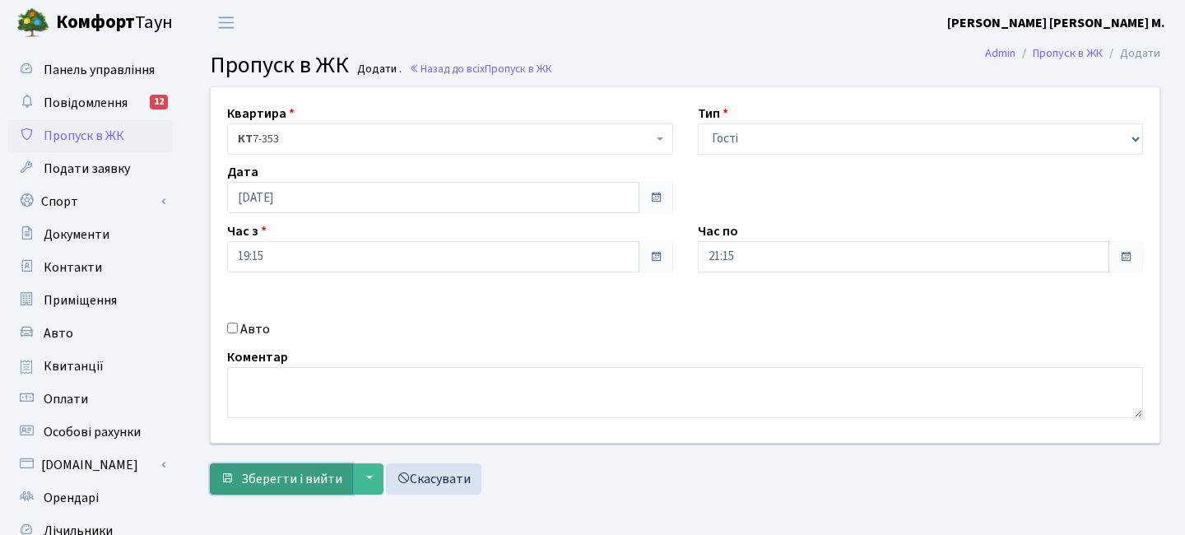
click at [314, 470] on span "Зберегти і вийти" at bounding box center [291, 479] width 101 height 18
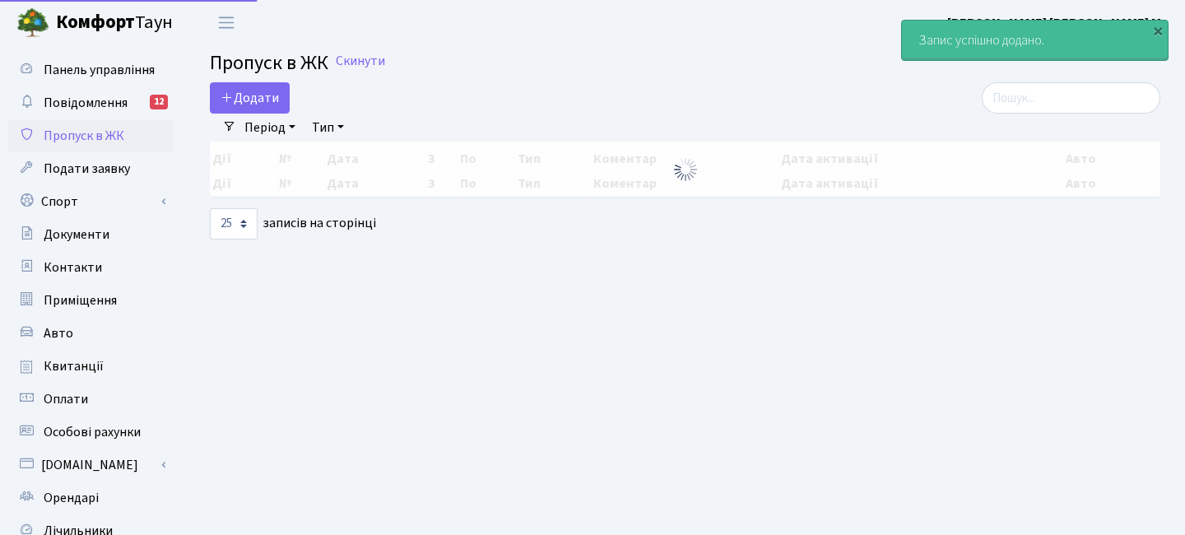
select select "25"
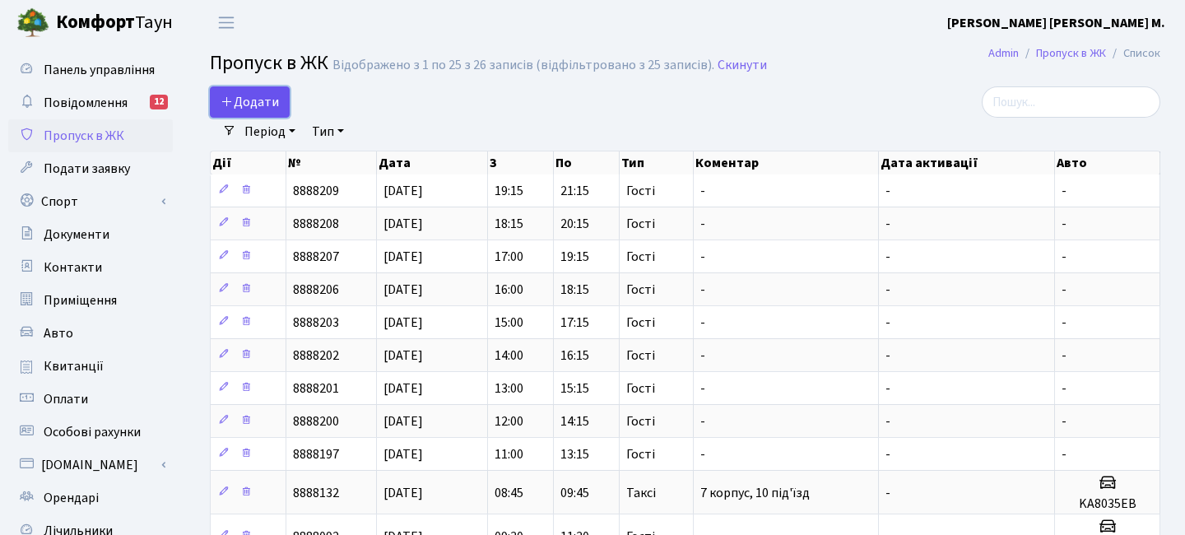
click at [283, 99] on link "Додати" at bounding box center [250, 101] width 80 height 31
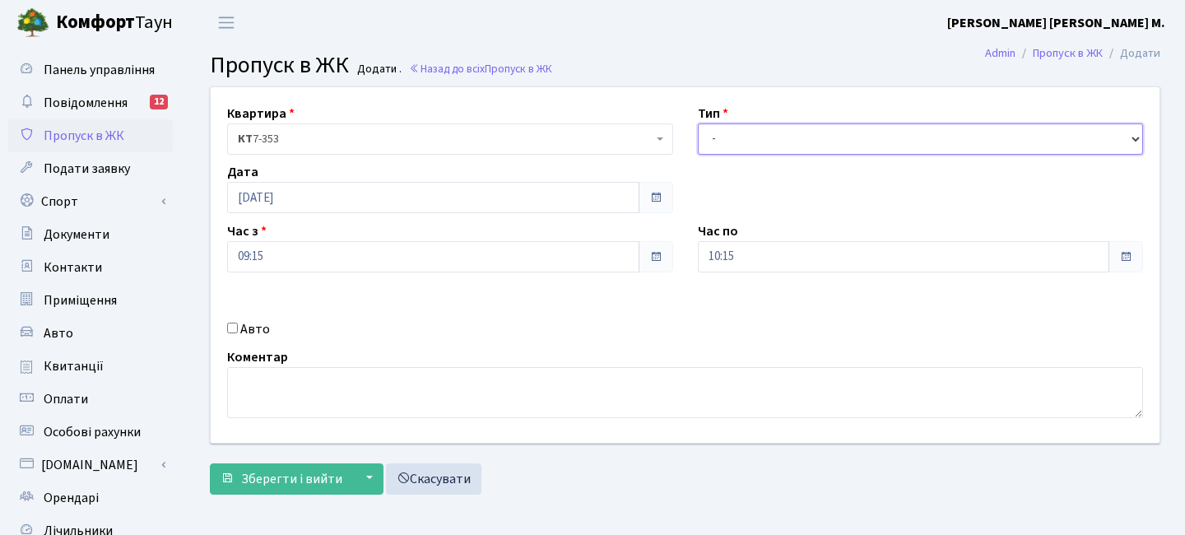
click at [754, 127] on select "- Доставка Таксі Гості Сервіс" at bounding box center [921, 138] width 446 height 31
select select "3"
click at [698, 123] on select "- Доставка Таксі Гості Сервіс" at bounding box center [921, 138] width 446 height 31
drag, startPoint x: 384, startPoint y: 258, endPoint x: 376, endPoint y: 247, distance: 13.7
click at [383, 257] on input "09:15" at bounding box center [433, 256] width 412 height 31
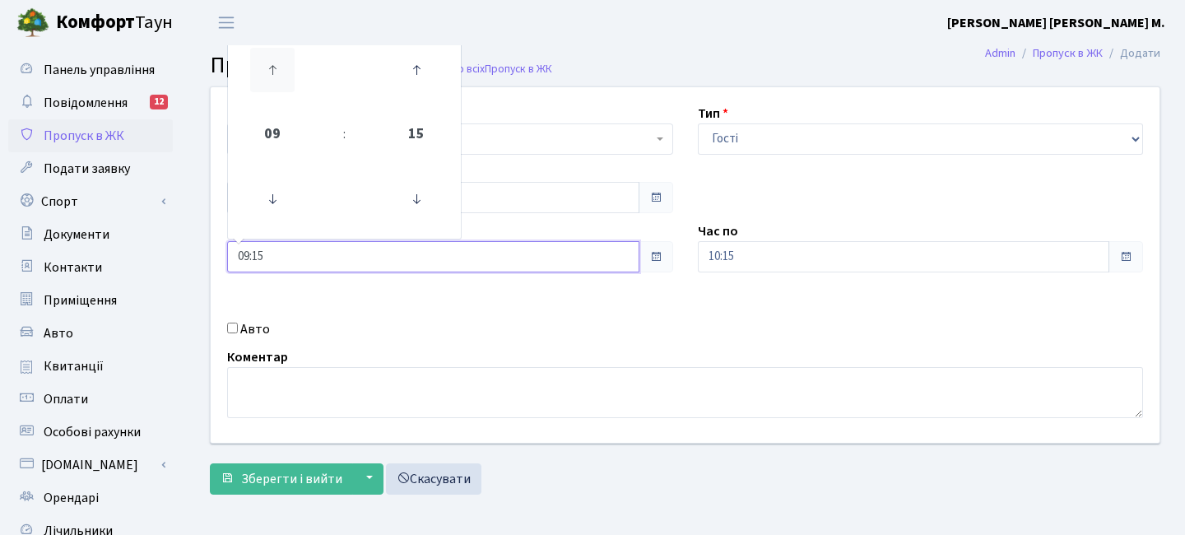
drag, startPoint x: 288, startPoint y: 87, endPoint x: 279, endPoint y: 85, distance: 9.4
click at [282, 86] on icon at bounding box center [272, 70] width 44 height 44
click at [279, 85] on icon at bounding box center [272, 70] width 44 height 44
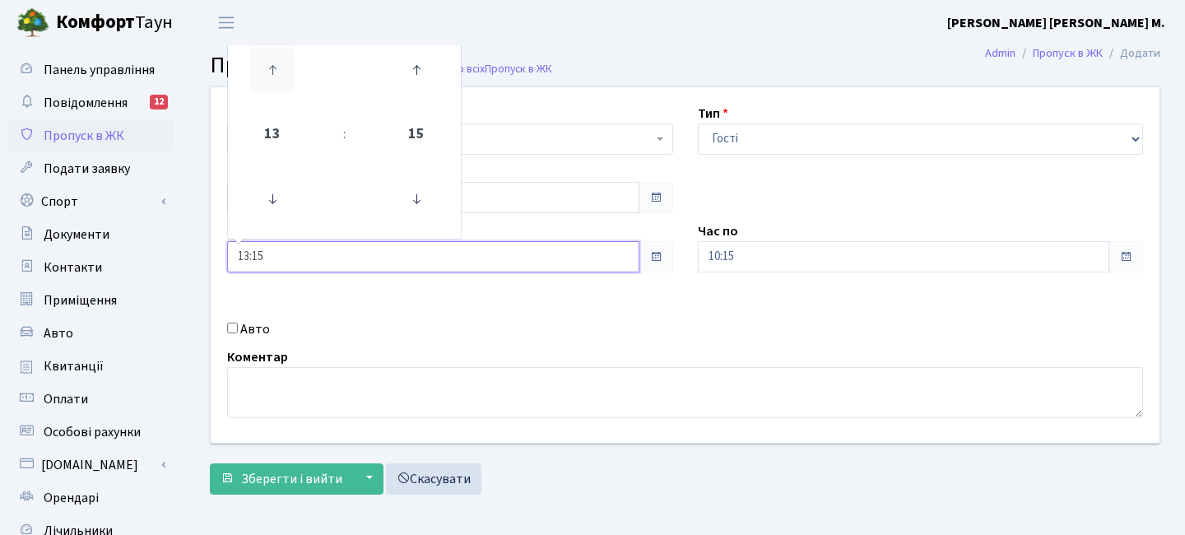
click at [279, 85] on icon at bounding box center [272, 70] width 44 height 44
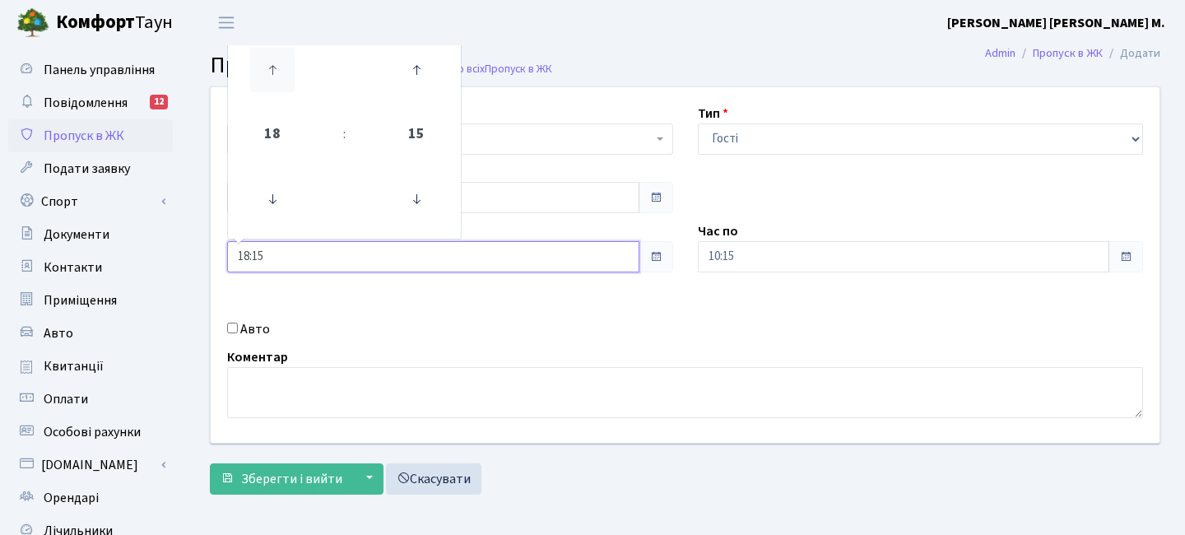
click at [279, 85] on icon at bounding box center [272, 70] width 44 height 44
type input "20:15"
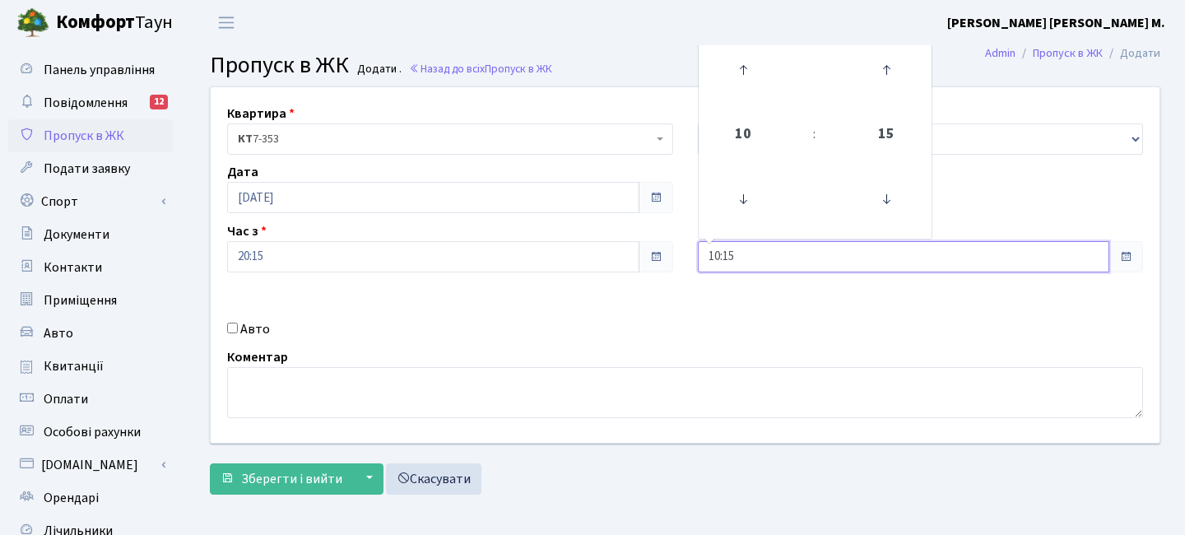
click at [746, 252] on input "10:15" at bounding box center [904, 256] width 412 height 31
click at [744, 68] on icon at bounding box center [743, 70] width 44 height 44
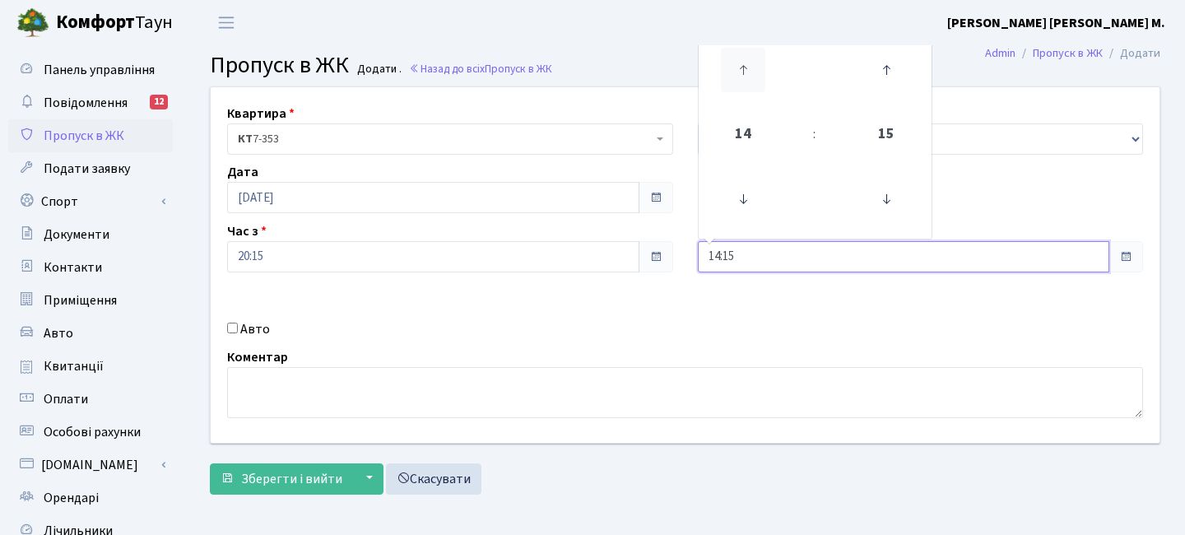
click at [744, 68] on icon at bounding box center [743, 70] width 44 height 44
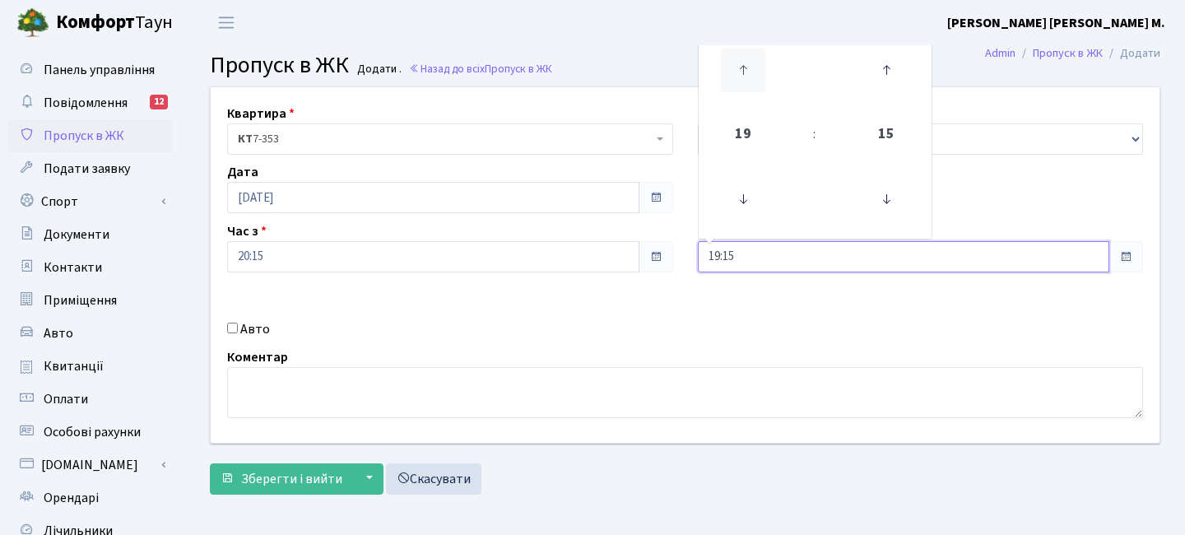
click at [744, 68] on icon at bounding box center [743, 70] width 44 height 44
click at [887, 207] on icon at bounding box center [886, 199] width 44 height 44
type input "22:00"
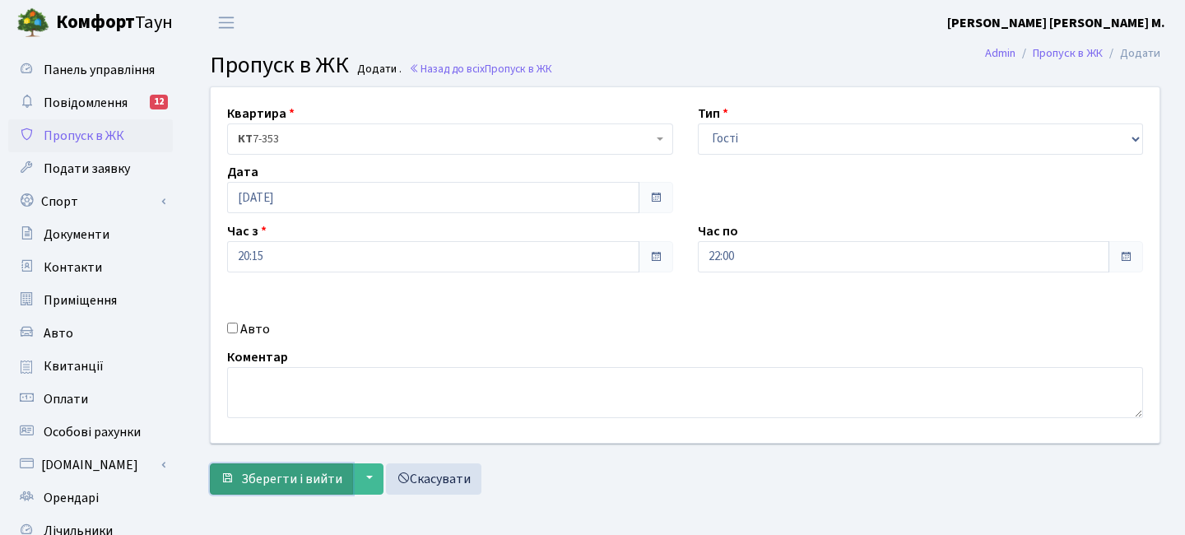
click at [289, 477] on span "Зберегти і вийти" at bounding box center [291, 479] width 101 height 18
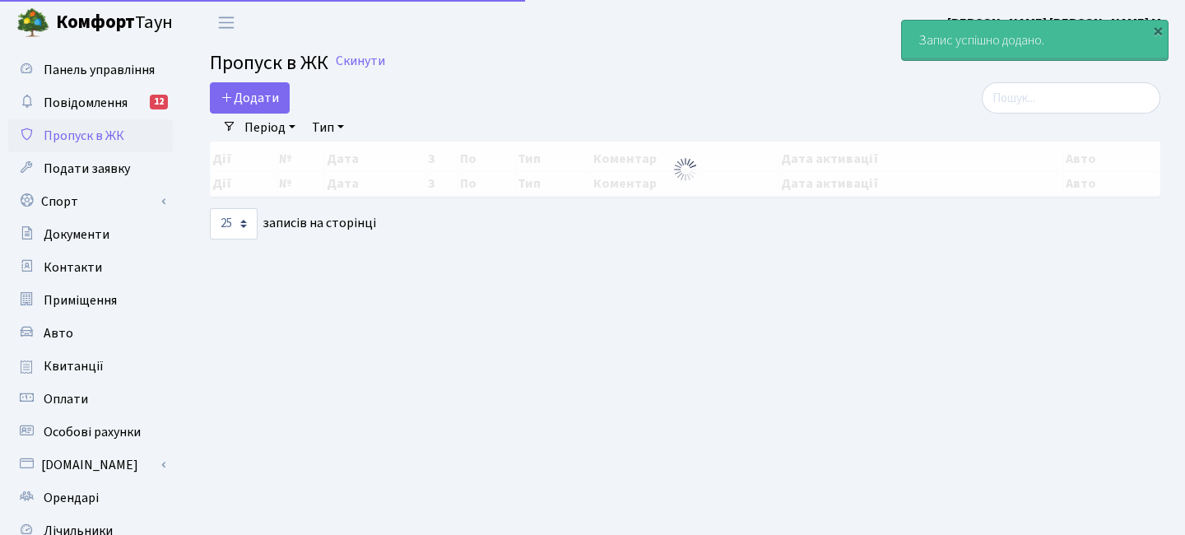
select select "25"
